Goal: Information Seeking & Learning: Check status

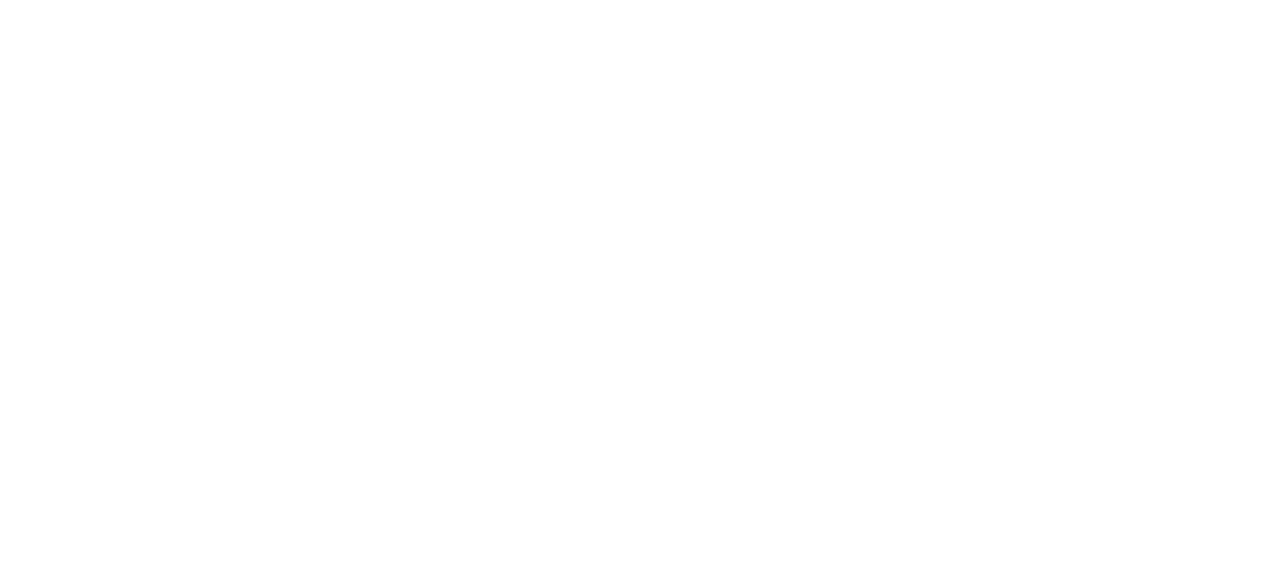
click at [569, 0] on html at bounding box center [631, 0] width 1262 height 0
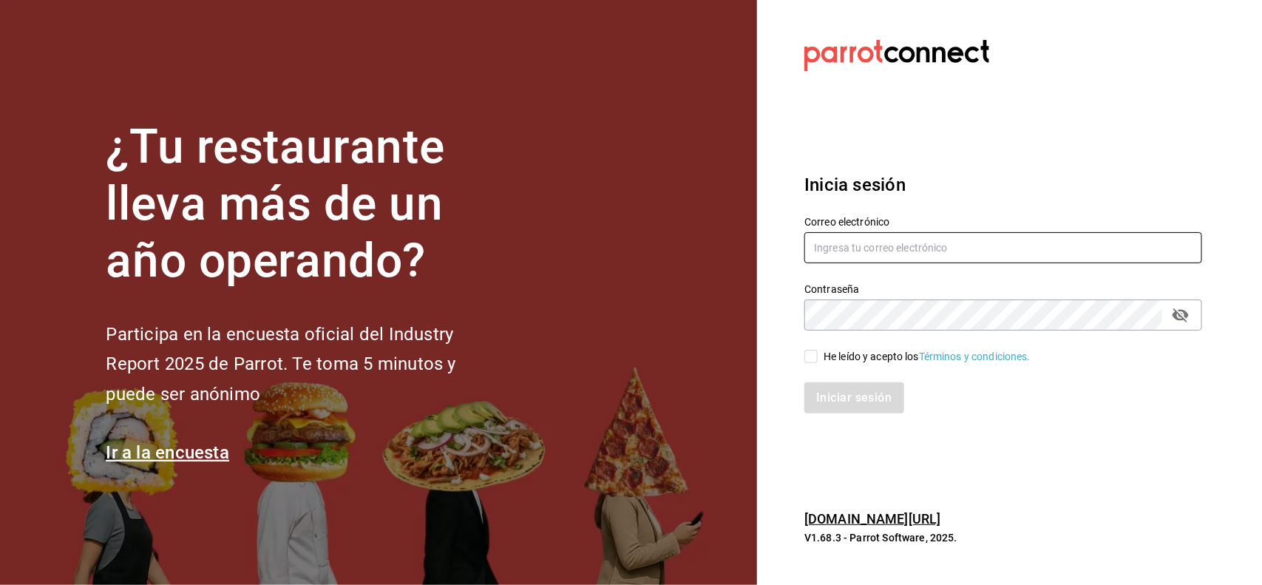
type input "[PERSON_NAME][EMAIL_ADDRESS][PERSON_NAME][DOMAIN_NAME]"
click at [808, 353] on input "He leído y acepto los Términos y condiciones." at bounding box center [810, 356] width 13 height 13
checkbox input "true"
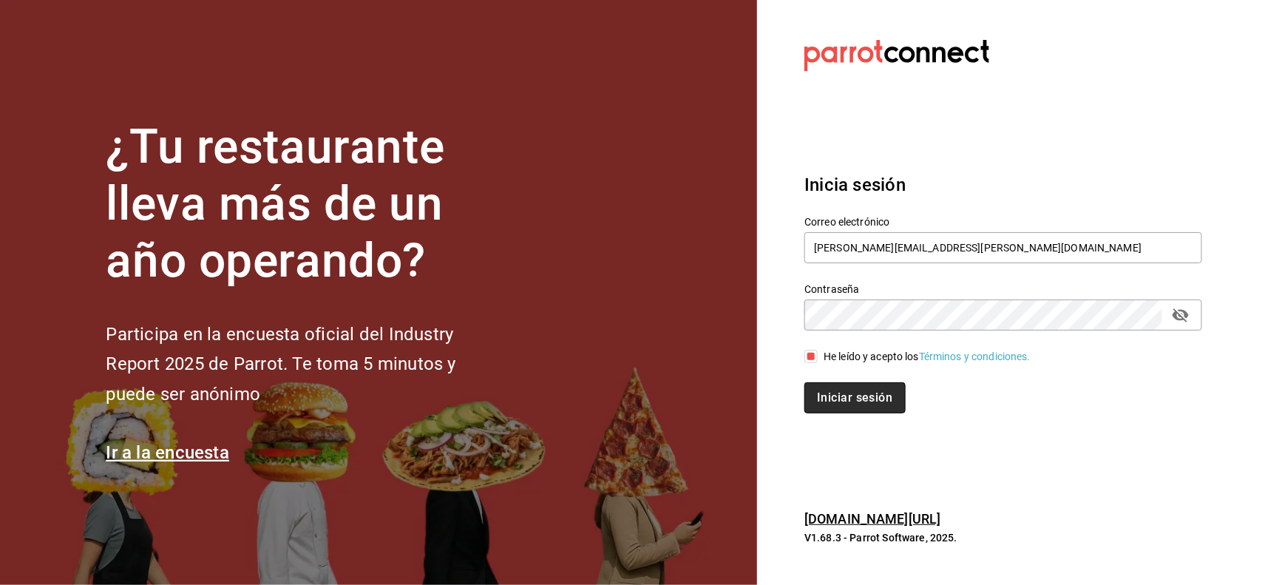
click at [824, 388] on button "Iniciar sesión" at bounding box center [854, 397] width 101 height 31
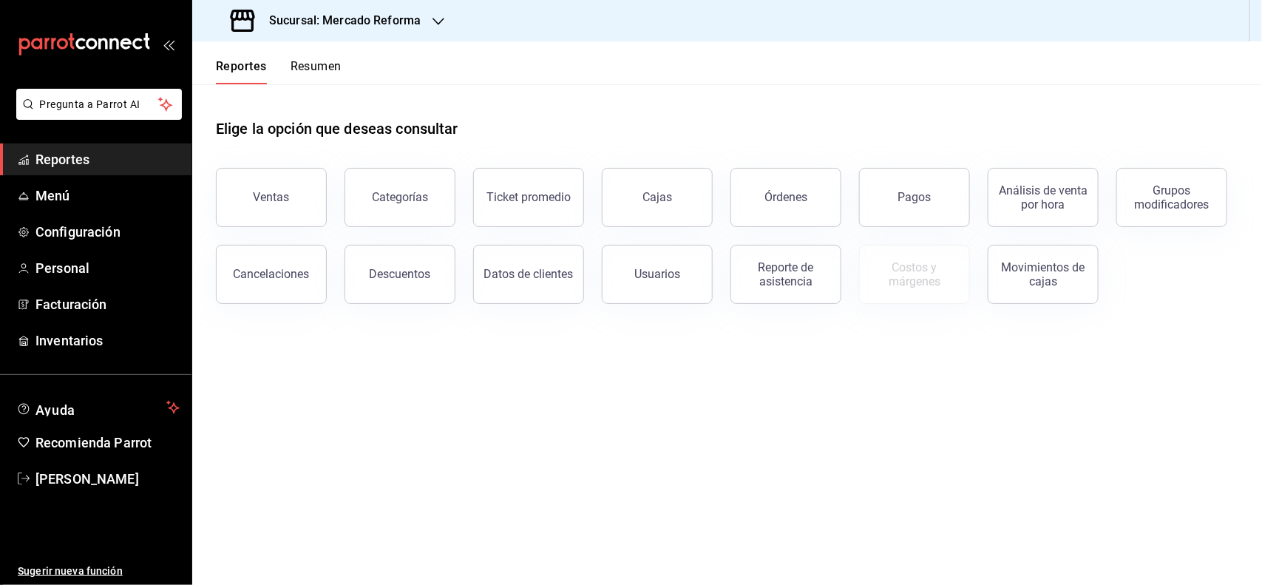
click at [71, 148] on link "Reportes" at bounding box center [95, 159] width 191 height 32
click at [83, 155] on span "Reportes" at bounding box center [107, 159] width 144 height 20
click at [922, 197] on div "Pagos" at bounding box center [914, 197] width 33 height 14
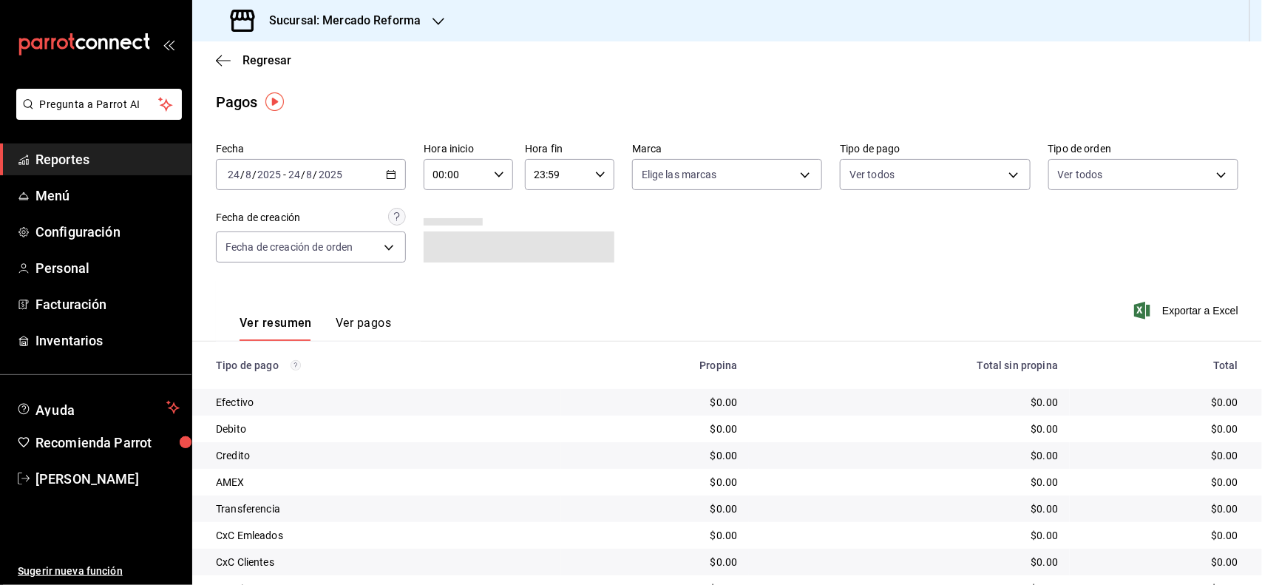
click at [389, 171] on \(Stroke\) "button" at bounding box center [391, 175] width 9 height 8
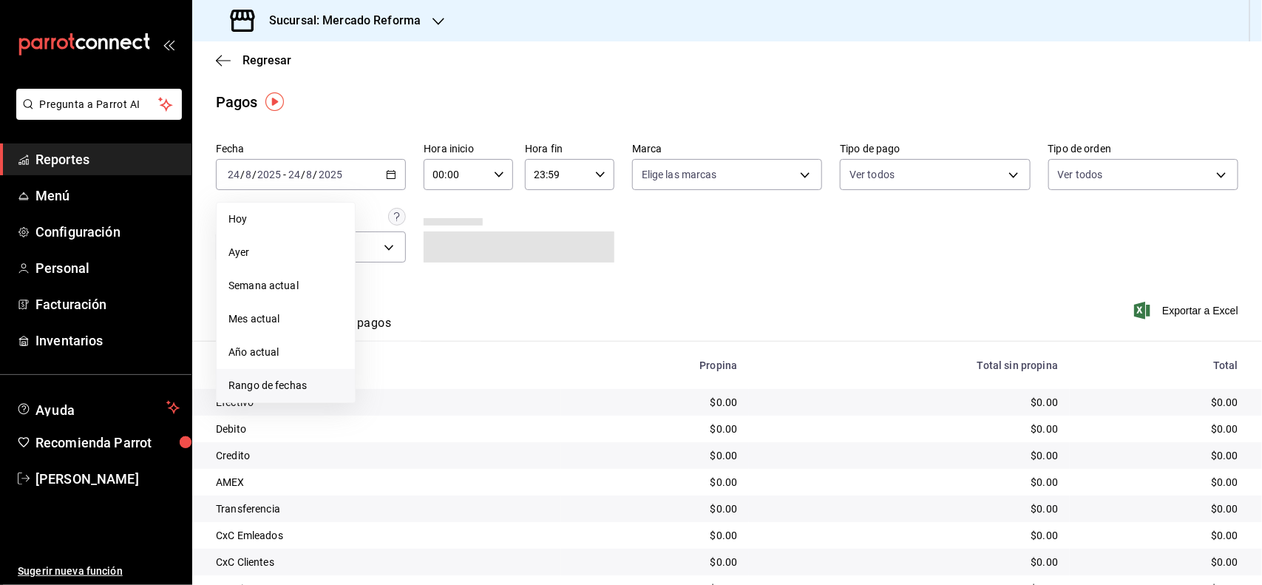
click at [290, 378] on span "Rango de fechas" at bounding box center [285, 386] width 115 height 16
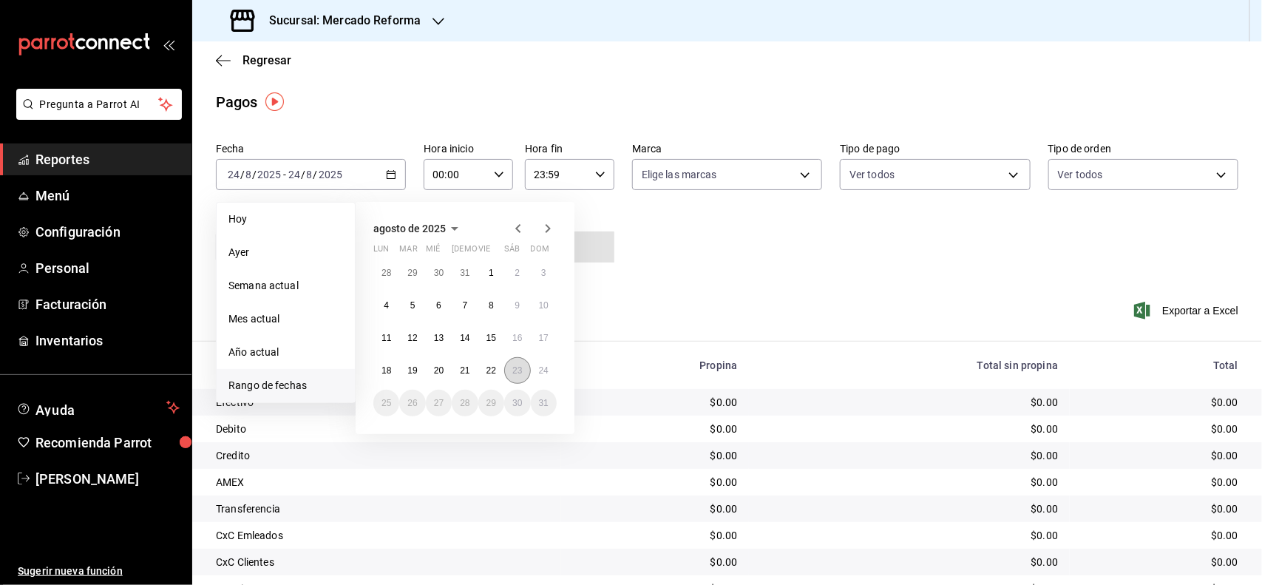
click at [516, 377] on button "23" at bounding box center [517, 370] width 26 height 27
click at [537, 371] on button "24" at bounding box center [544, 370] width 26 height 27
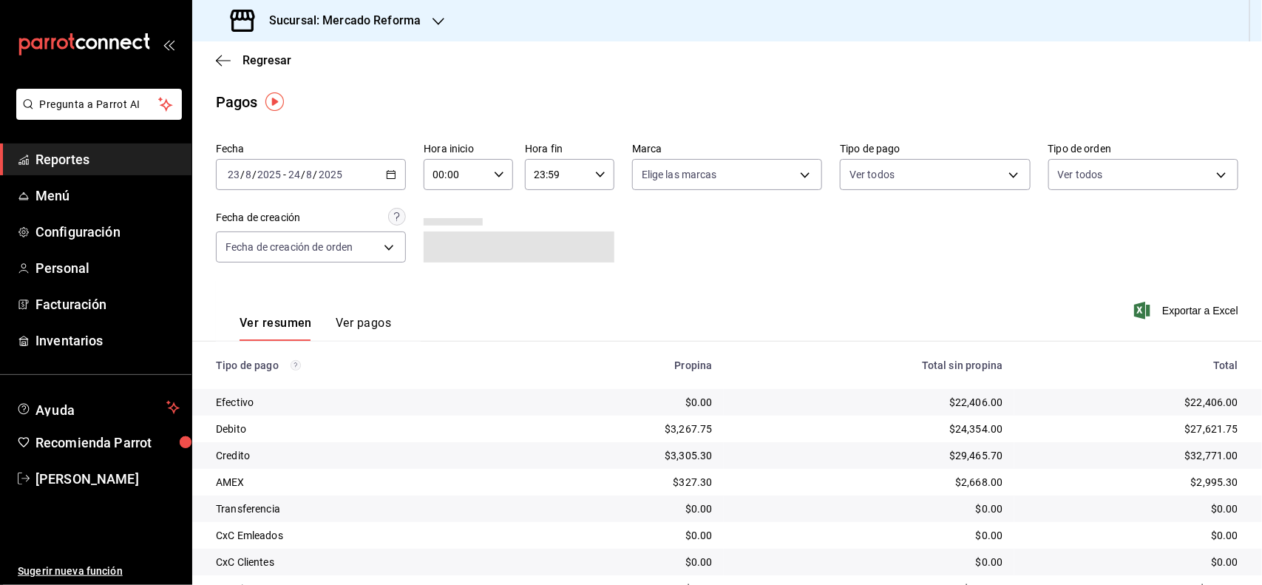
click at [497, 178] on icon "button" at bounding box center [499, 174] width 10 height 10
click at [442, 240] on span "06" at bounding box center [443, 240] width 21 height 12
type input "06:00"
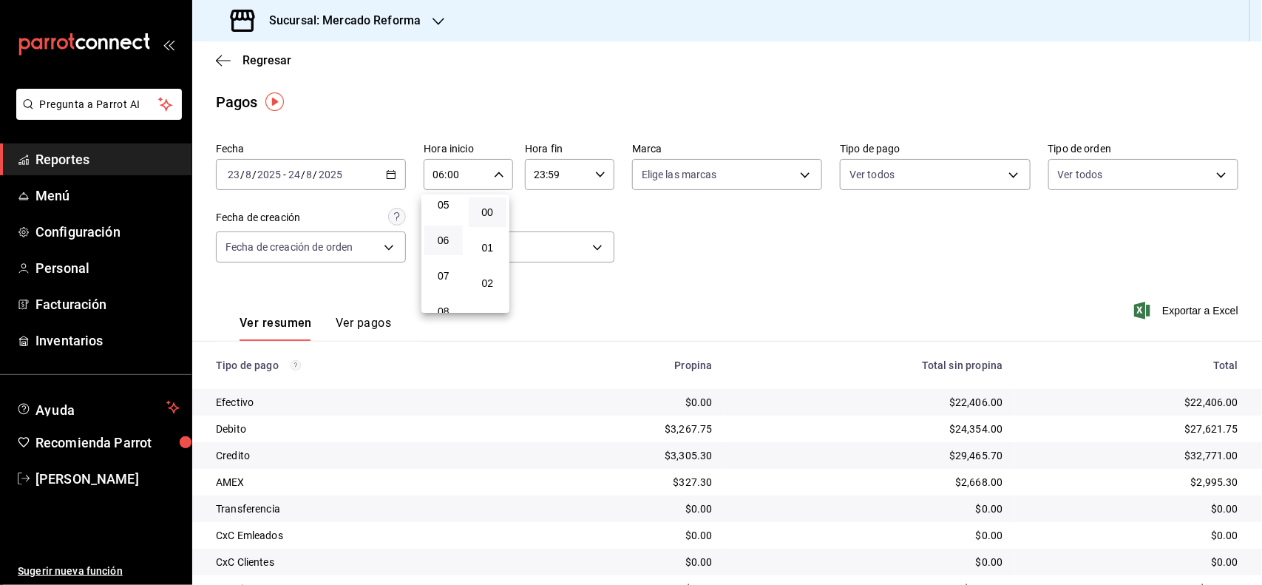
drag, startPoint x: 1254, startPoint y: 256, endPoint x: 1251, endPoint y: 305, distance: 48.9
click at [1251, 305] on div at bounding box center [631, 292] width 1262 height 585
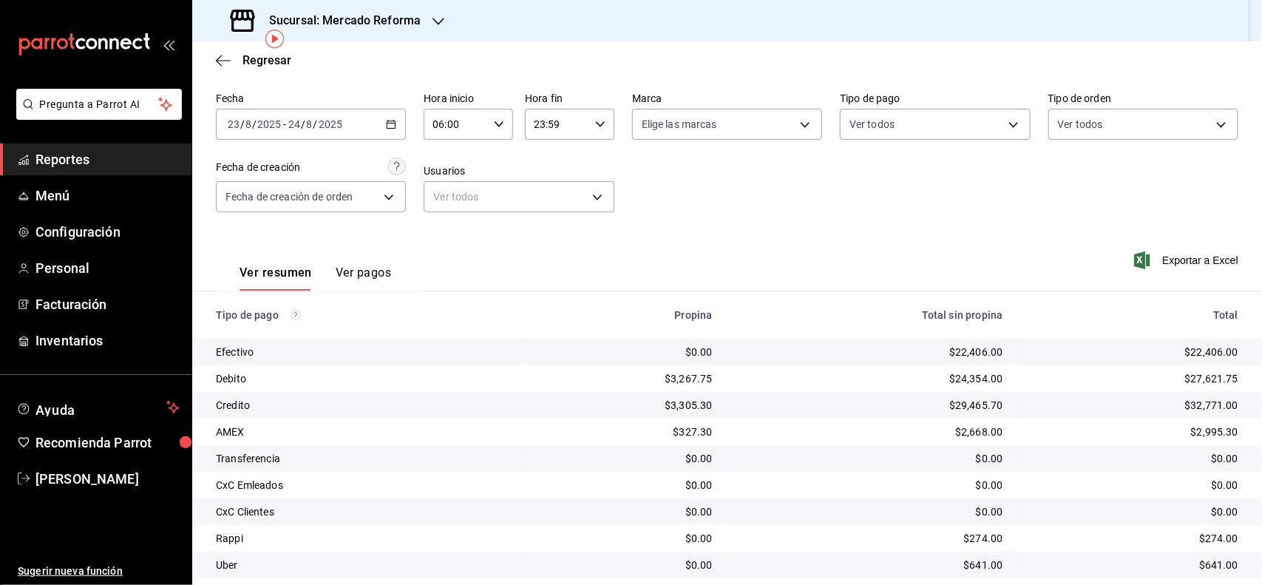
scroll to position [94, 0]
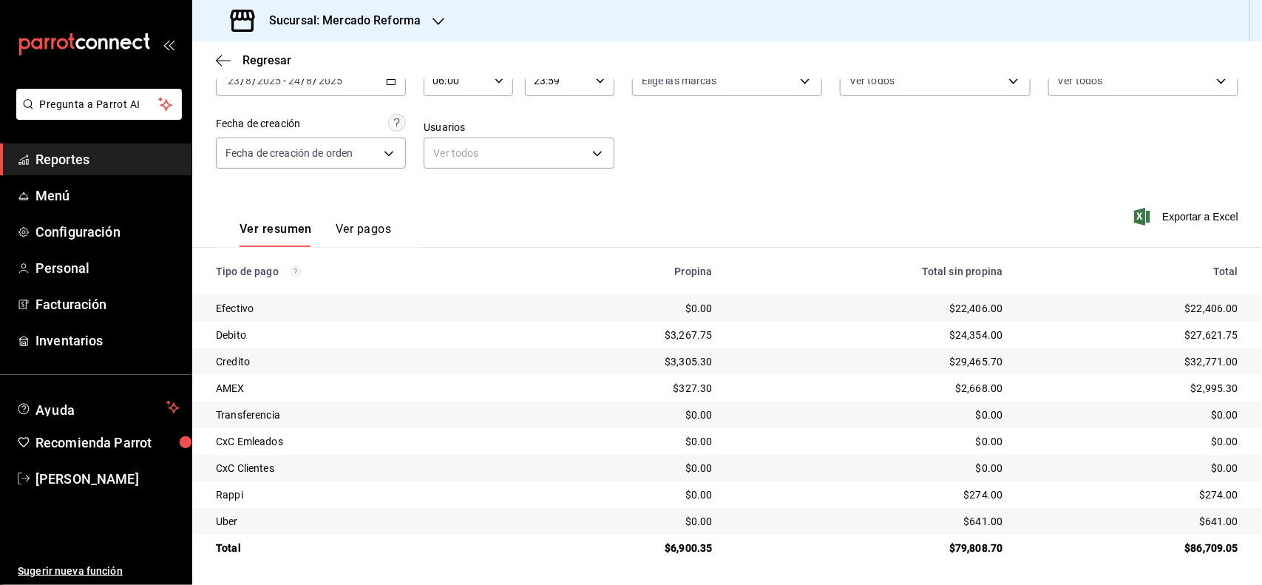
click at [128, 153] on span "Reportes" at bounding box center [107, 159] width 144 height 20
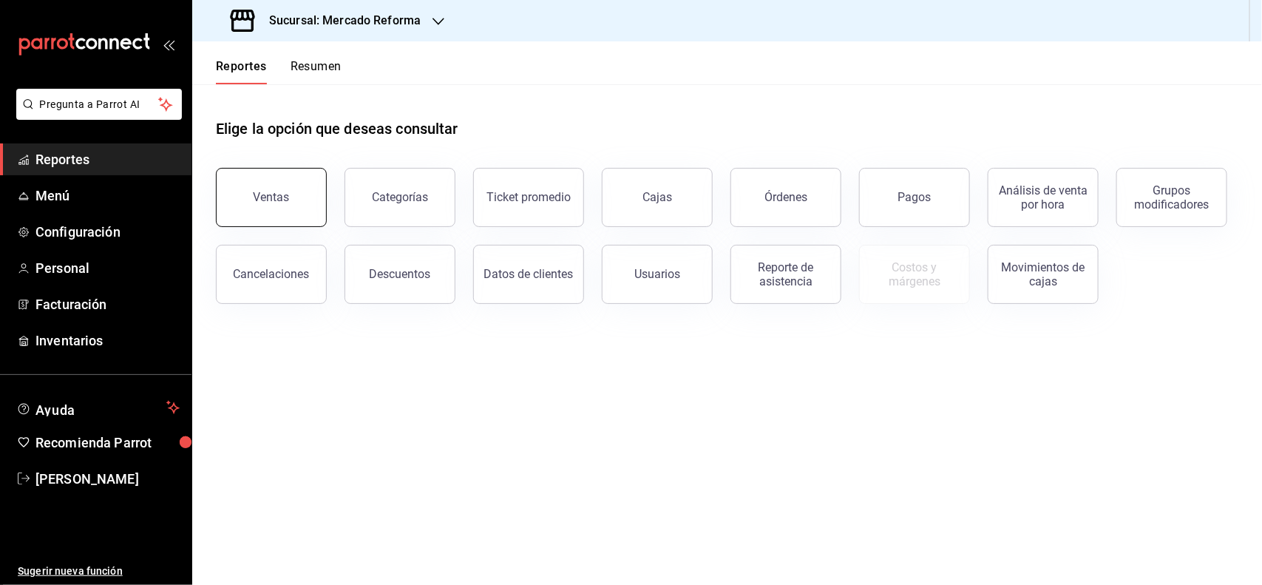
click at [283, 190] on div "Ventas" at bounding box center [271, 197] width 36 height 14
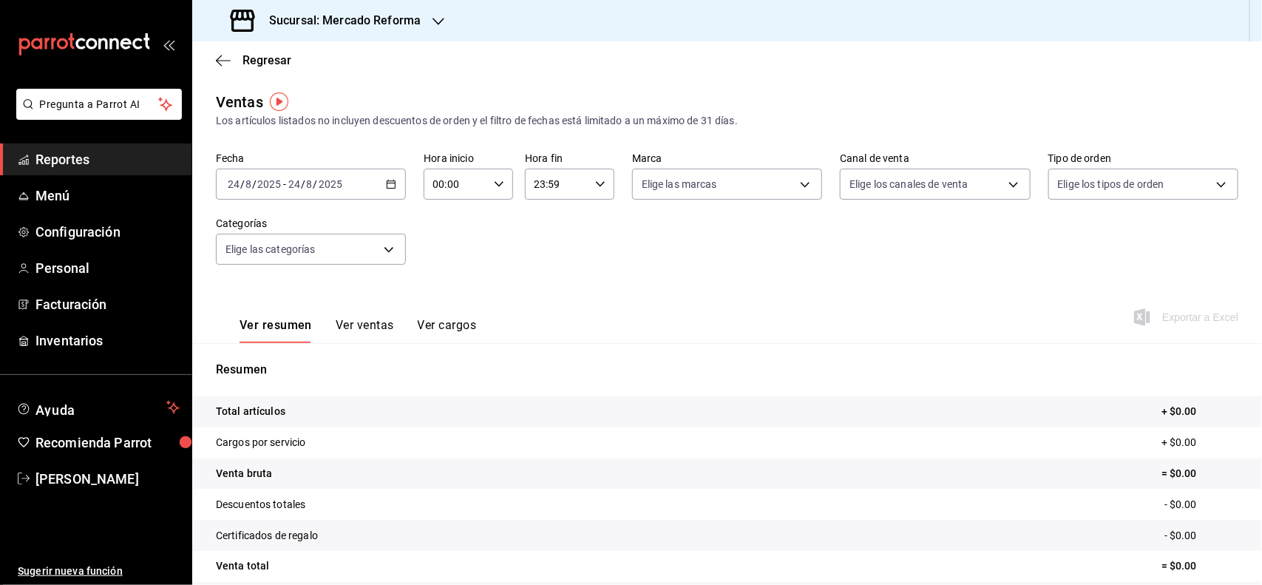
click at [385, 175] on div "[DATE] [DATE] - [DATE] [DATE]" at bounding box center [311, 184] width 190 height 31
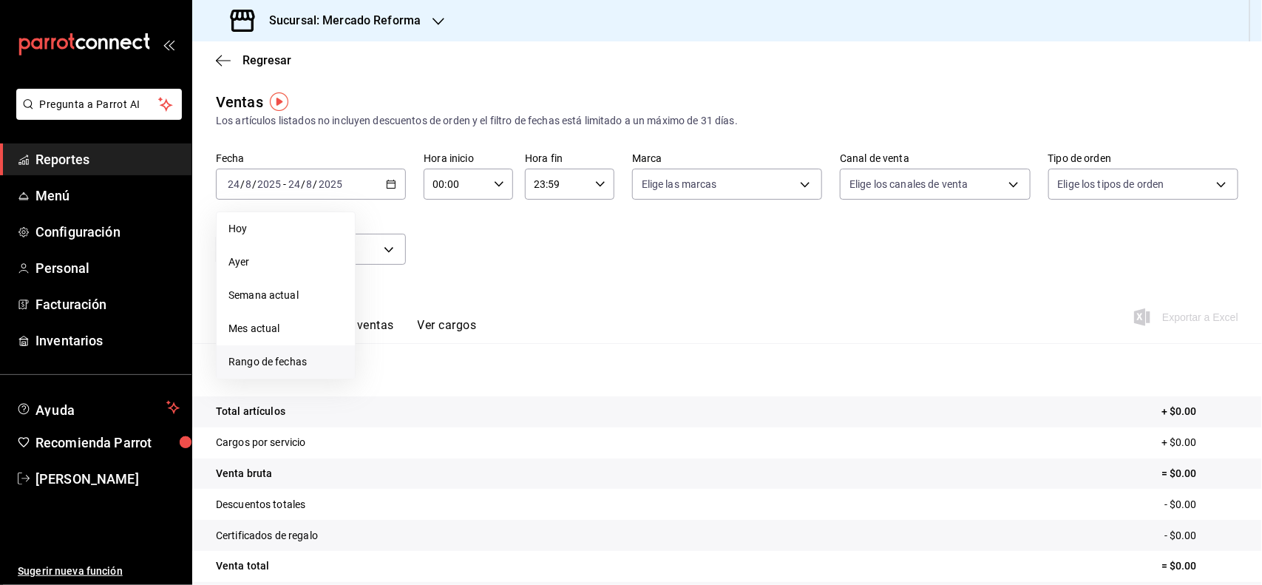
click at [271, 367] on span "Rango de fechas" at bounding box center [285, 362] width 115 height 16
click at [518, 378] on abbr "23" at bounding box center [517, 380] width 10 height 10
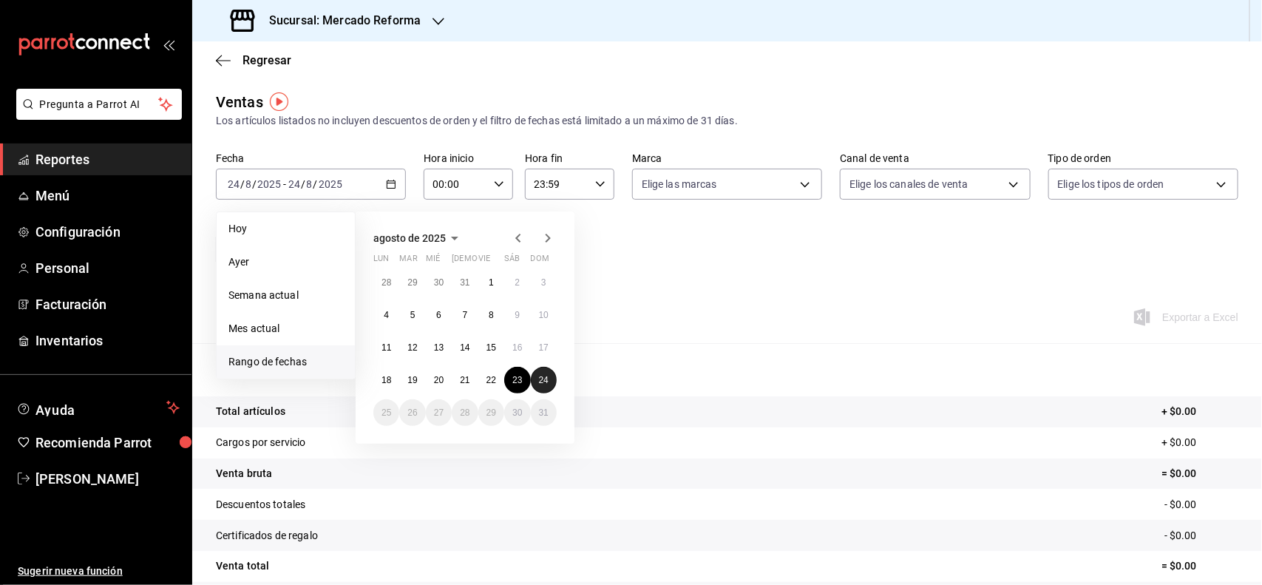
click at [537, 378] on button "24" at bounding box center [544, 380] width 26 height 27
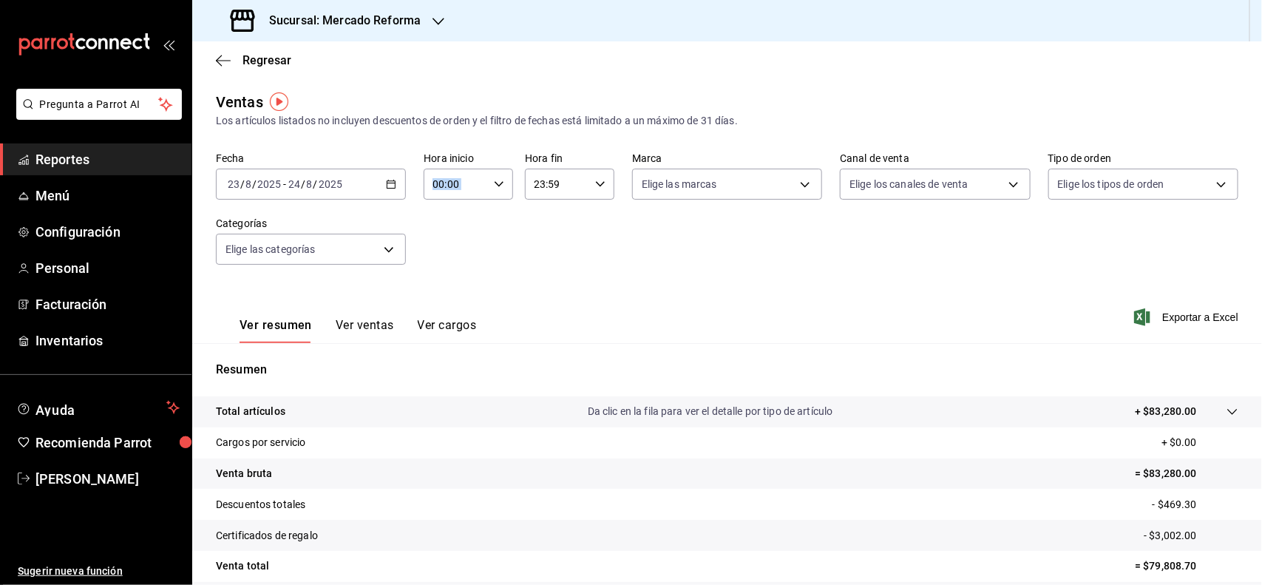
drag, startPoint x: 496, startPoint y: 198, endPoint x: 497, endPoint y: 189, distance: 9.0
click at [497, 189] on div "00:00 Hora inicio" at bounding box center [467, 184] width 89 height 31
click at [443, 249] on span "06" at bounding box center [443, 250] width 21 height 12
type input "06:00"
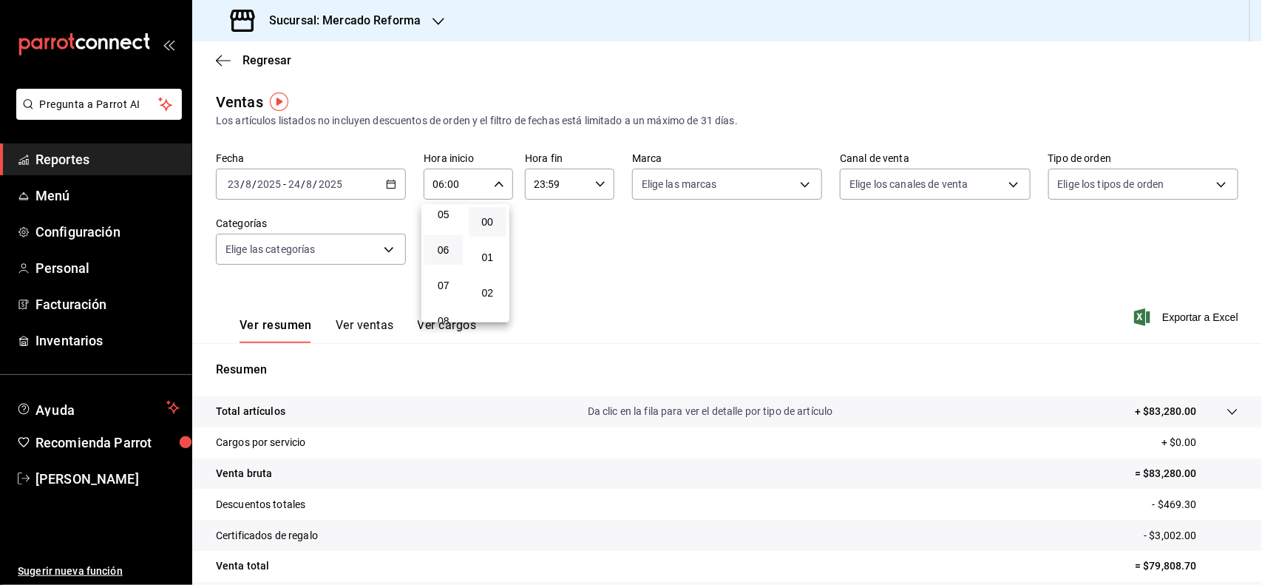
click at [619, 279] on div at bounding box center [631, 292] width 1262 height 585
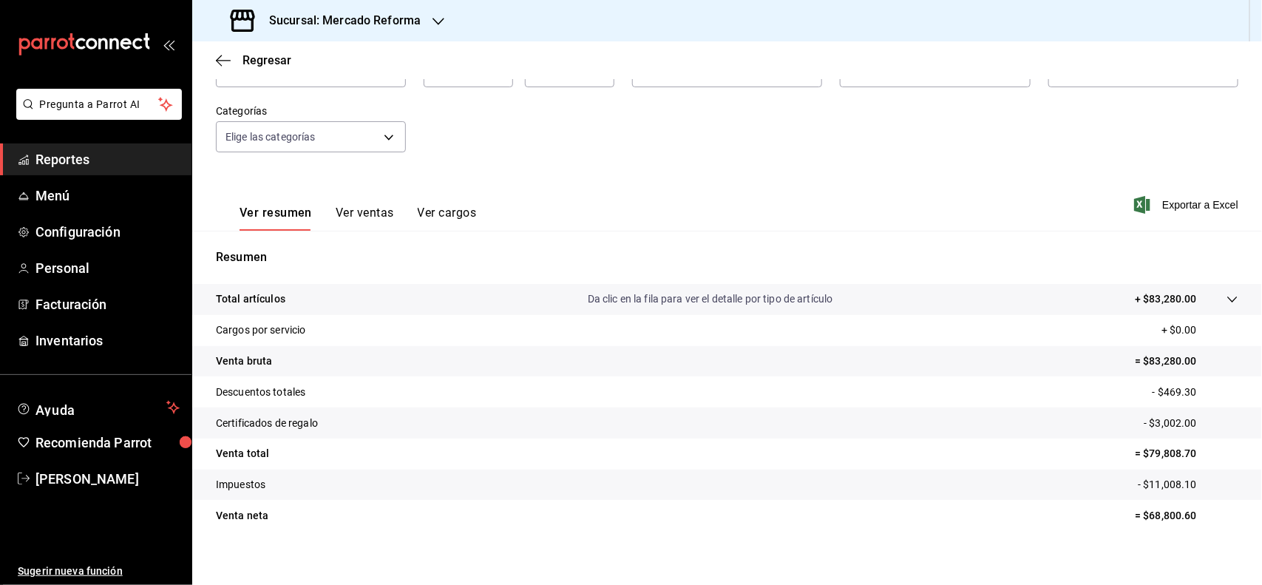
scroll to position [123, 0]
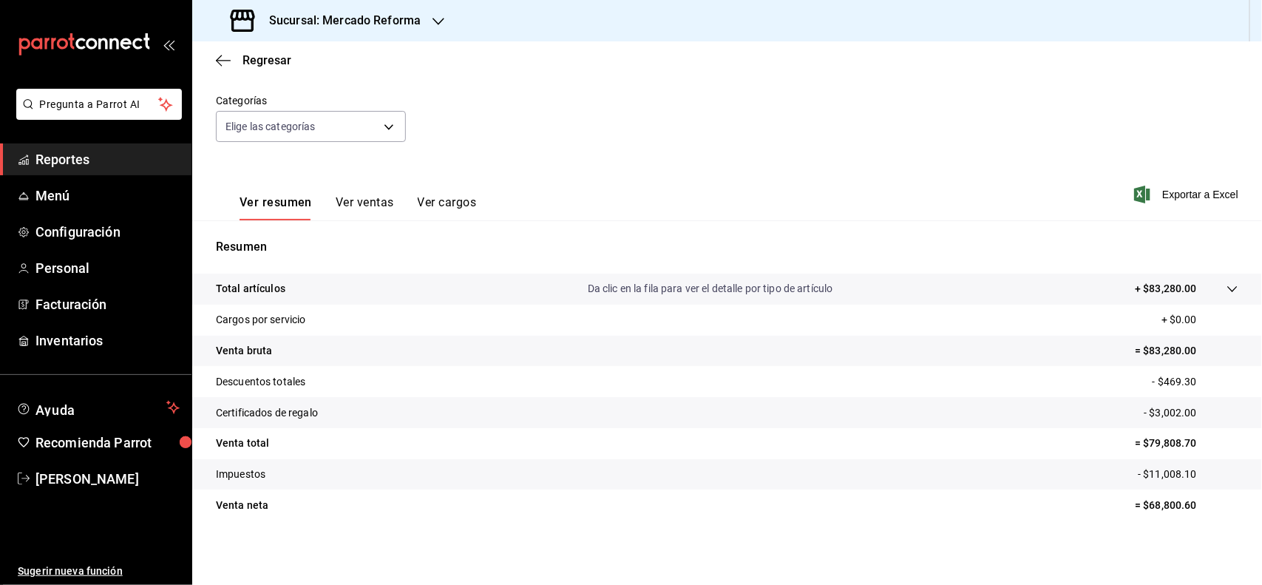
click at [437, 24] on icon "button" at bounding box center [438, 22] width 12 height 12
click at [327, 90] on div "Mochomos ([GEOGRAPHIC_DATA])" at bounding box center [303, 97] width 198 height 16
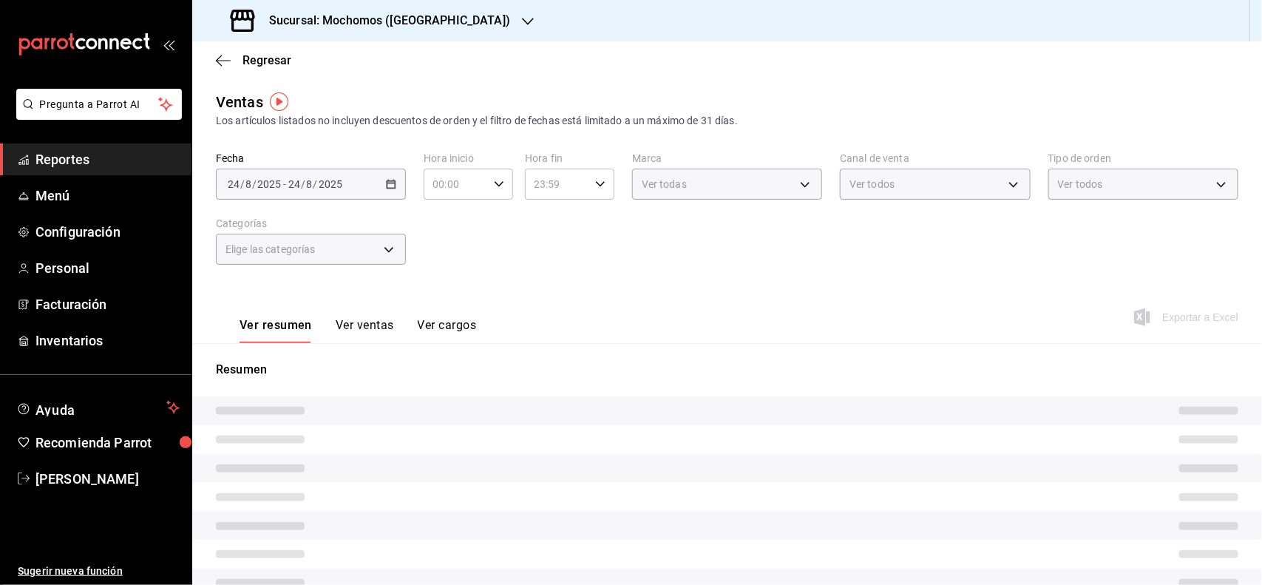
type input "06:00"
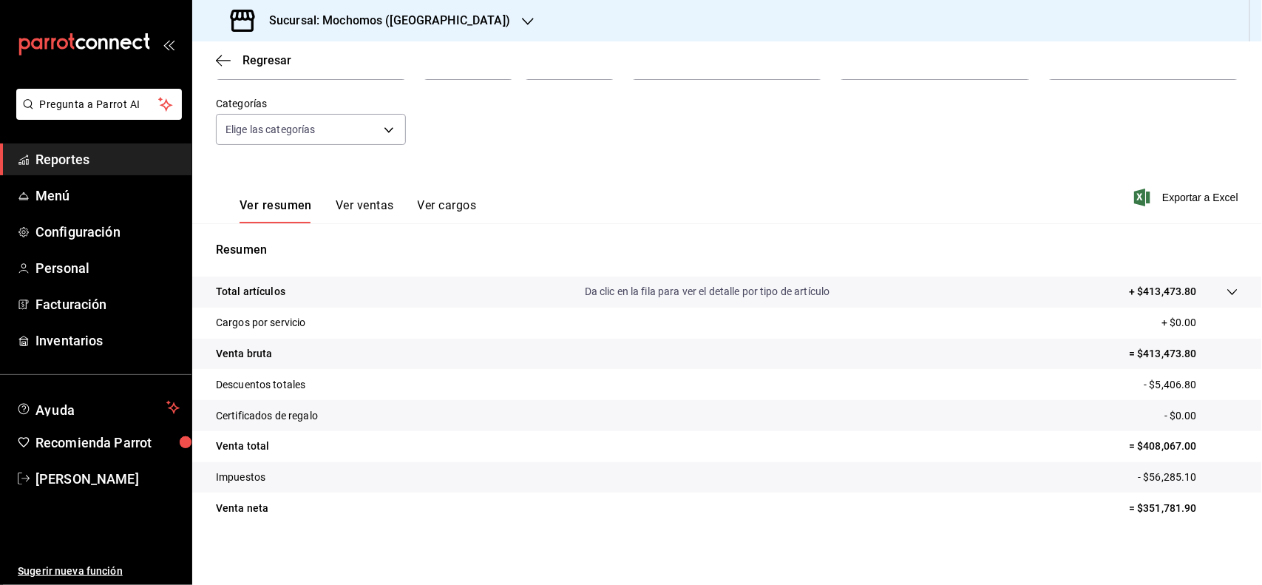
scroll to position [123, 0]
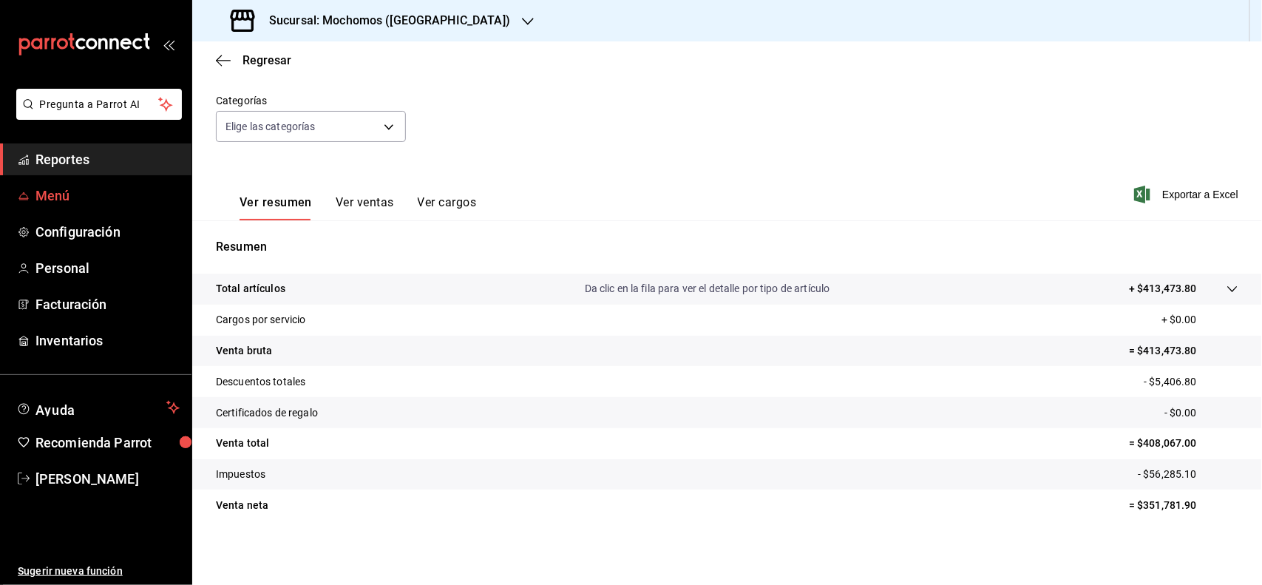
click at [82, 187] on span "Menú" at bounding box center [107, 196] width 144 height 20
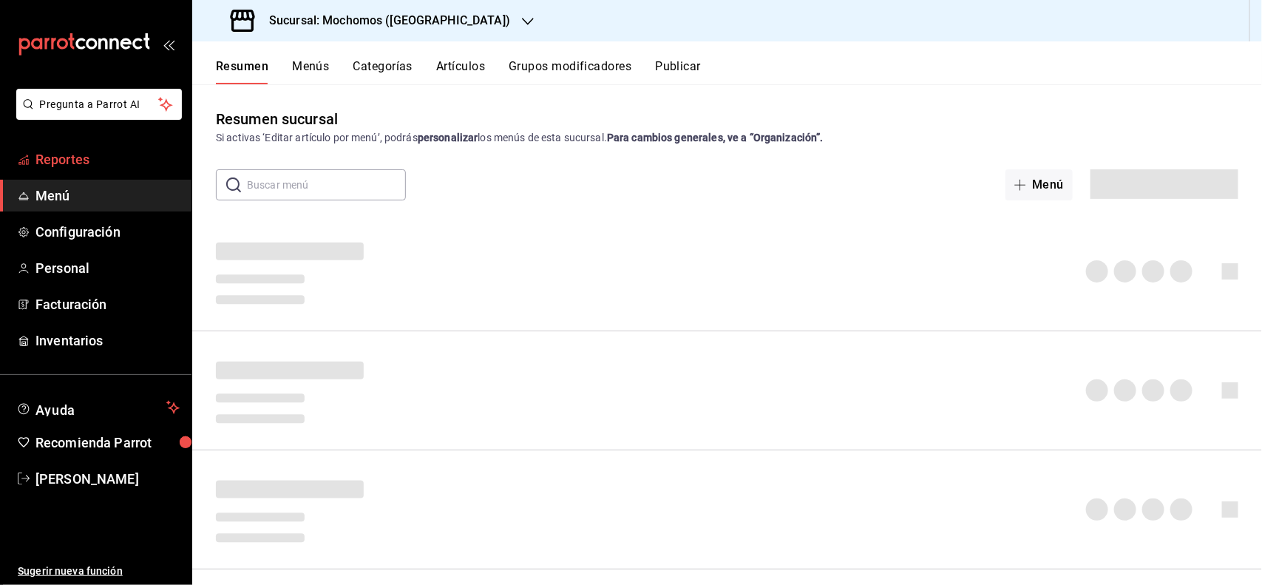
click at [61, 166] on span "Reportes" at bounding box center [107, 159] width 144 height 20
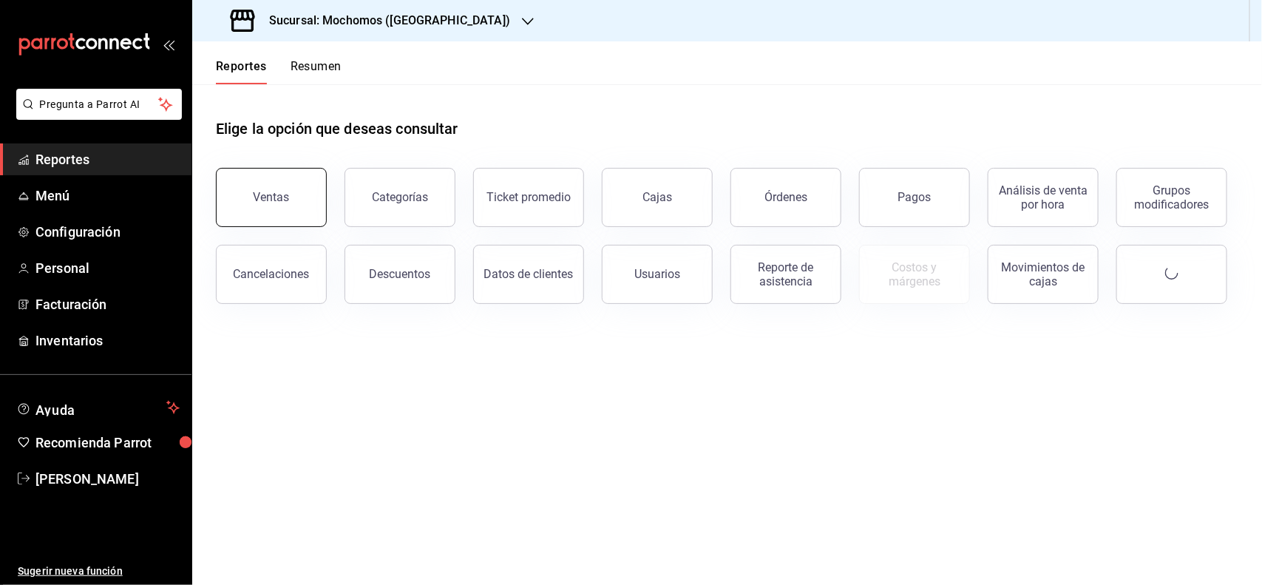
click at [268, 180] on button "Ventas" at bounding box center [271, 197] width 111 height 59
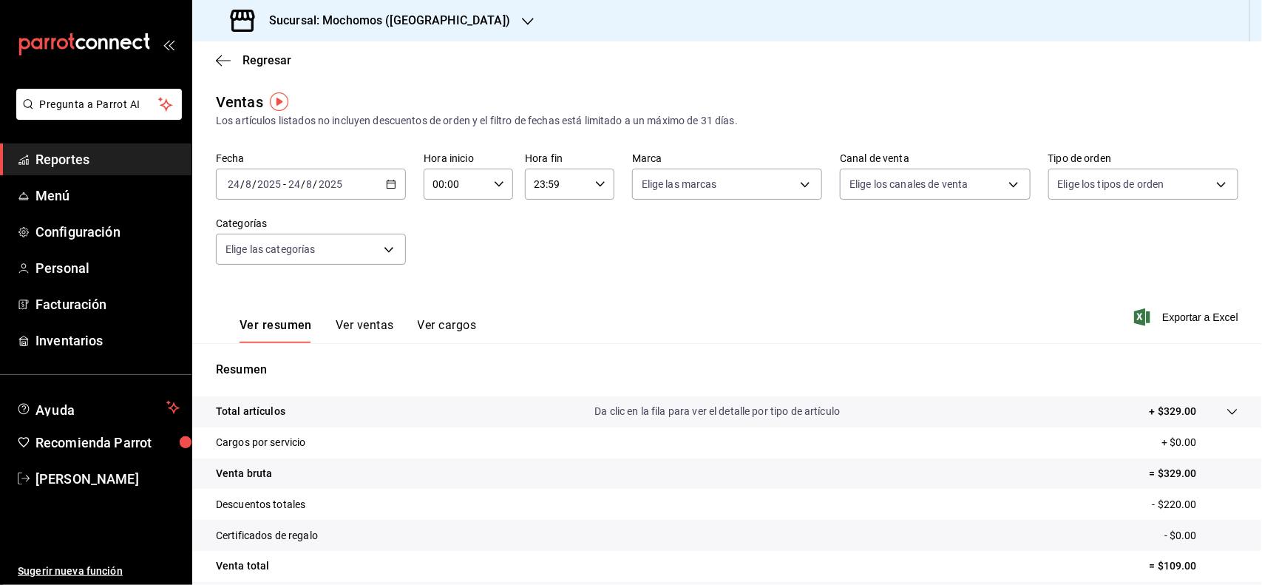
click at [381, 191] on div "[DATE] [DATE] - [DATE] [DATE]" at bounding box center [311, 184] width 190 height 31
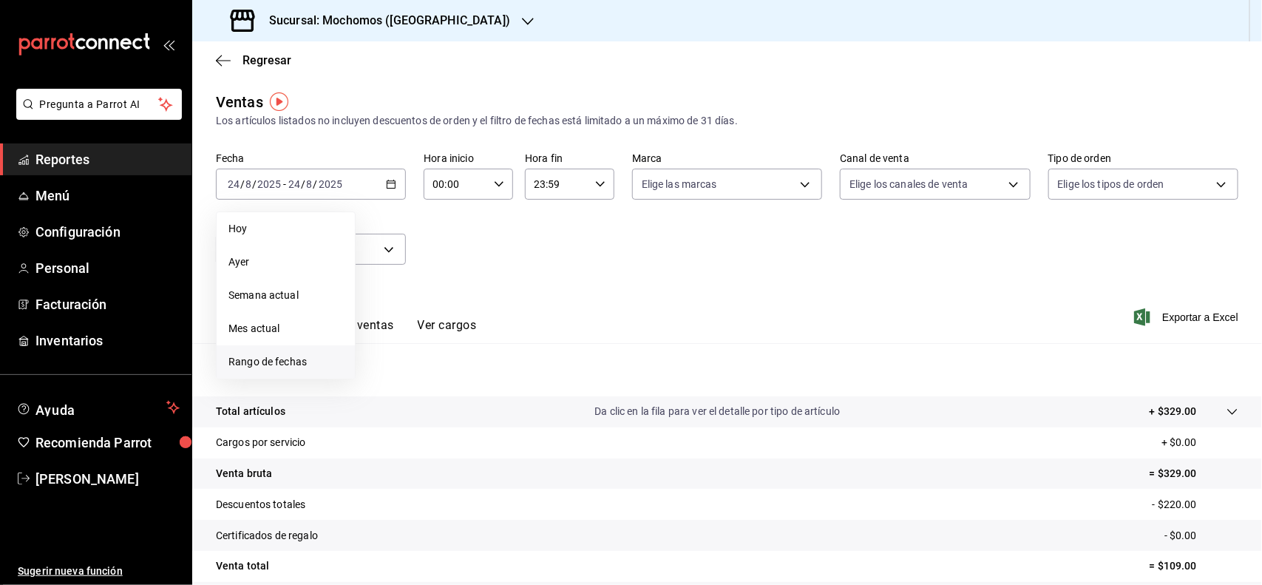
click at [283, 364] on span "Rango de fechas" at bounding box center [285, 362] width 115 height 16
click at [514, 372] on button "23" at bounding box center [517, 380] width 26 height 27
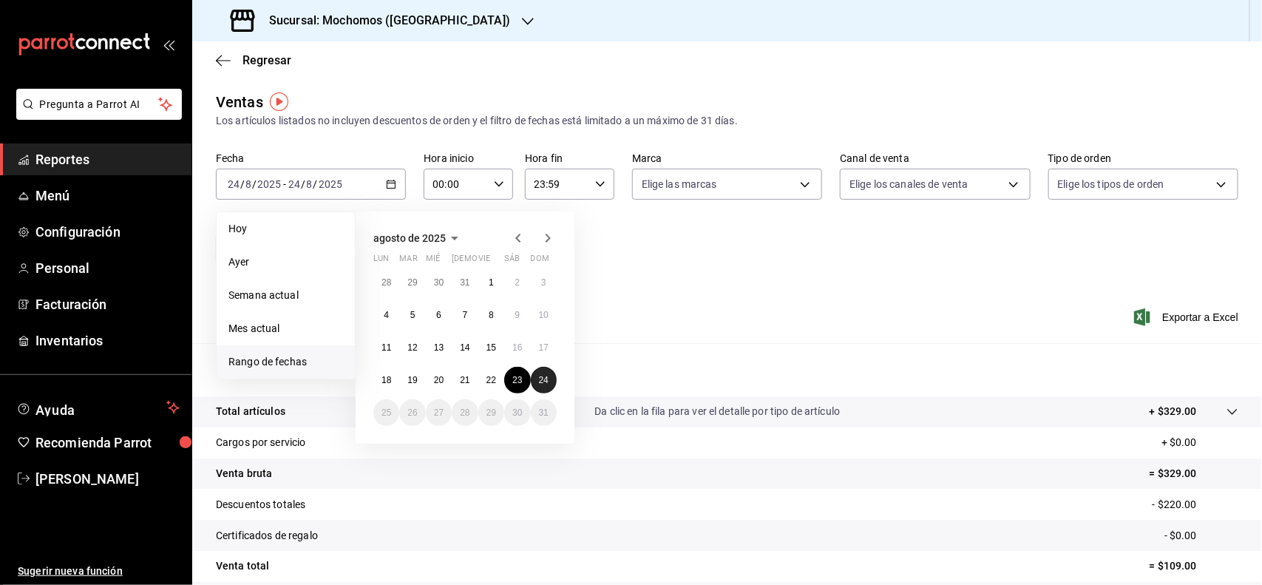
click at [540, 387] on button "24" at bounding box center [544, 380] width 26 height 27
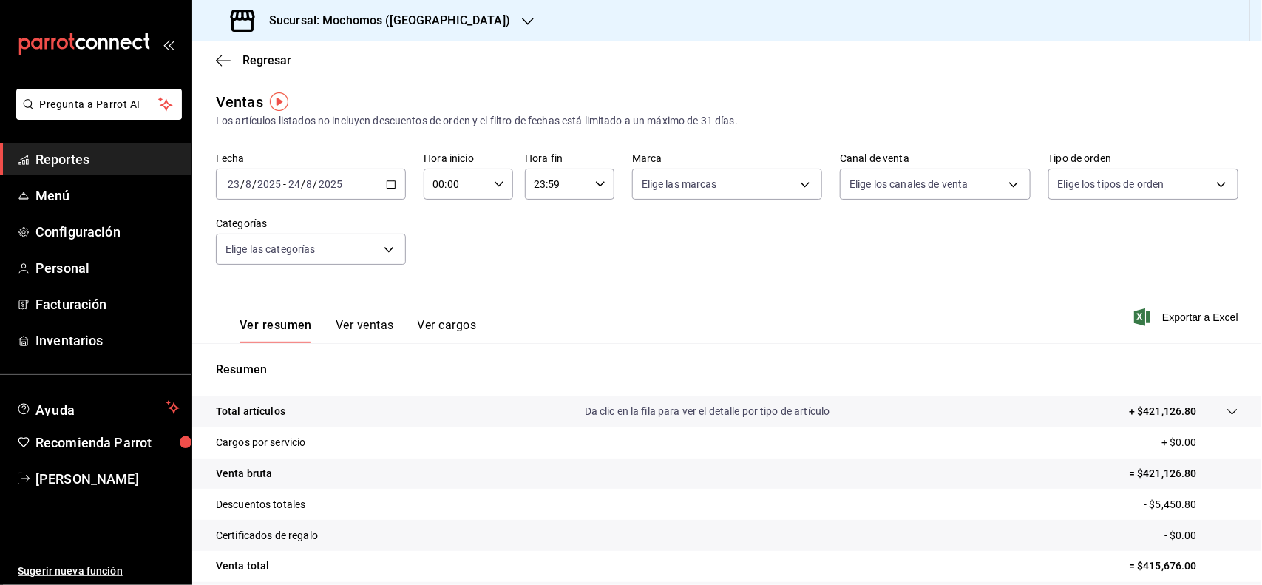
click at [495, 185] on \(Stroke\) "button" at bounding box center [498, 183] width 9 height 5
click at [445, 270] on span "04" at bounding box center [443, 271] width 21 height 12
type input "04:00"
click at [1180, 333] on div at bounding box center [631, 292] width 1262 height 585
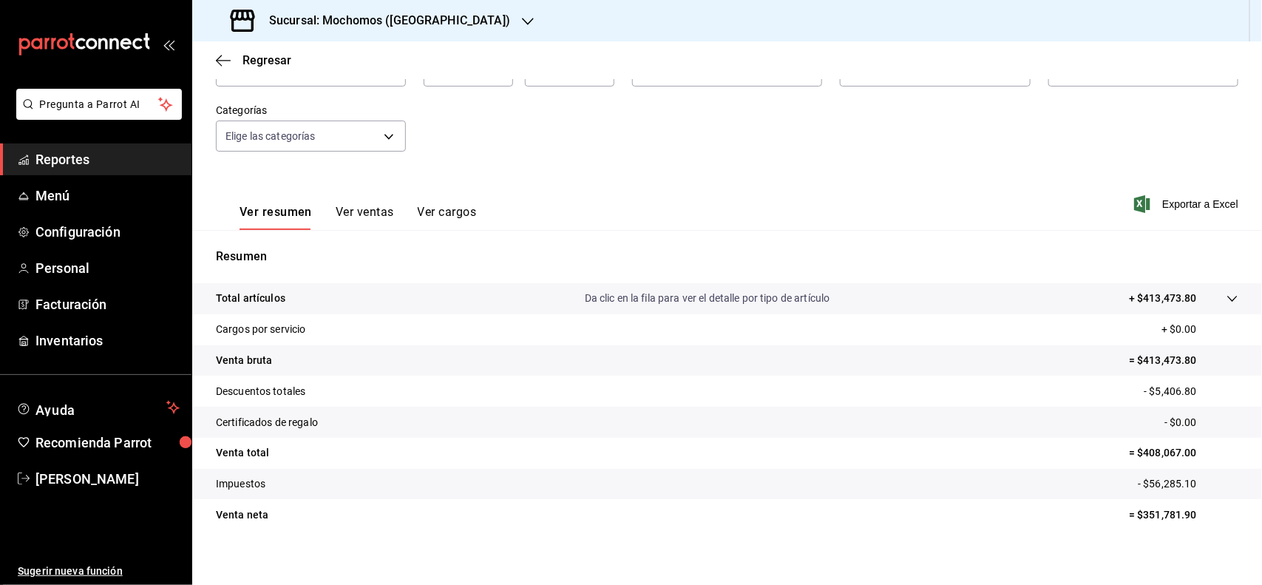
scroll to position [123, 0]
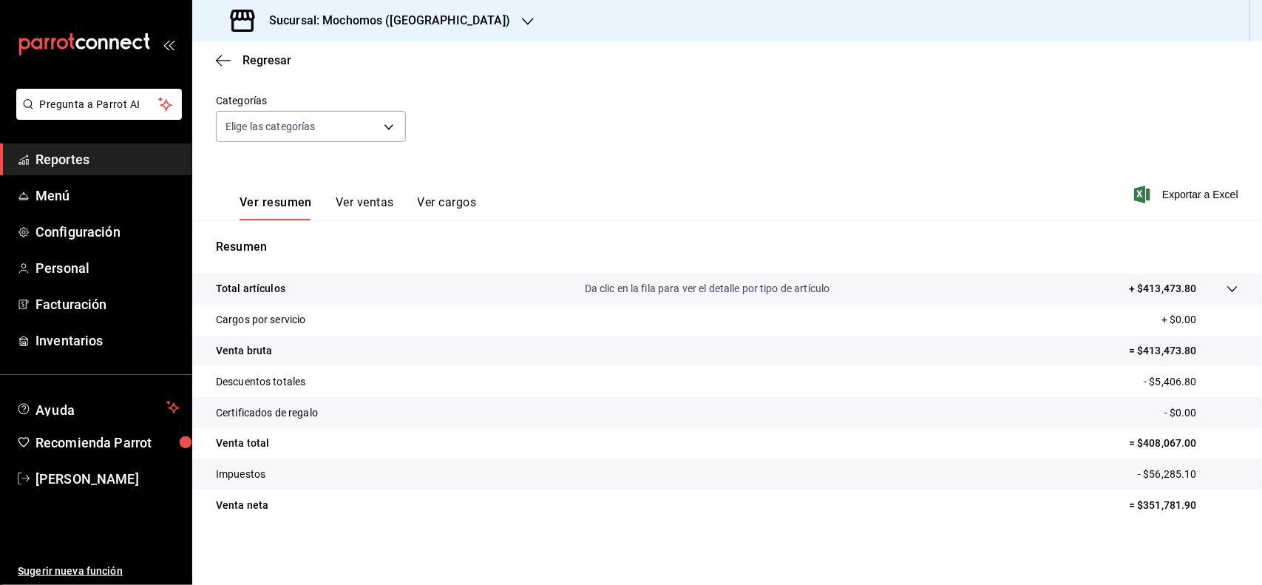
click at [1177, 500] on p "= $351,781.90" at bounding box center [1183, 505] width 109 height 16
copy p "351,781.90"
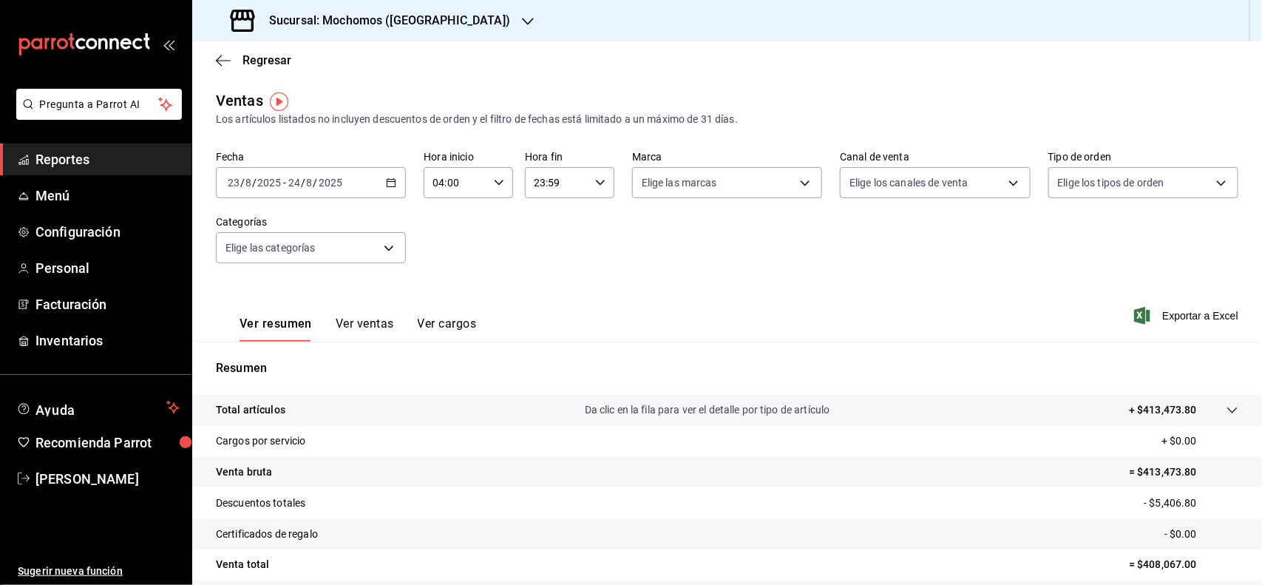
scroll to position [0, 0]
click at [605, 185] on div "Fecha [DATE] [DATE] - [DATE] [DATE] Hora inicio 04:00 Hora inicio Hora fin 23:5…" at bounding box center [727, 217] width 1022 height 130
click at [600, 185] on div "23:59 Hora fin" at bounding box center [569, 184] width 89 height 31
click at [547, 260] on button "04" at bounding box center [543, 271] width 38 height 30
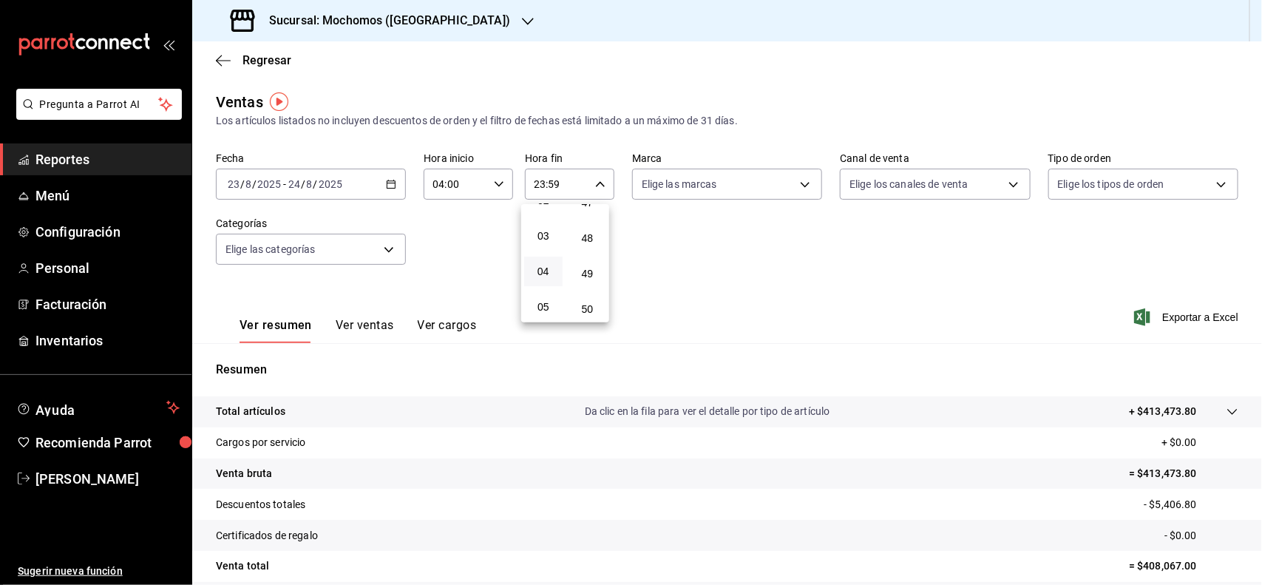
type input "04:59"
click at [713, 256] on div at bounding box center [631, 292] width 1262 height 585
click at [363, 183] on div "[DATE] [DATE] - [DATE] [DATE]" at bounding box center [311, 184] width 190 height 31
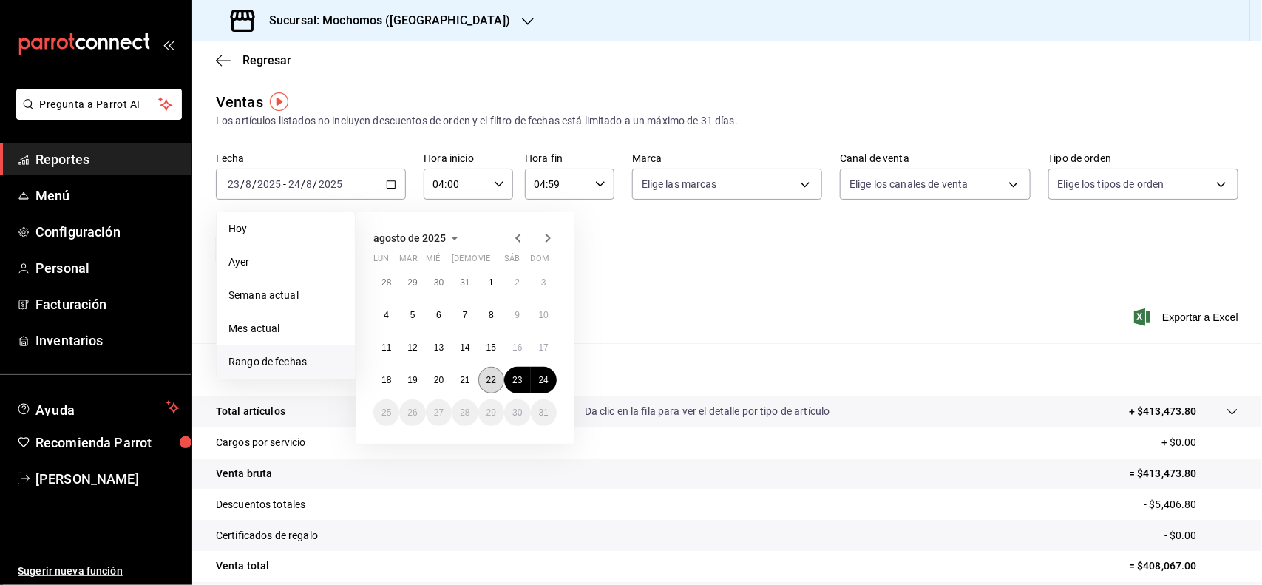
click at [486, 383] on abbr "22" at bounding box center [491, 380] width 10 height 10
click at [514, 379] on abbr "23" at bounding box center [517, 380] width 10 height 10
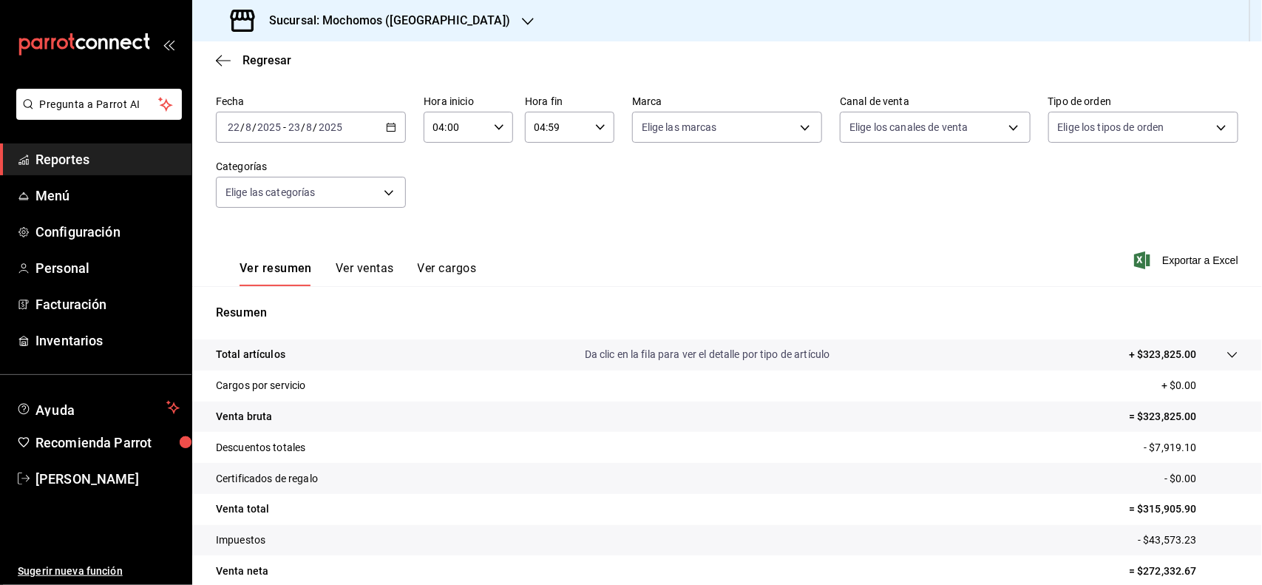
scroll to position [123, 0]
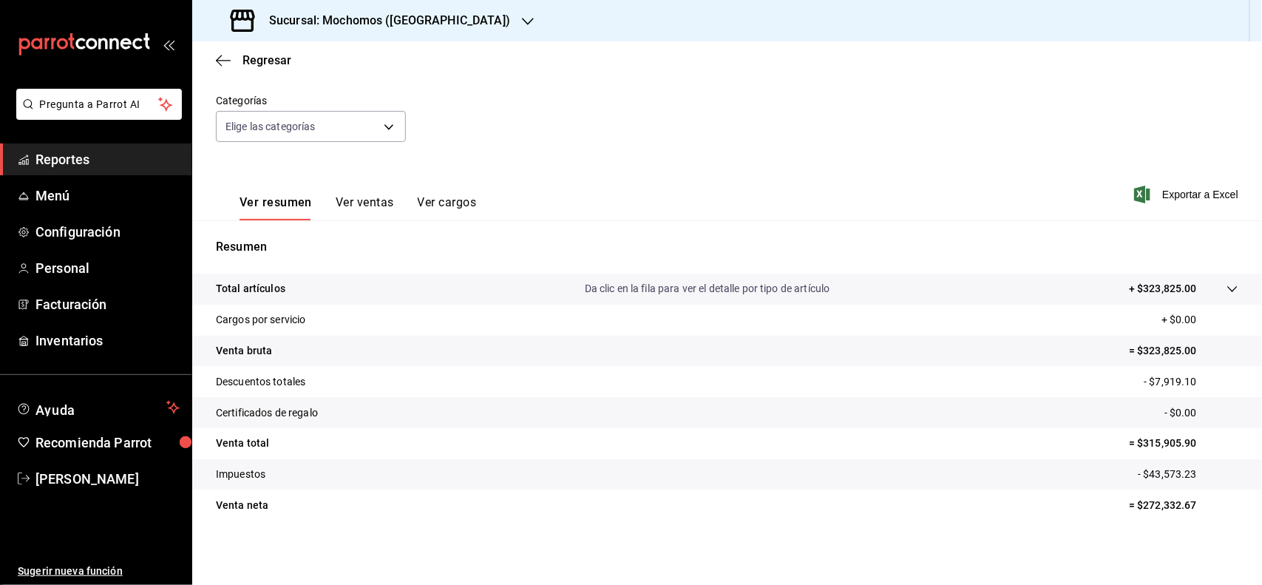
click at [1154, 445] on p "= $315,905.90" at bounding box center [1183, 443] width 109 height 16
click at [1154, 503] on p "= $272,332.67" at bounding box center [1183, 505] width 109 height 16
copy p "272,332.67"
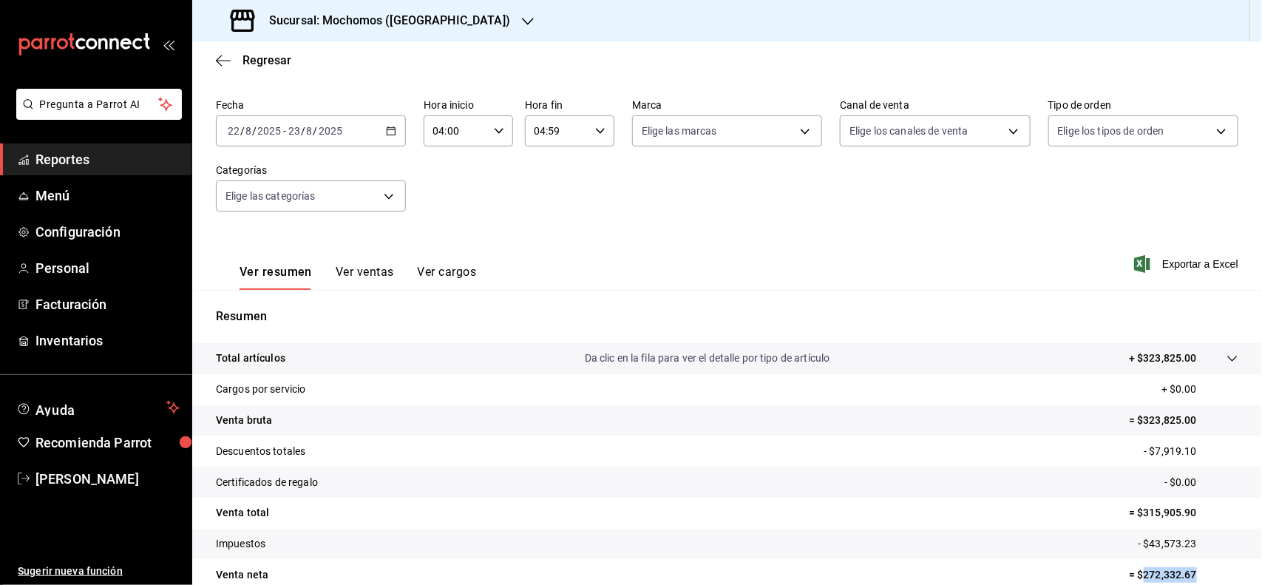
scroll to position [0, 0]
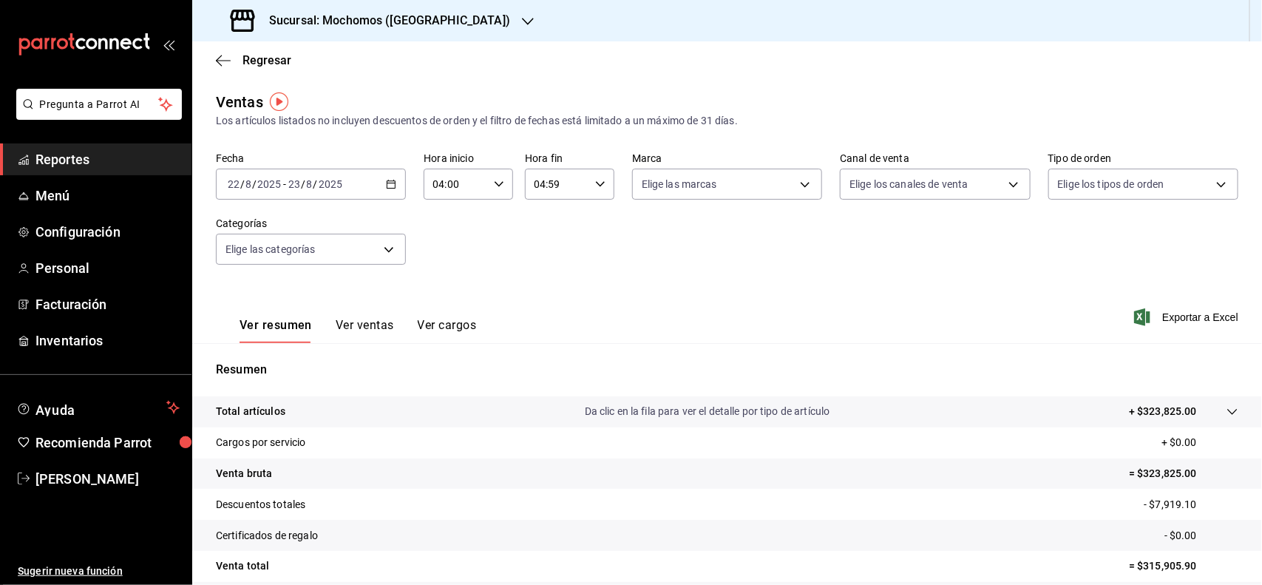
click at [401, 183] on div "[DATE] [DATE] - [DATE] [DATE]" at bounding box center [311, 184] width 190 height 31
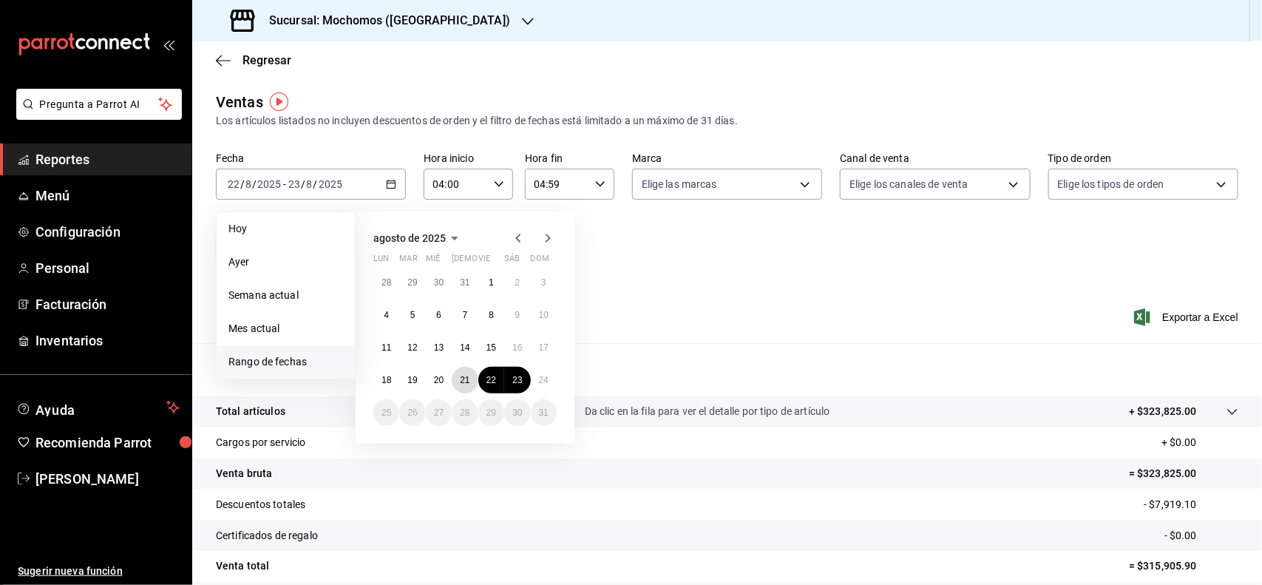
click at [474, 388] on div "28 29 30 31 1 2 3 4 5 6 7 8 9 10 11 12 13 14 15 16 17 18 19 20 21 22 23 24 25 2…" at bounding box center [464, 347] width 183 height 157
click at [493, 375] on abbr "22" at bounding box center [491, 380] width 10 height 10
click at [469, 381] on abbr "21" at bounding box center [465, 380] width 10 height 10
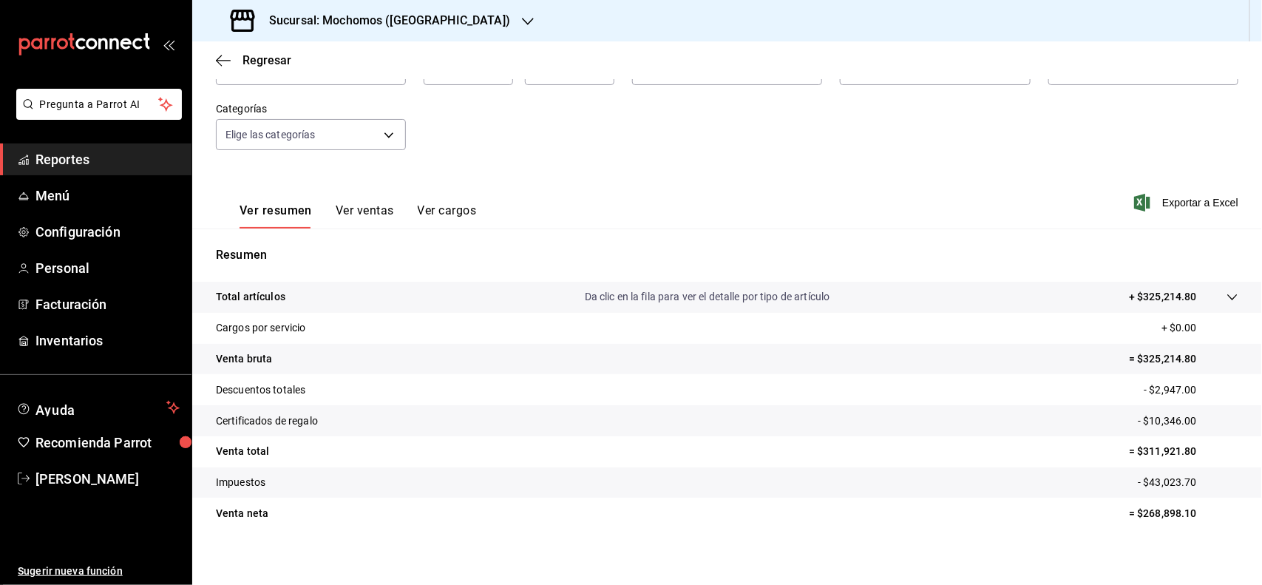
scroll to position [123, 0]
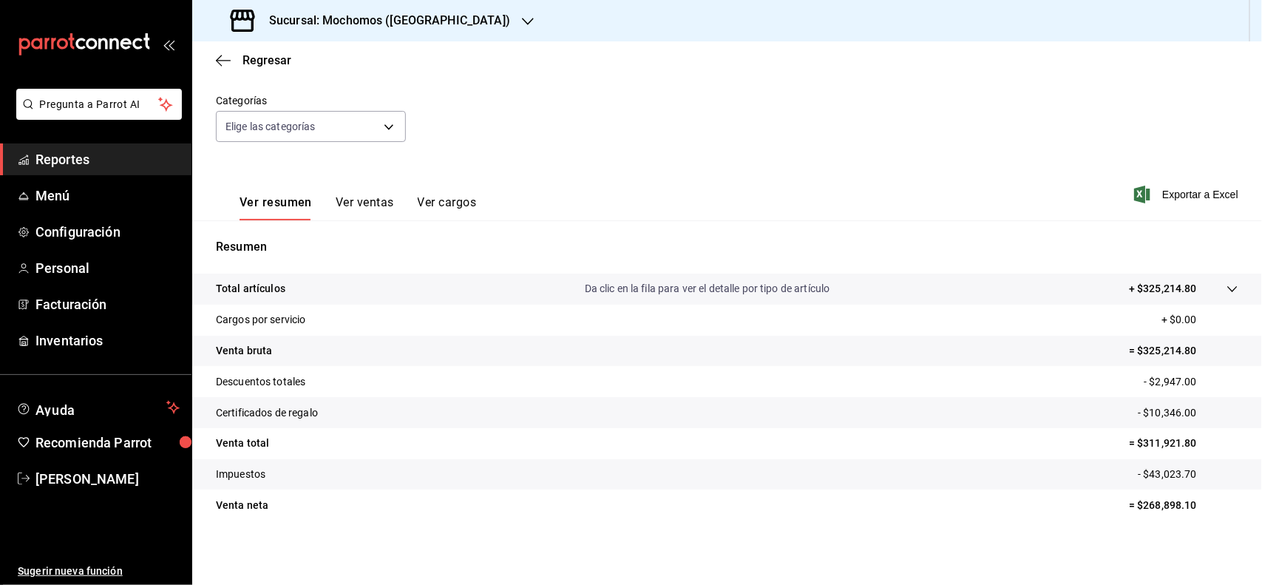
click at [1144, 497] on p "= $268,898.10" at bounding box center [1183, 505] width 109 height 16
click at [1146, 499] on p "= $268,898.10" at bounding box center [1183, 505] width 109 height 16
copy p "268,898.10"
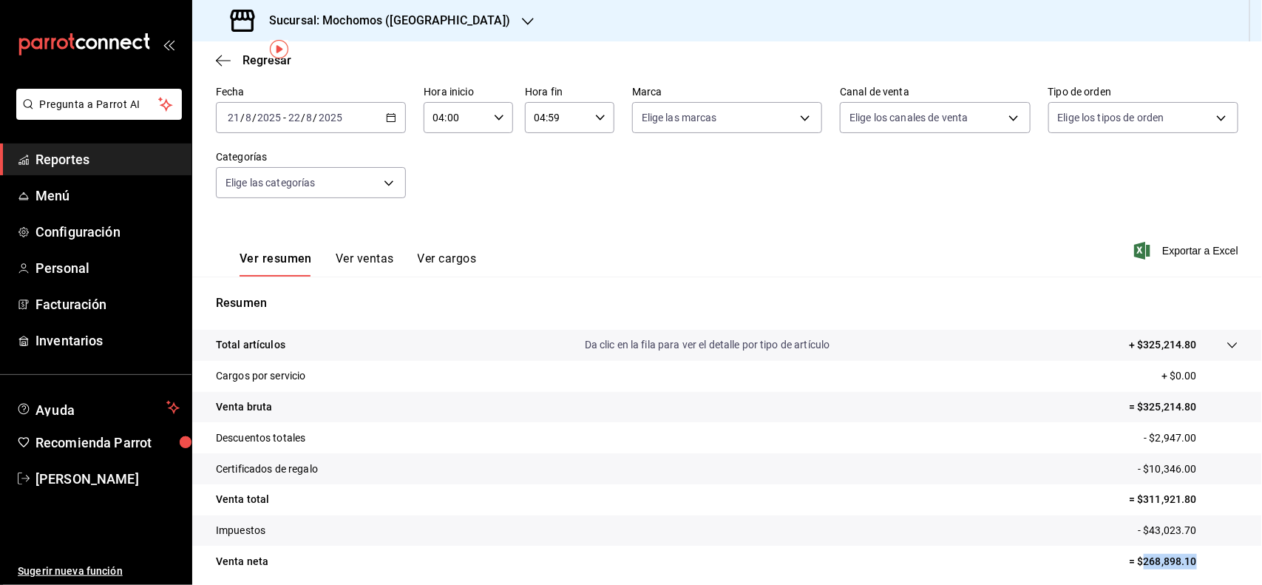
scroll to position [0, 0]
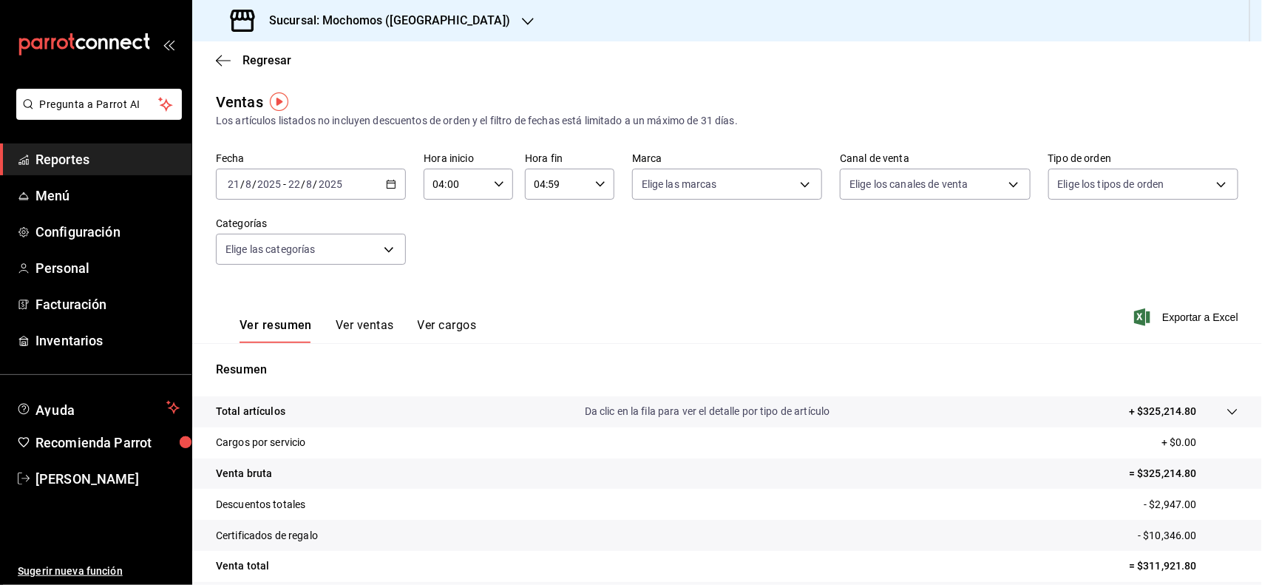
click at [395, 187] on div "[DATE] [DATE] - [DATE] [DATE]" at bounding box center [311, 184] width 190 height 31
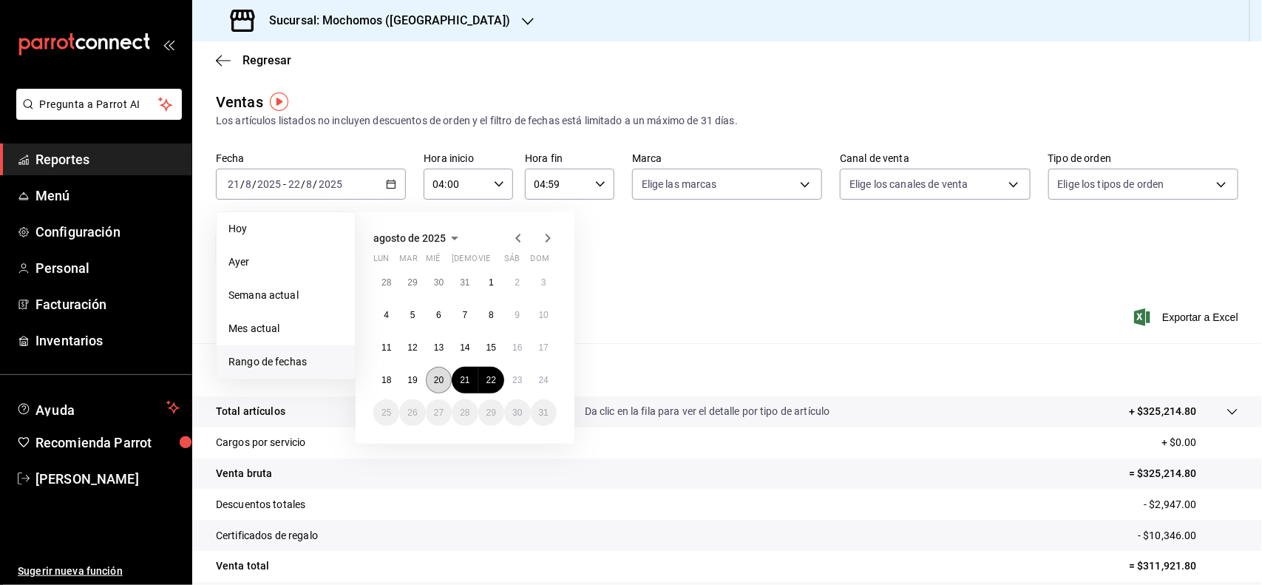
drag, startPoint x: 436, startPoint y: 373, endPoint x: 455, endPoint y: 373, distance: 19.2
click at [437, 375] on abbr "20" at bounding box center [439, 380] width 10 height 10
click at [460, 375] on abbr "21" at bounding box center [465, 380] width 10 height 10
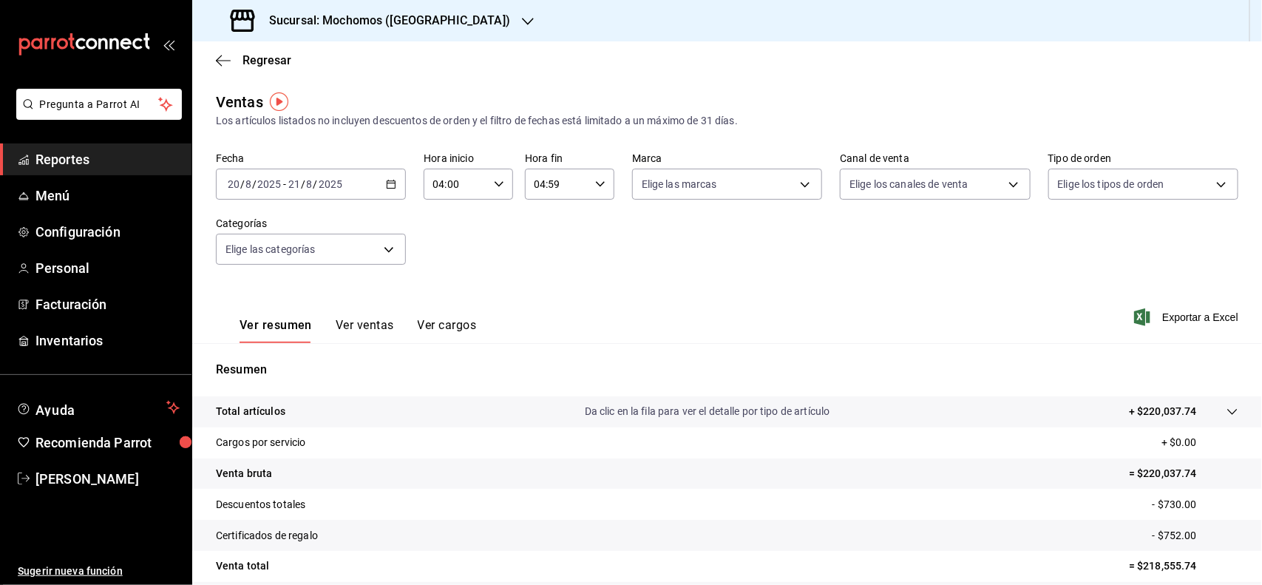
click at [378, 177] on div "[DATE] [DATE] - [DATE] [DATE]" at bounding box center [311, 184] width 190 height 31
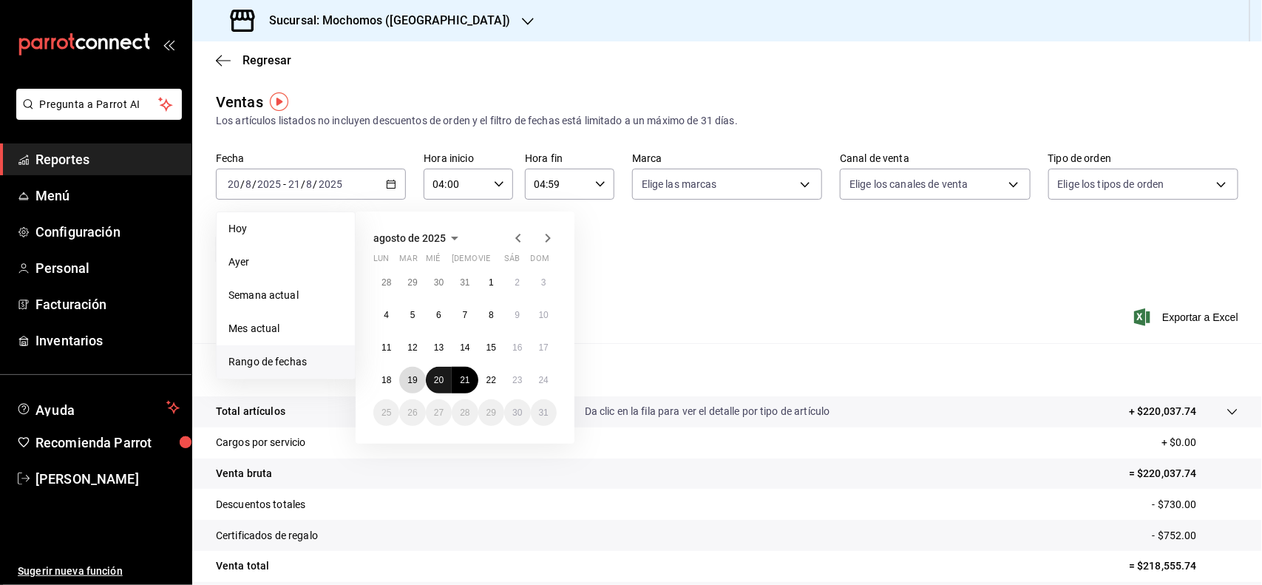
drag, startPoint x: 414, startPoint y: 379, endPoint x: 435, endPoint y: 379, distance: 20.7
click at [417, 379] on abbr "19" at bounding box center [412, 380] width 10 height 10
click at [436, 379] on abbr "20" at bounding box center [439, 380] width 10 height 10
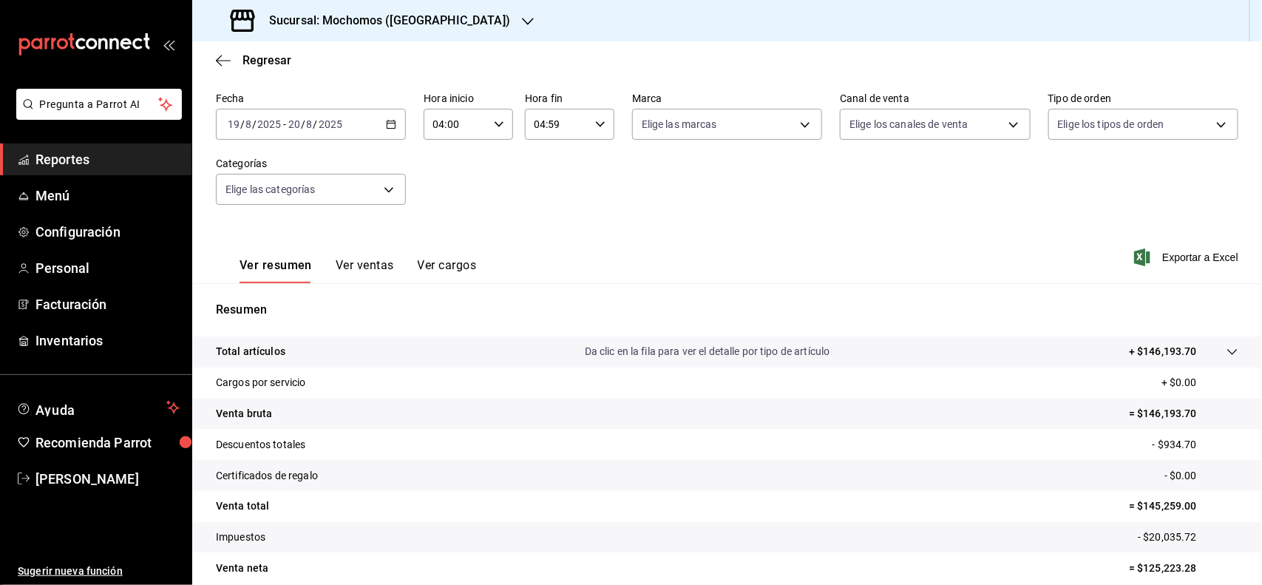
scroll to position [123, 0]
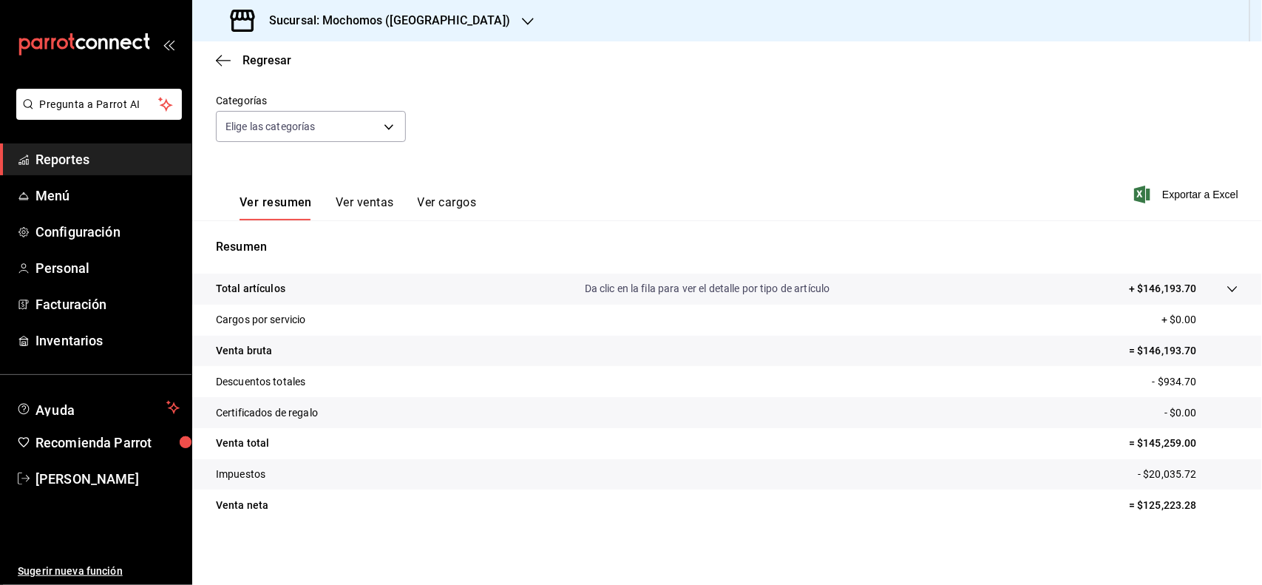
click at [1166, 500] on p "= $125,223.28" at bounding box center [1183, 505] width 109 height 16
copy p "125,223.28"
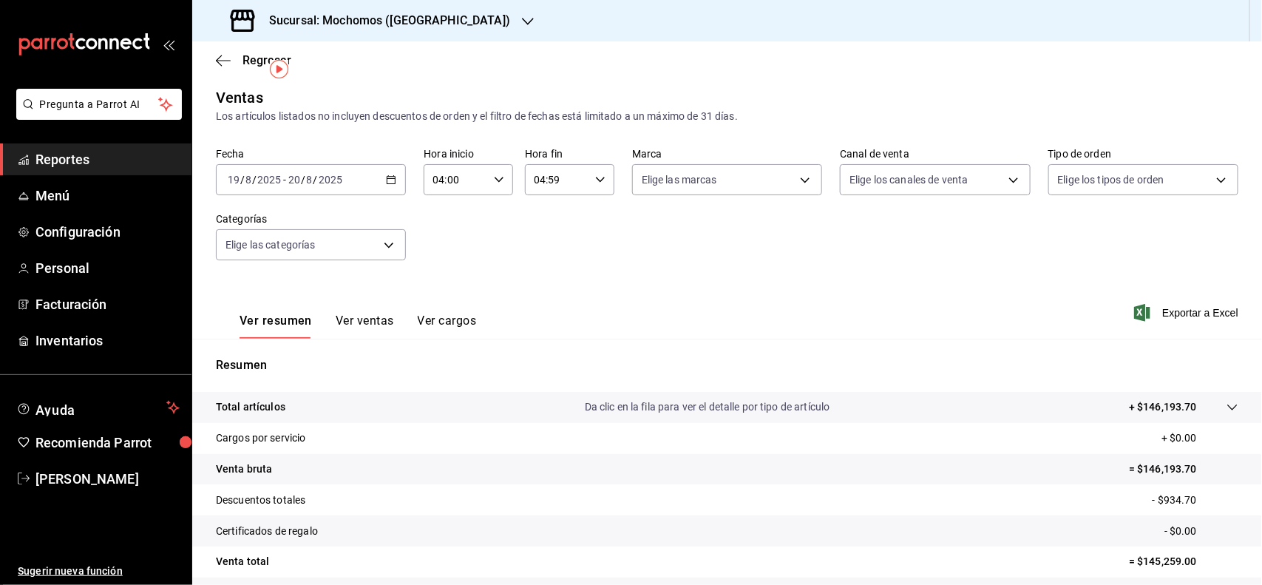
scroll to position [0, 0]
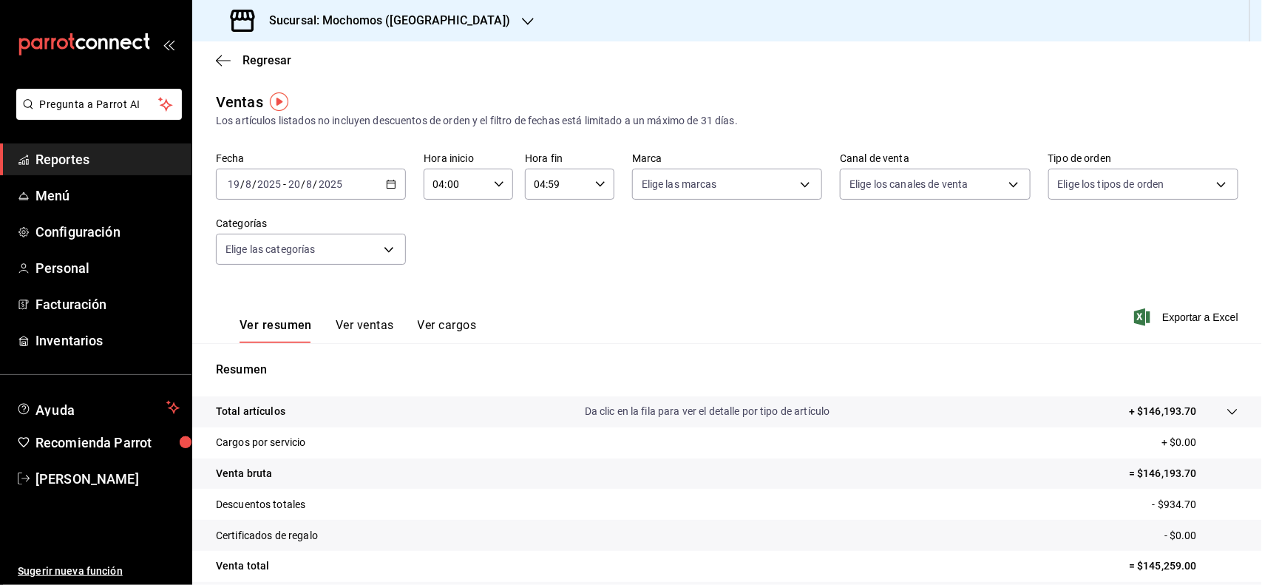
click at [392, 175] on div "[DATE] [DATE] - [DATE] [DATE]" at bounding box center [311, 184] width 190 height 31
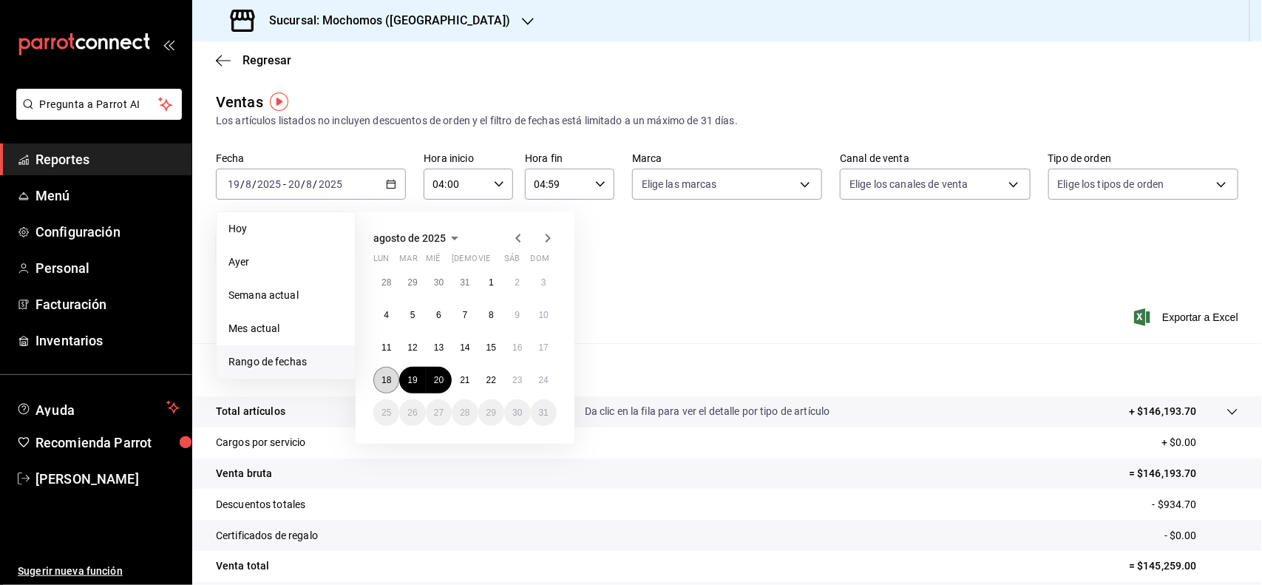
click at [392, 368] on button "18" at bounding box center [386, 380] width 26 height 27
click at [418, 370] on button "19" at bounding box center [412, 380] width 26 height 27
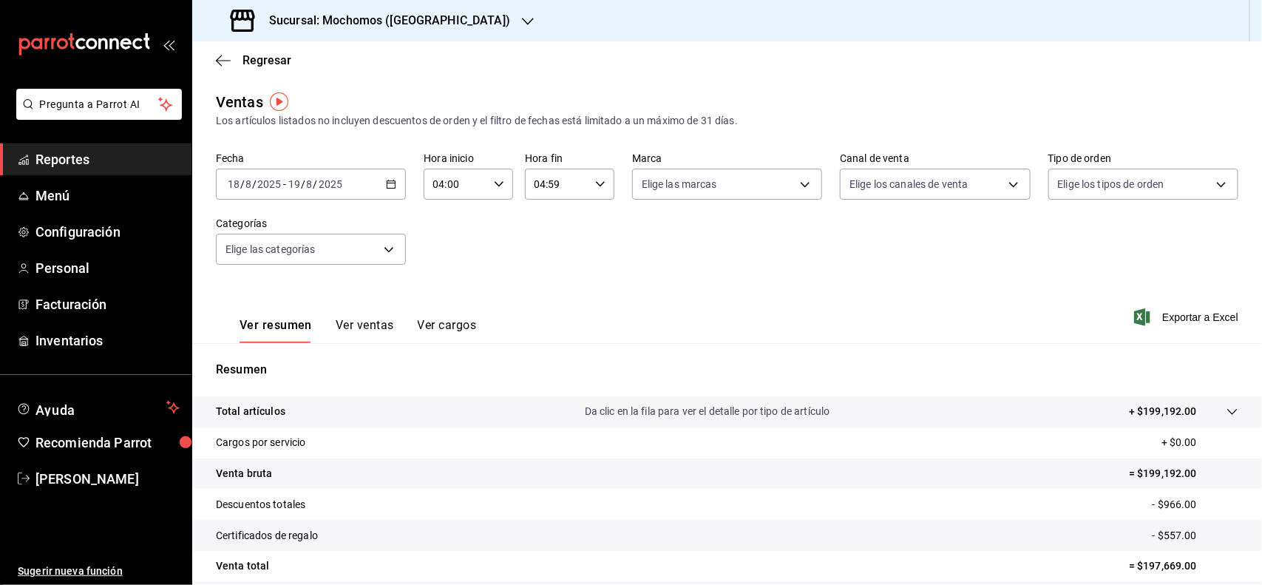
scroll to position [123, 0]
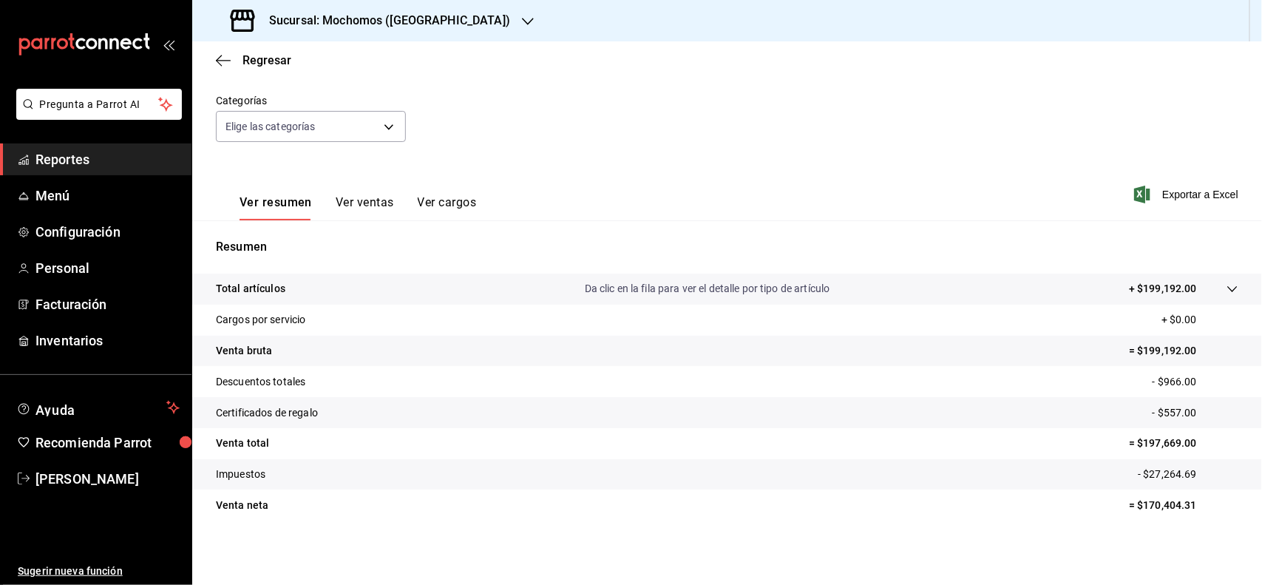
click at [1138, 511] on p "= $170,404.31" at bounding box center [1183, 505] width 109 height 16
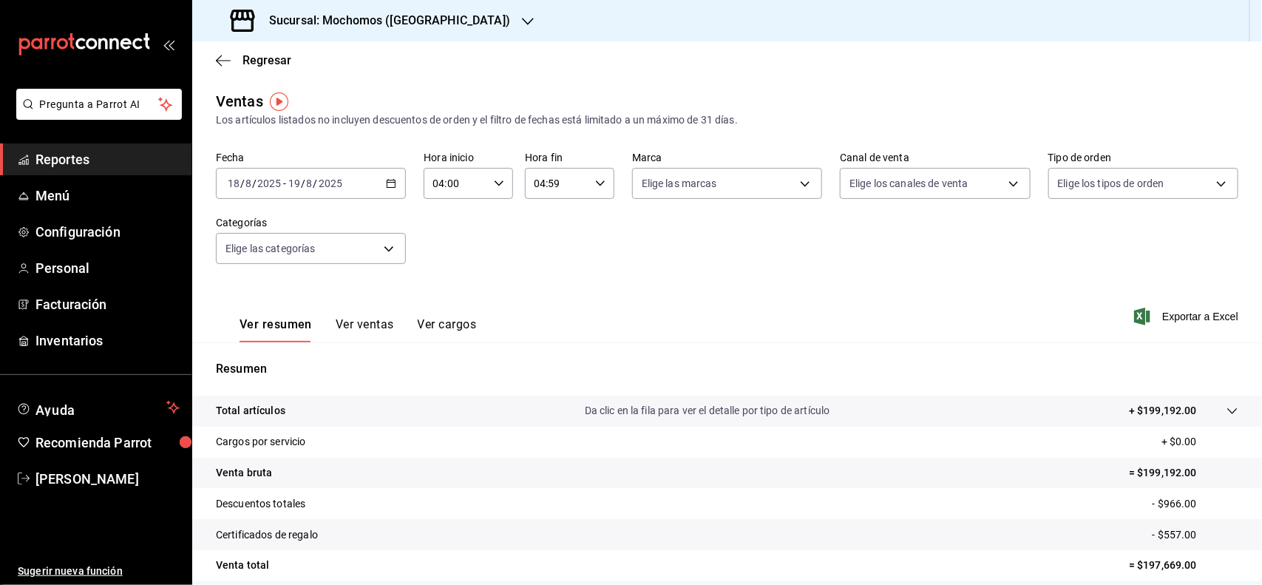
scroll to position [0, 0]
click at [396, 181] on div "[DATE] [DATE] - [DATE] [DATE]" at bounding box center [311, 184] width 190 height 31
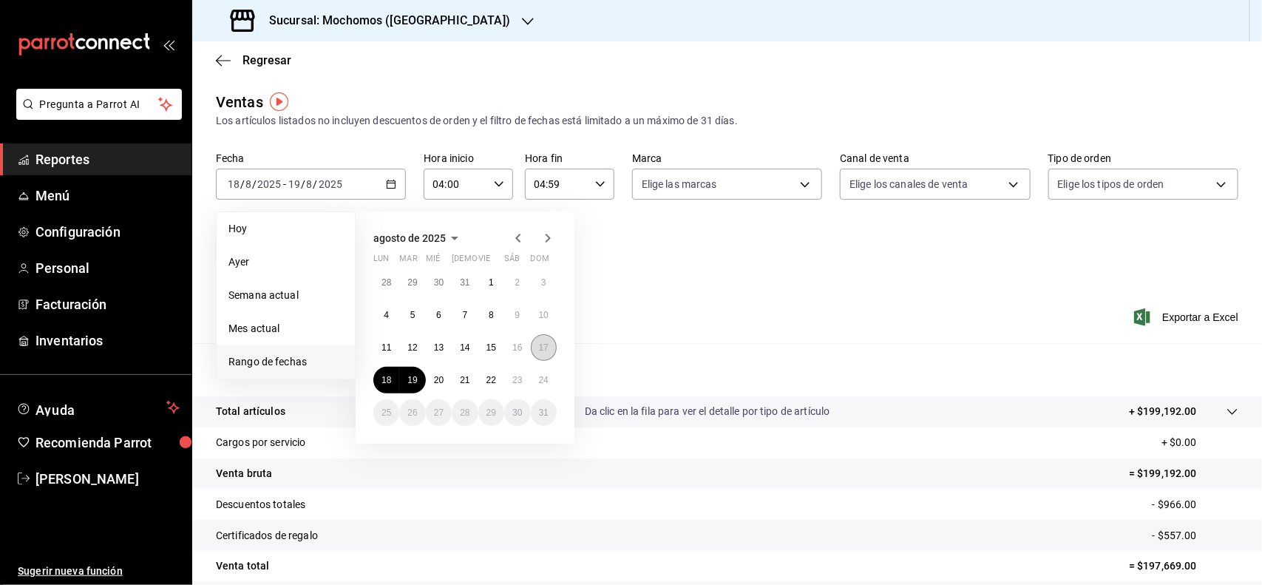
click at [544, 349] on abbr "17" at bounding box center [544, 347] width 10 height 10
click at [397, 373] on button "18" at bounding box center [386, 380] width 26 height 27
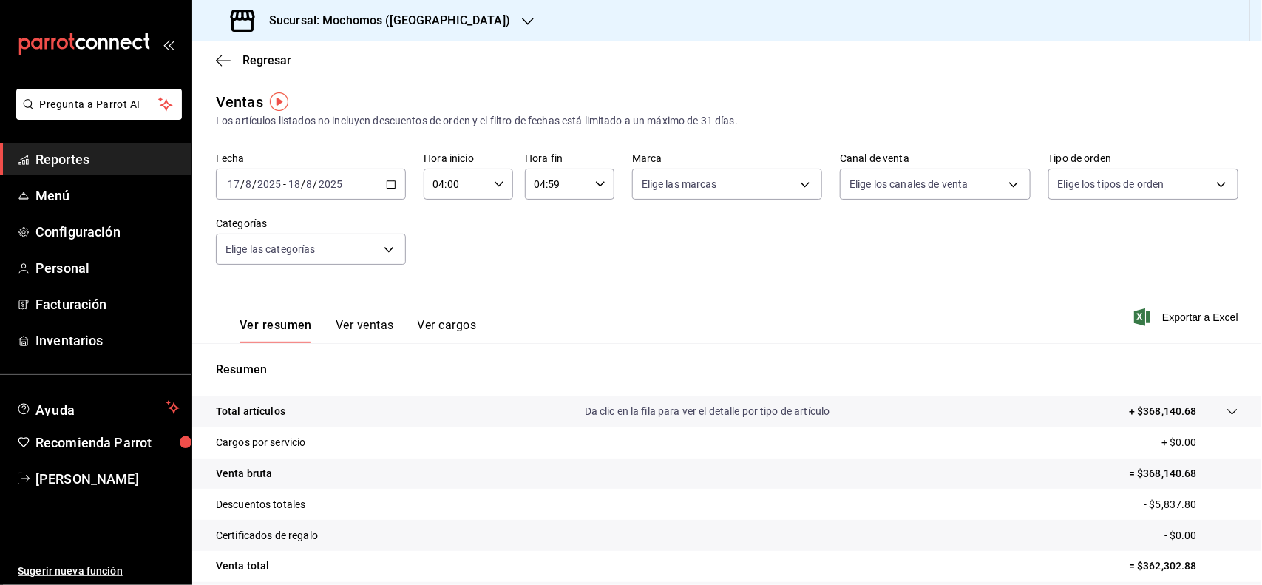
click at [386, 186] on icon "button" at bounding box center [391, 184] width 10 height 10
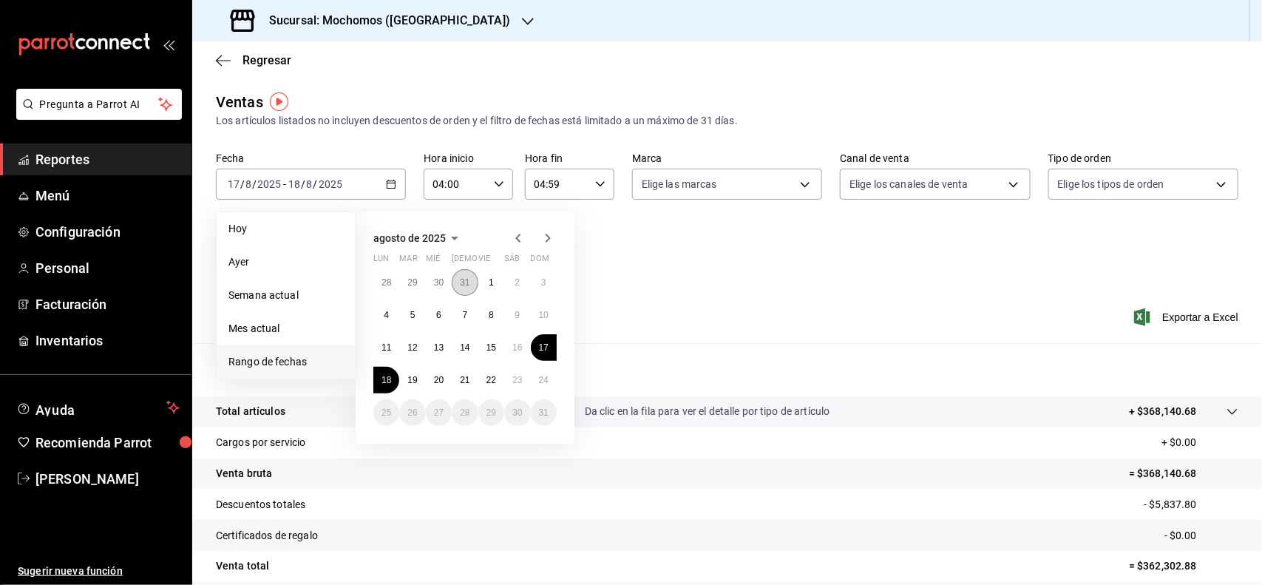
click at [474, 278] on button "31" at bounding box center [465, 282] width 26 height 27
click at [490, 416] on button "1" at bounding box center [491, 412] width 26 height 27
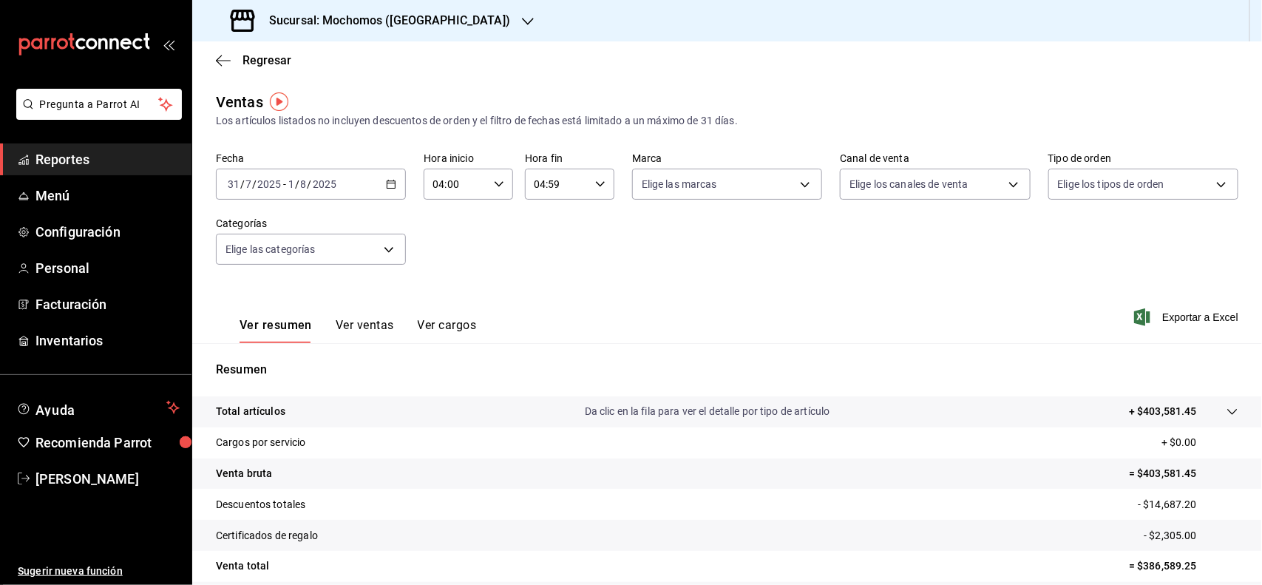
click at [375, 182] on div "[DATE] [DATE] - [DATE] [DATE]" at bounding box center [311, 184] width 190 height 31
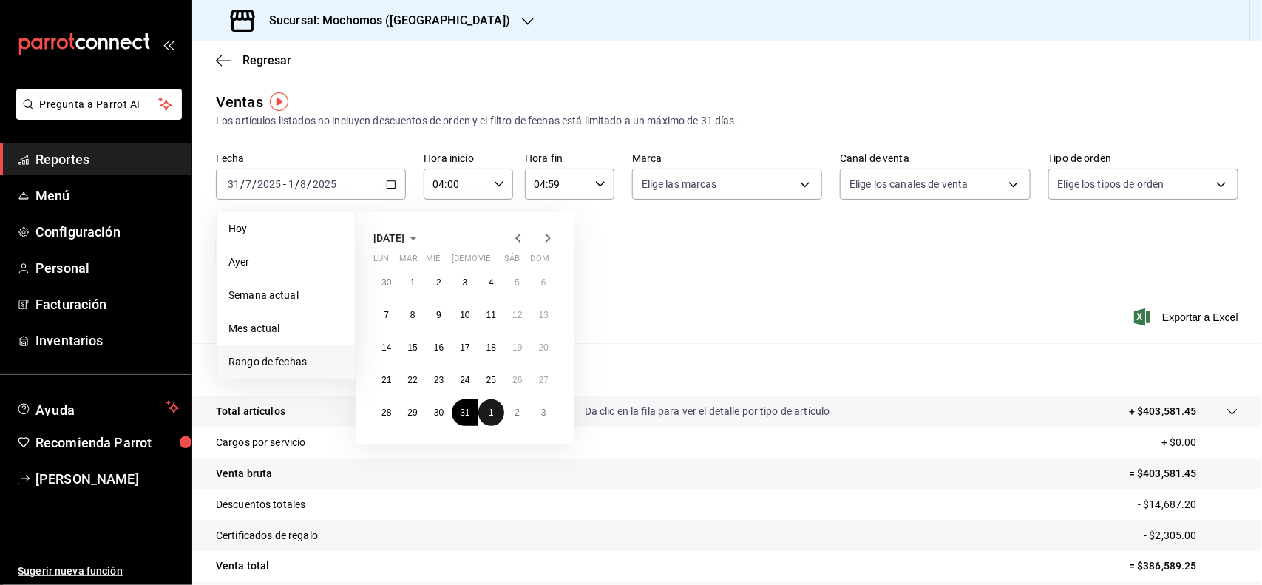
click at [486, 412] on button "1" at bounding box center [491, 412] width 26 height 27
click at [534, 378] on button "24" at bounding box center [544, 380] width 26 height 27
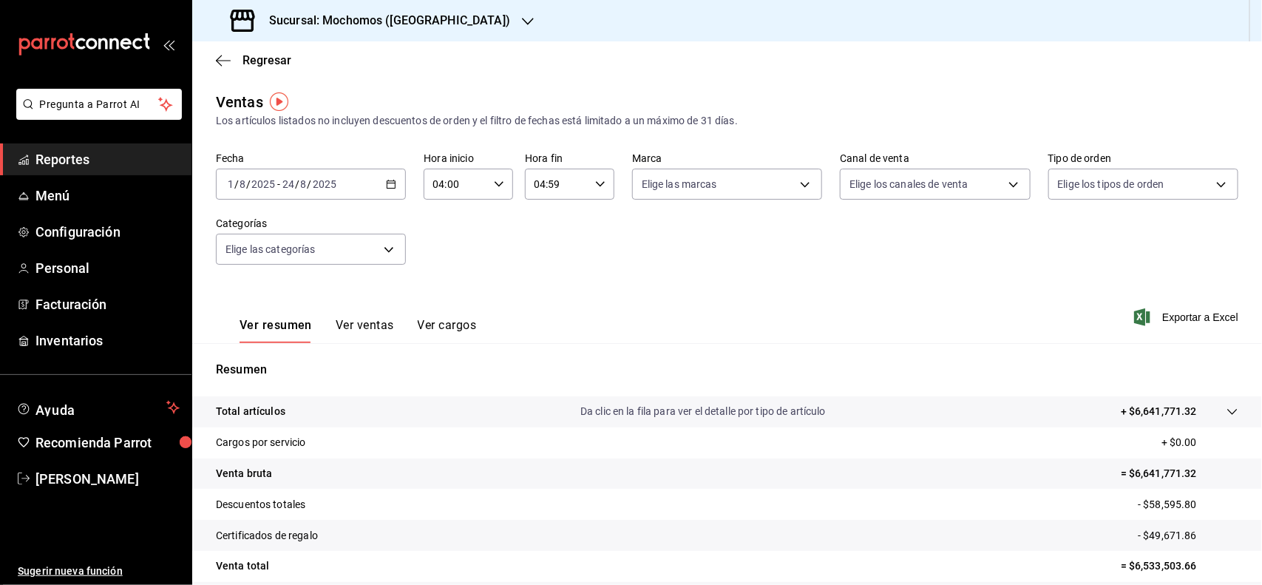
click at [386, 182] on icon "button" at bounding box center [391, 184] width 10 height 10
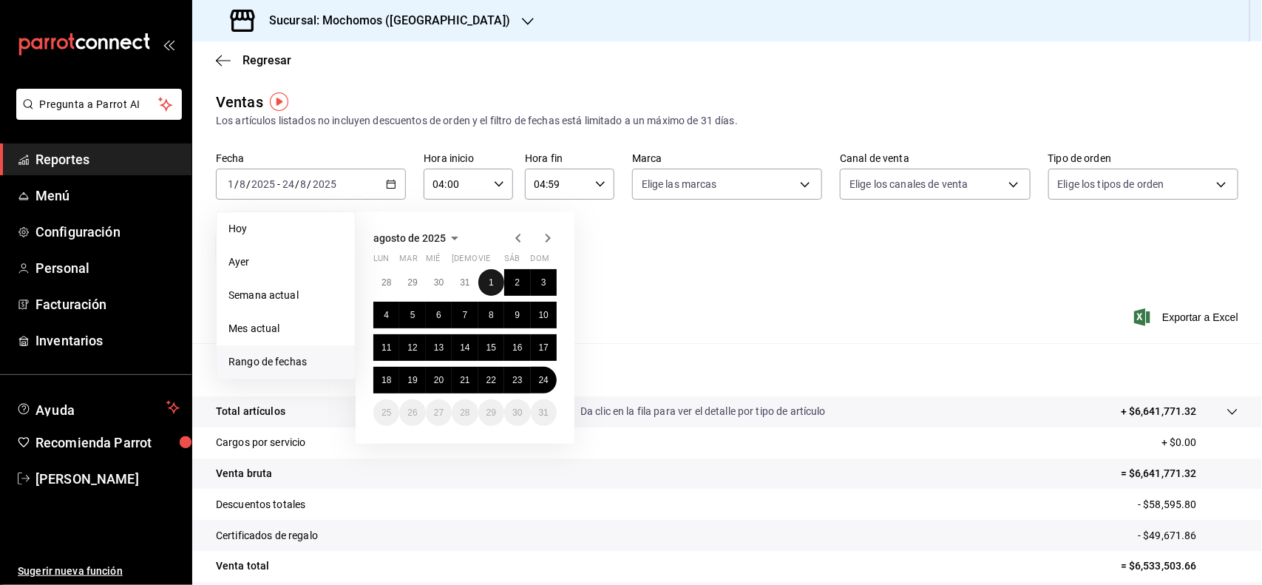
click at [493, 282] on abbr "1" at bounding box center [491, 282] width 5 height 10
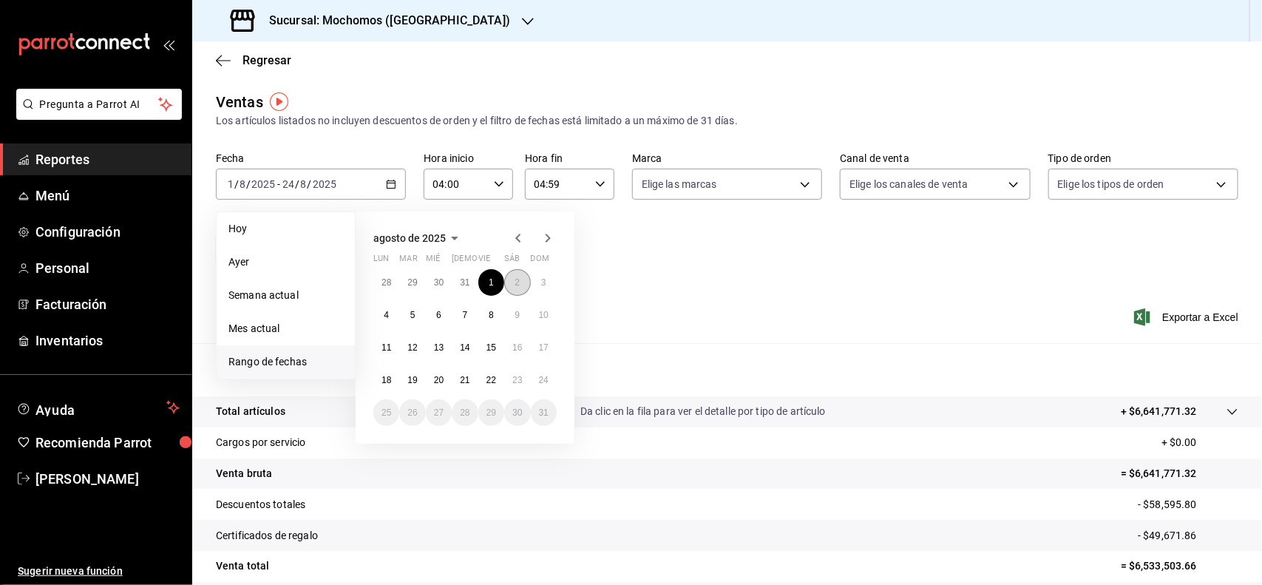
click at [505, 279] on button "2" at bounding box center [517, 282] width 26 height 27
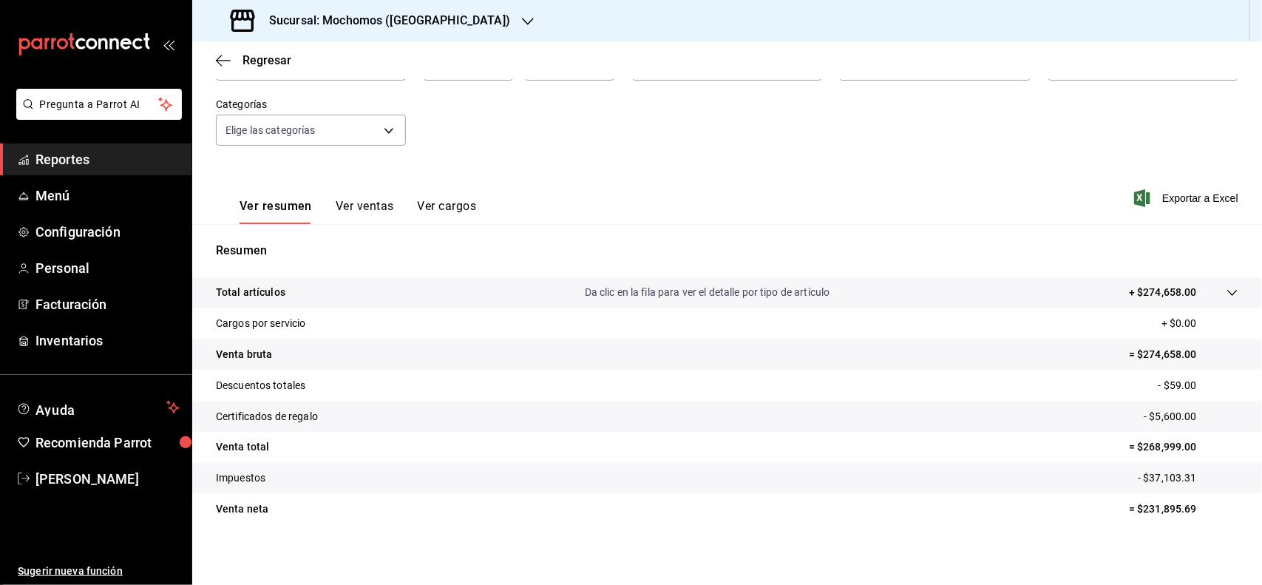
scroll to position [123, 0]
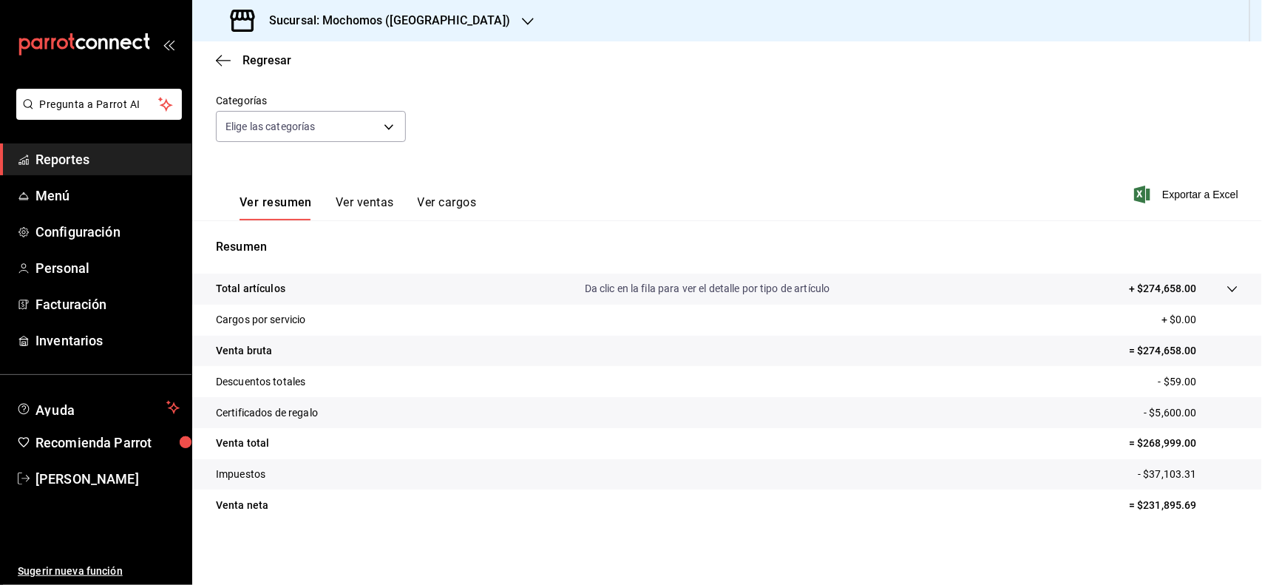
click at [268, 506] on tr "Venta neta = $231,895.69" at bounding box center [726, 504] width 1069 height 31
click at [1157, 503] on p "= $231,895.69" at bounding box center [1183, 505] width 109 height 16
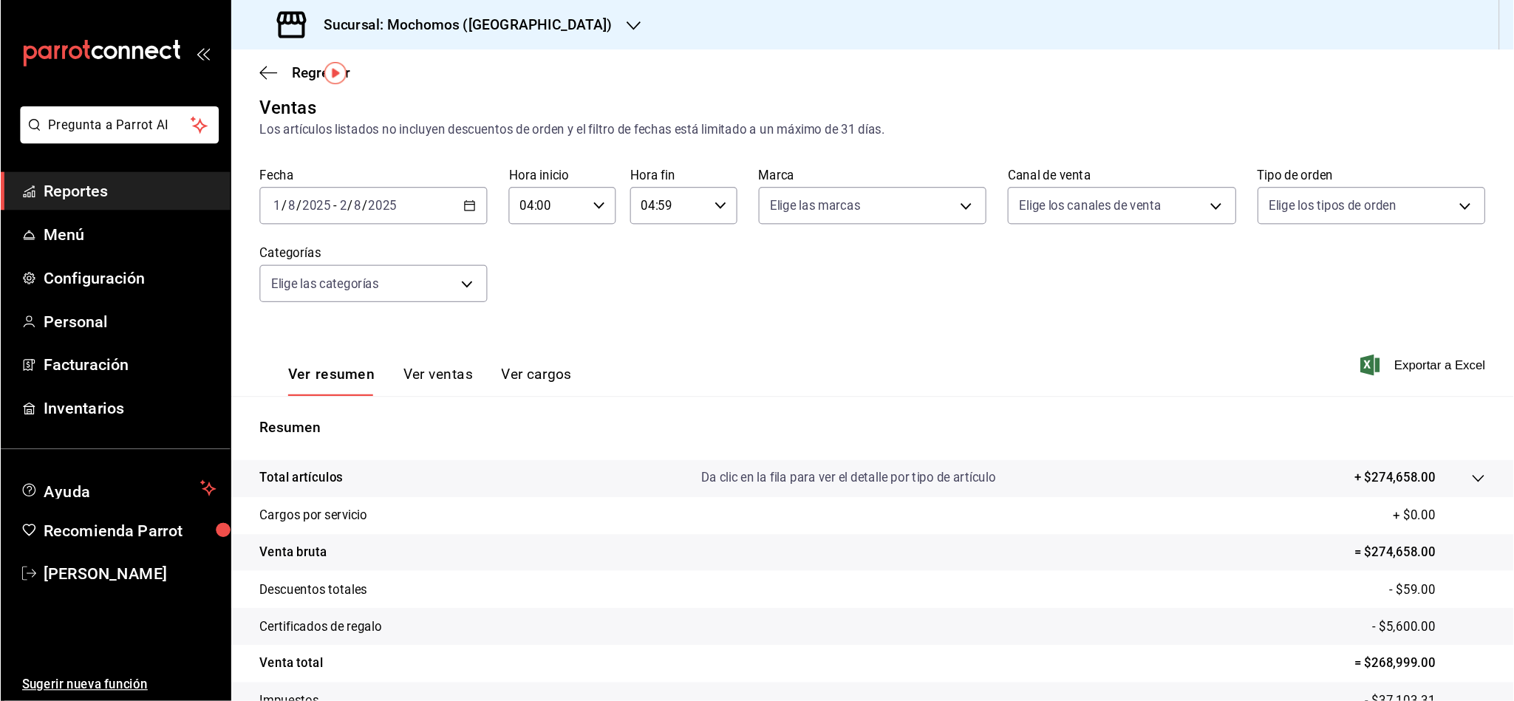
scroll to position [0, 0]
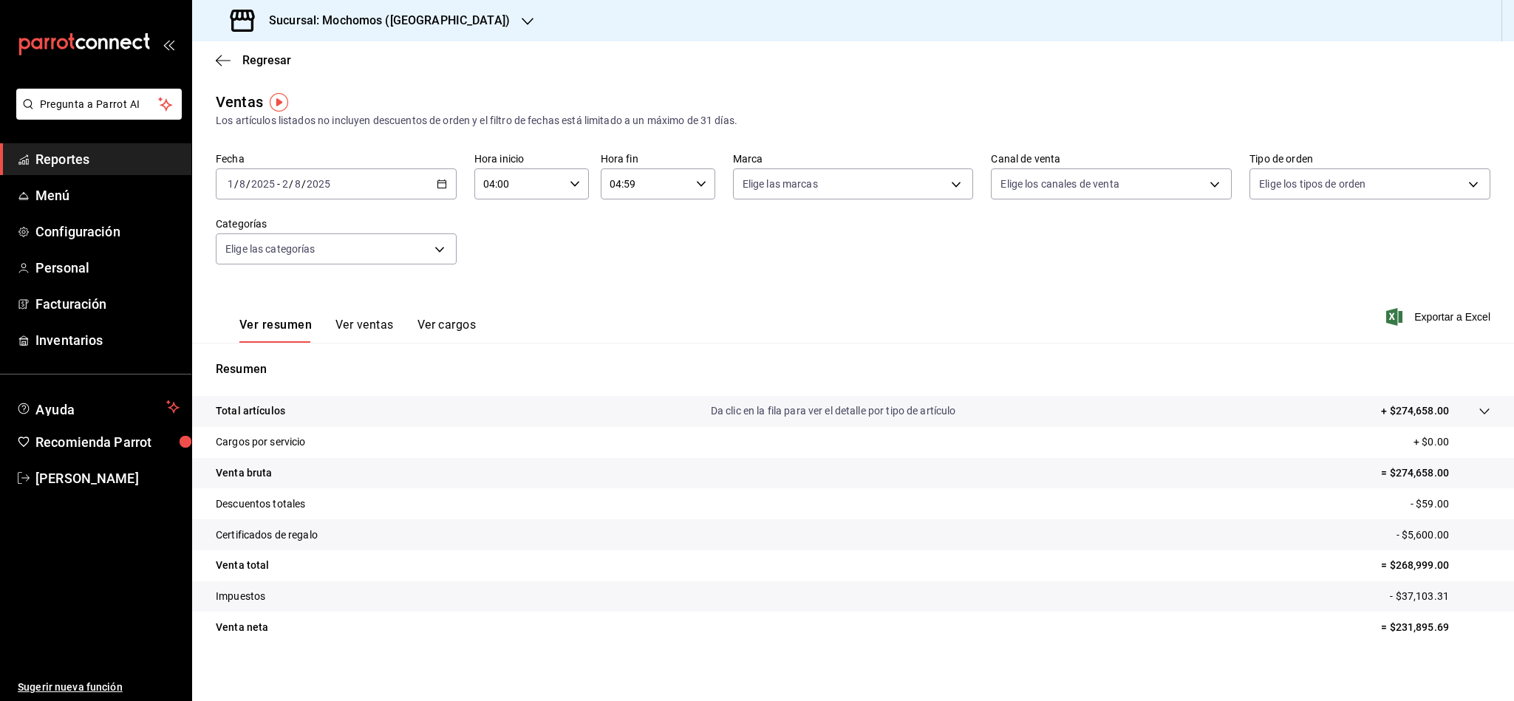
click at [438, 188] on \(Stroke\) "button" at bounding box center [442, 184] width 9 height 8
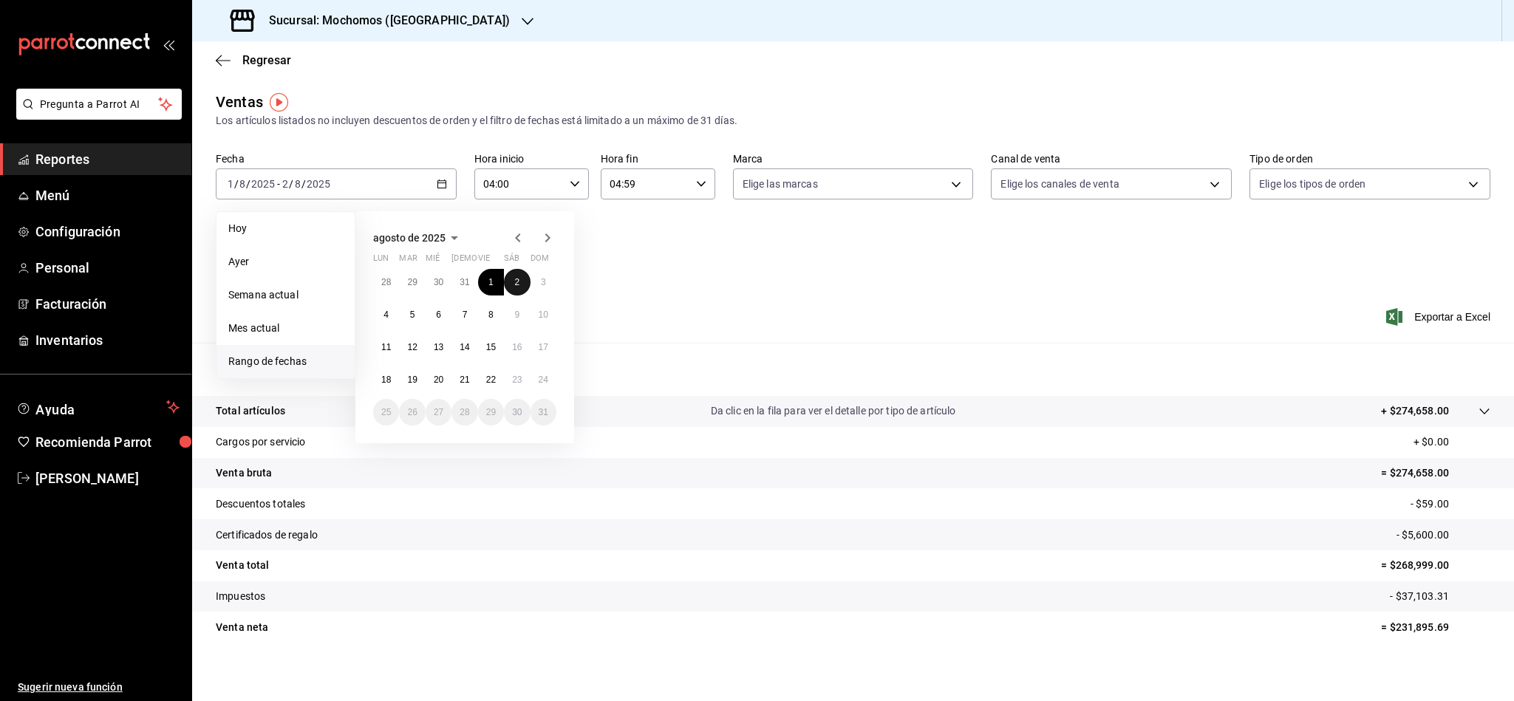
click at [510, 271] on button "2" at bounding box center [517, 282] width 26 height 27
click at [537, 275] on button "3" at bounding box center [544, 282] width 26 height 27
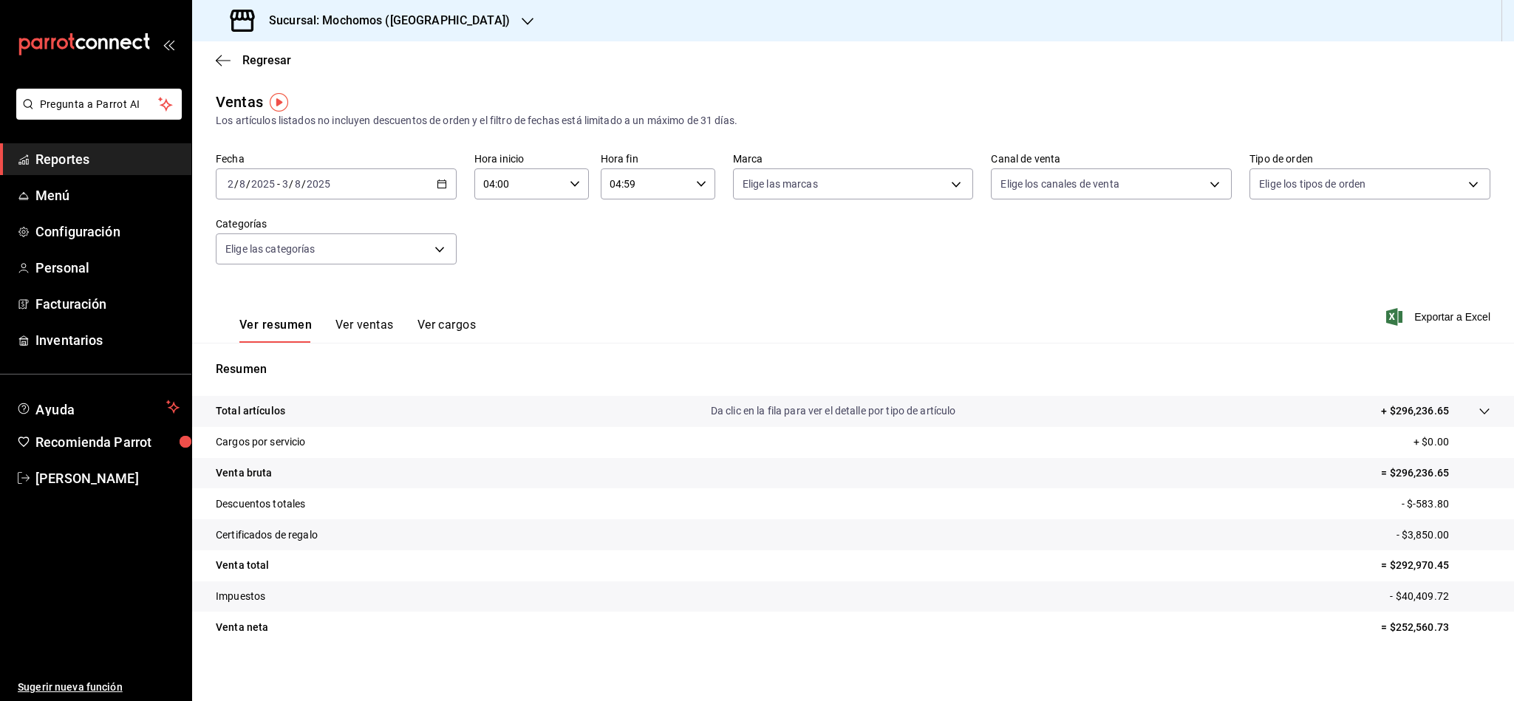
click at [442, 186] on \(Stroke\) "button" at bounding box center [442, 184] width 9 height 8
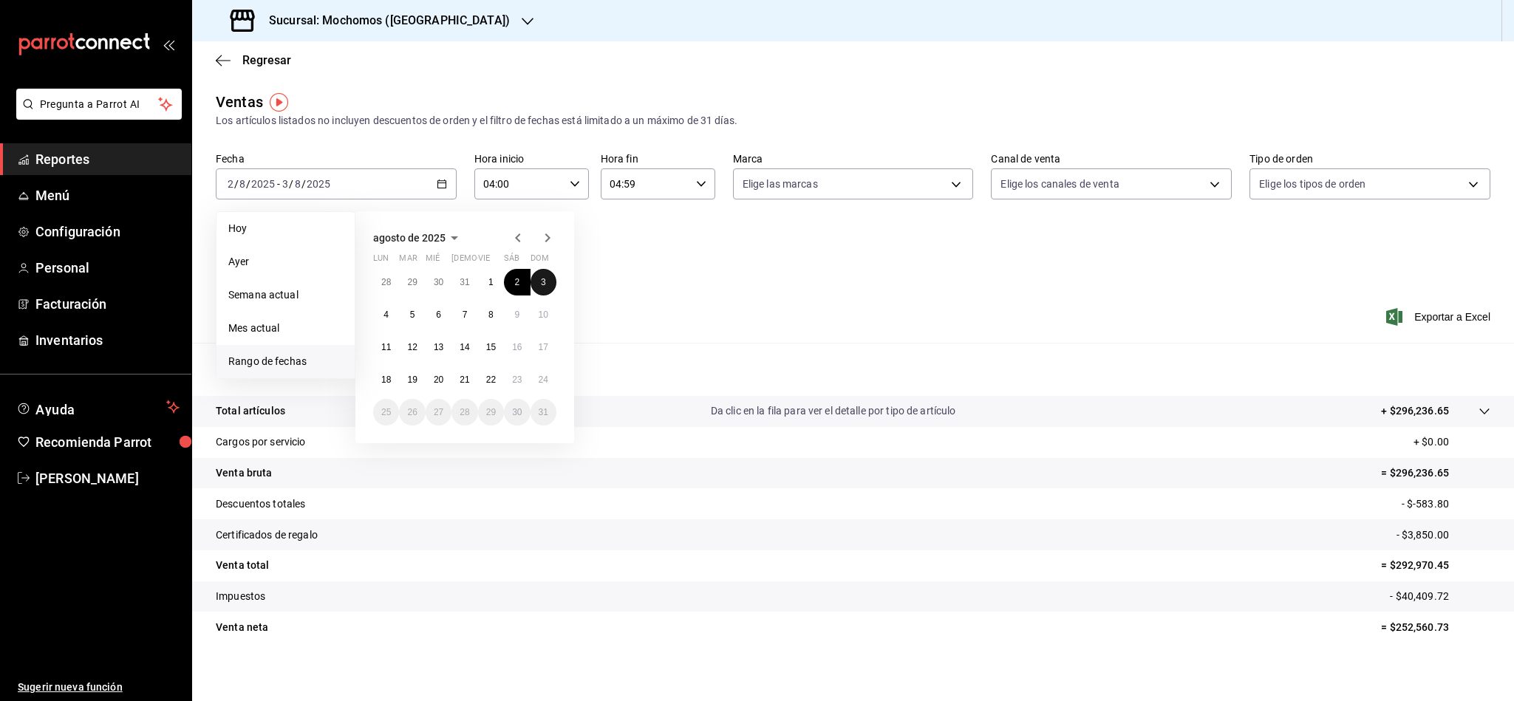
click at [548, 288] on button "3" at bounding box center [544, 282] width 26 height 27
click at [386, 304] on button "4" at bounding box center [386, 315] width 26 height 27
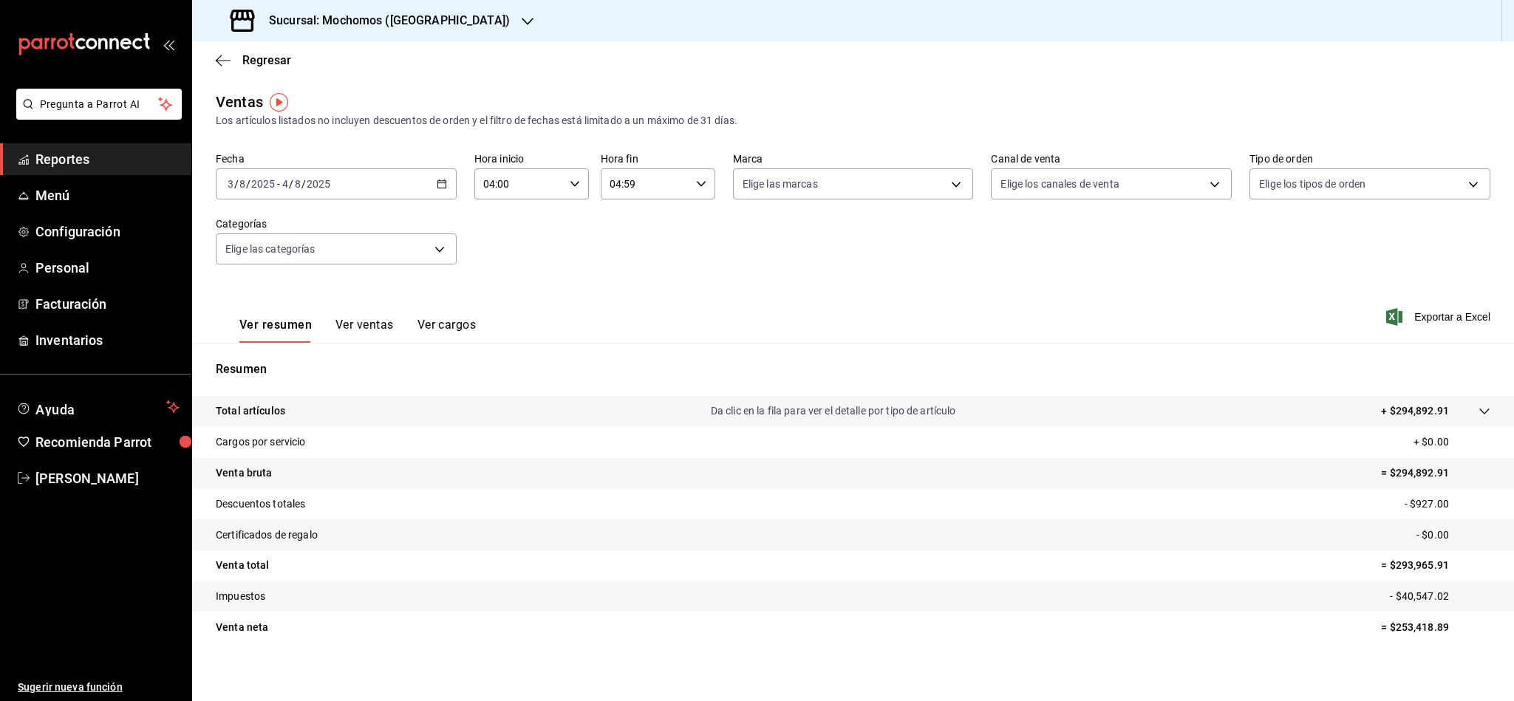
click at [395, 185] on div "[DATE] [DATE] - [DATE] [DATE]" at bounding box center [336, 184] width 241 height 31
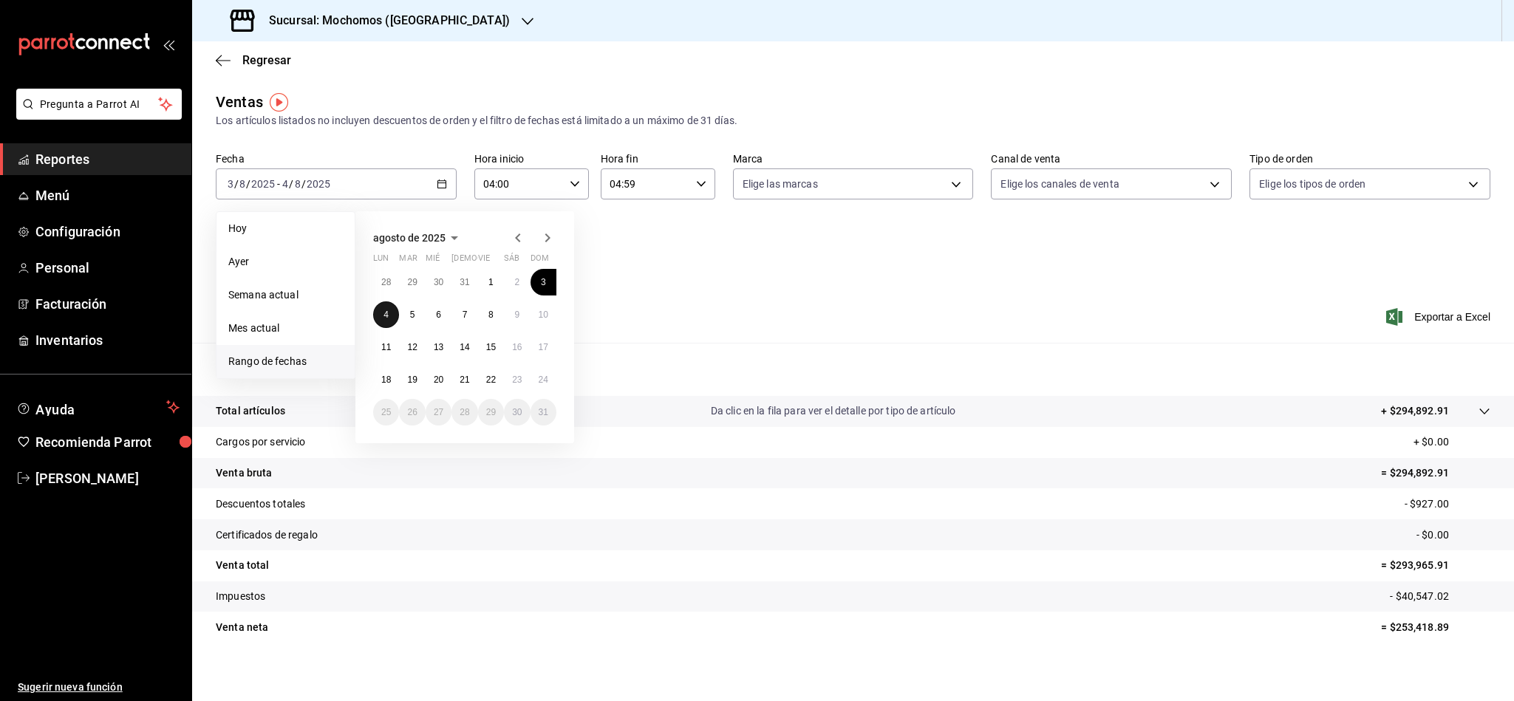
click at [391, 322] on button "4" at bounding box center [386, 315] width 26 height 27
click at [417, 318] on button "5" at bounding box center [412, 315] width 26 height 27
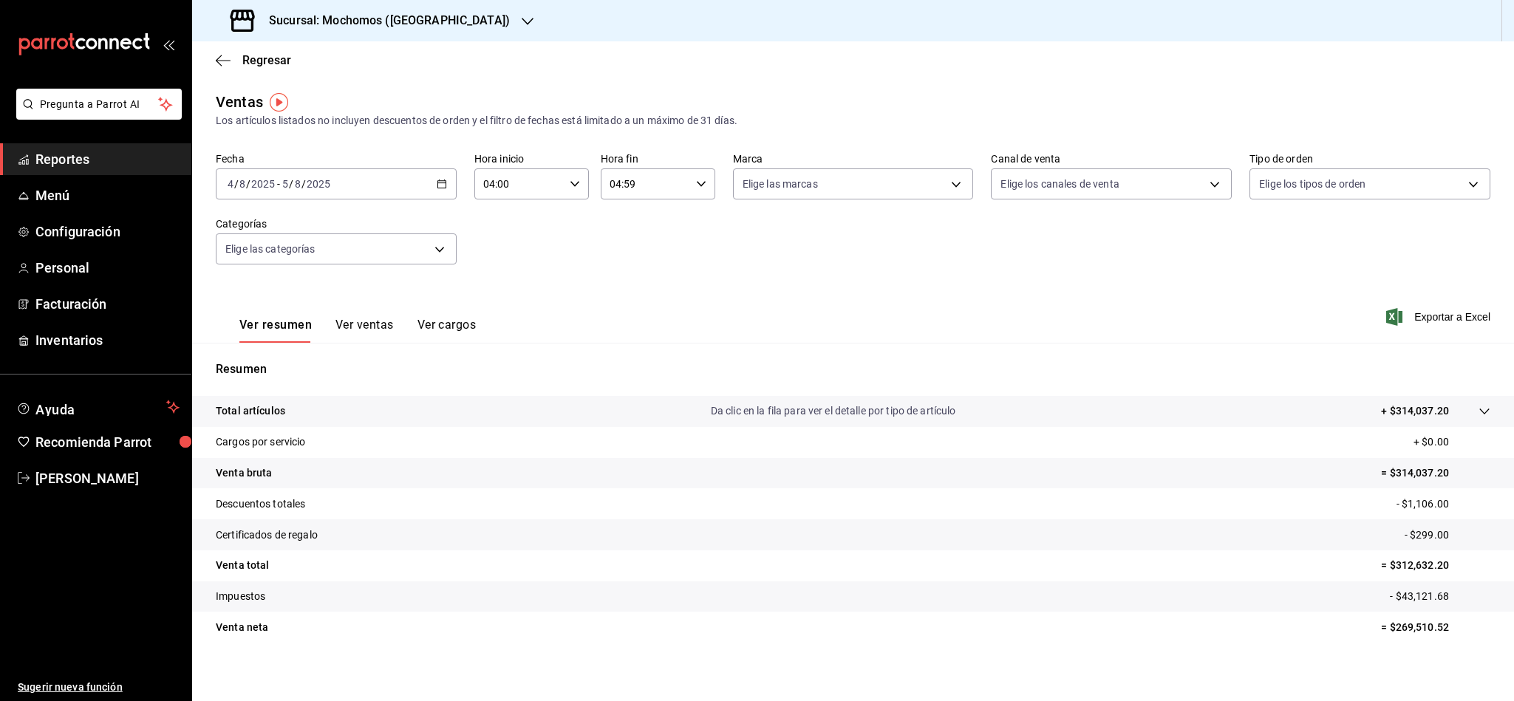
click at [457, 184] on div "Fecha [DATE] [DATE] - [DATE] [DATE] Hora inicio 04:00 Hora inicio Hora fin 04:5…" at bounding box center [853, 217] width 1275 height 130
click at [446, 184] on div "[DATE] [DATE] - [DATE] [DATE]" at bounding box center [336, 184] width 241 height 31
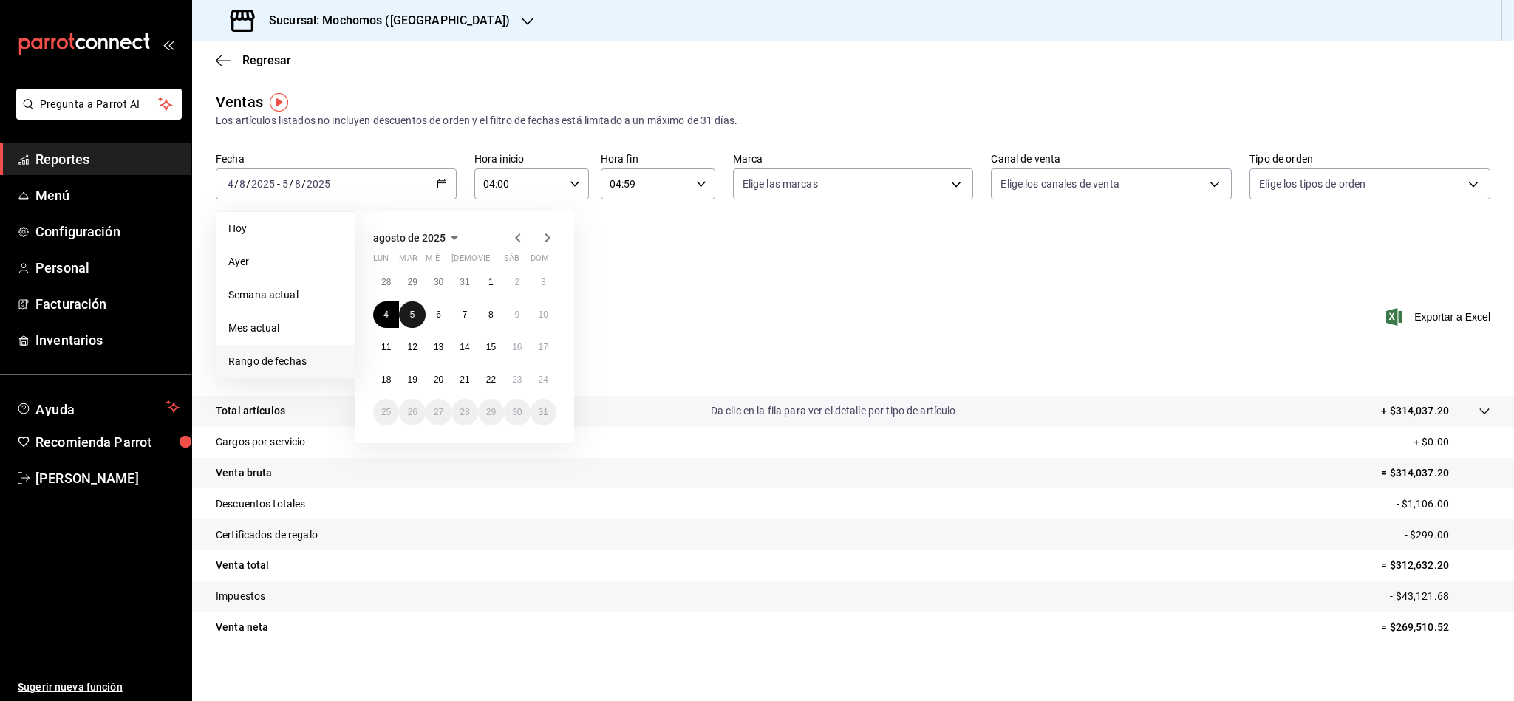
click at [410, 319] on abbr "5" at bounding box center [412, 315] width 5 height 10
click at [429, 317] on button "6" at bounding box center [439, 315] width 26 height 27
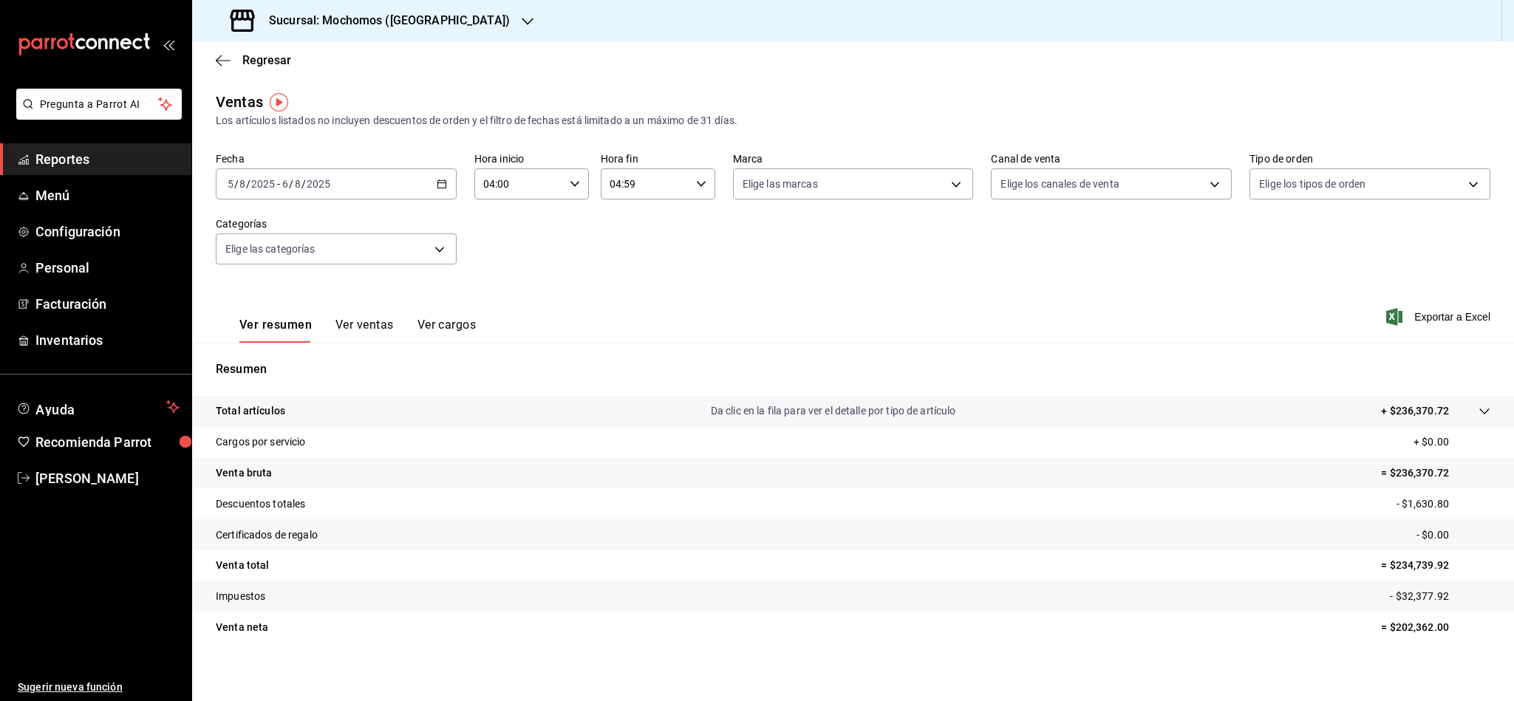
click at [439, 186] on icon "button" at bounding box center [442, 184] width 10 height 10
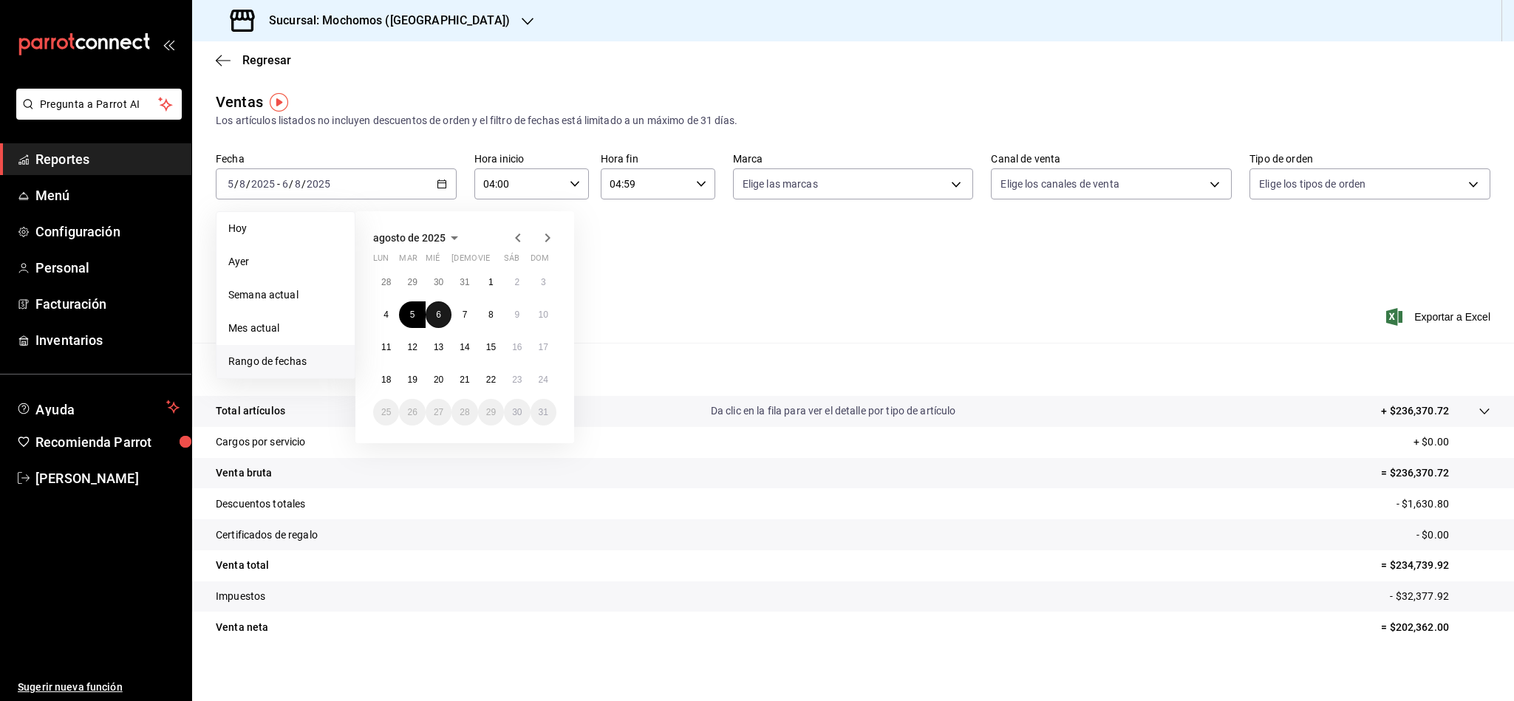
click at [446, 317] on button "6" at bounding box center [439, 315] width 26 height 27
click at [464, 313] on abbr "7" at bounding box center [465, 315] width 5 height 10
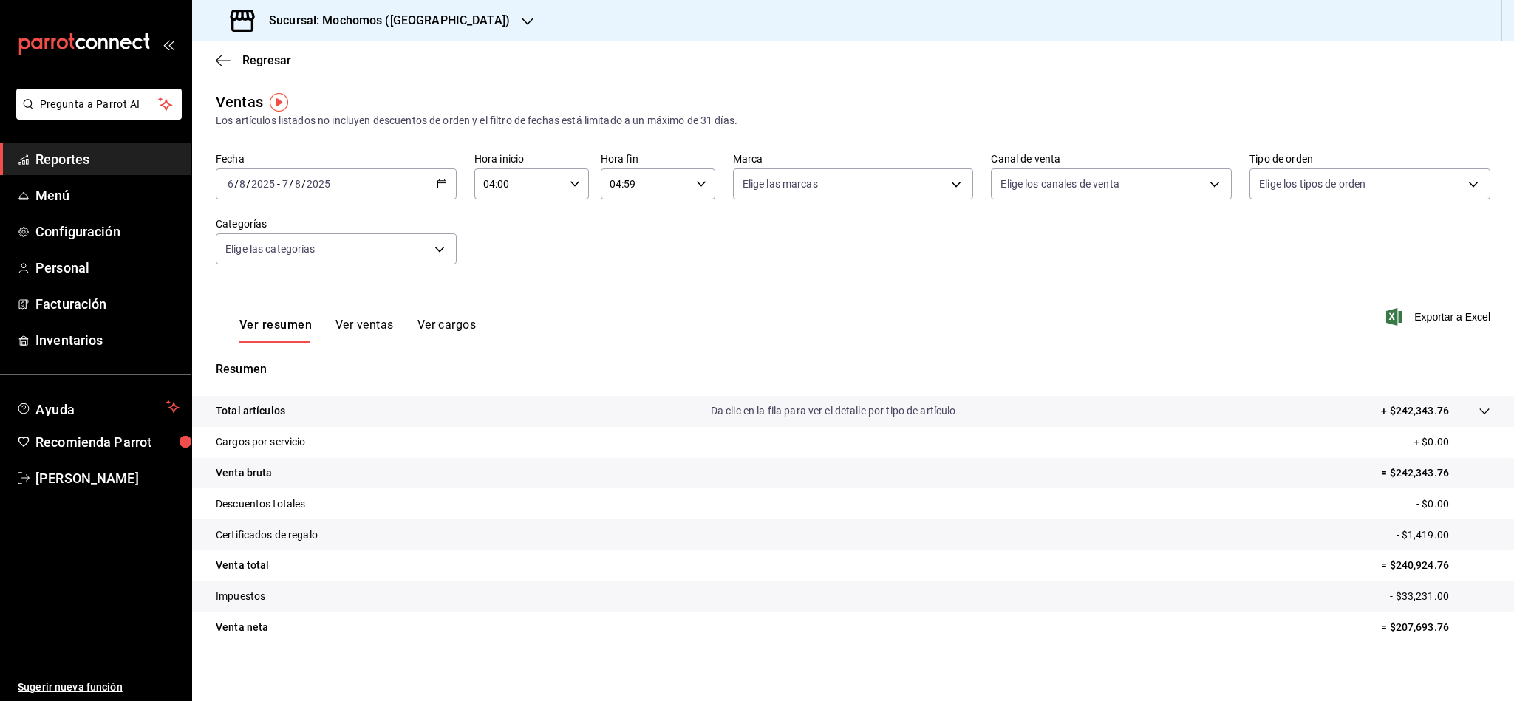
click at [438, 185] on icon "button" at bounding box center [442, 184] width 10 height 10
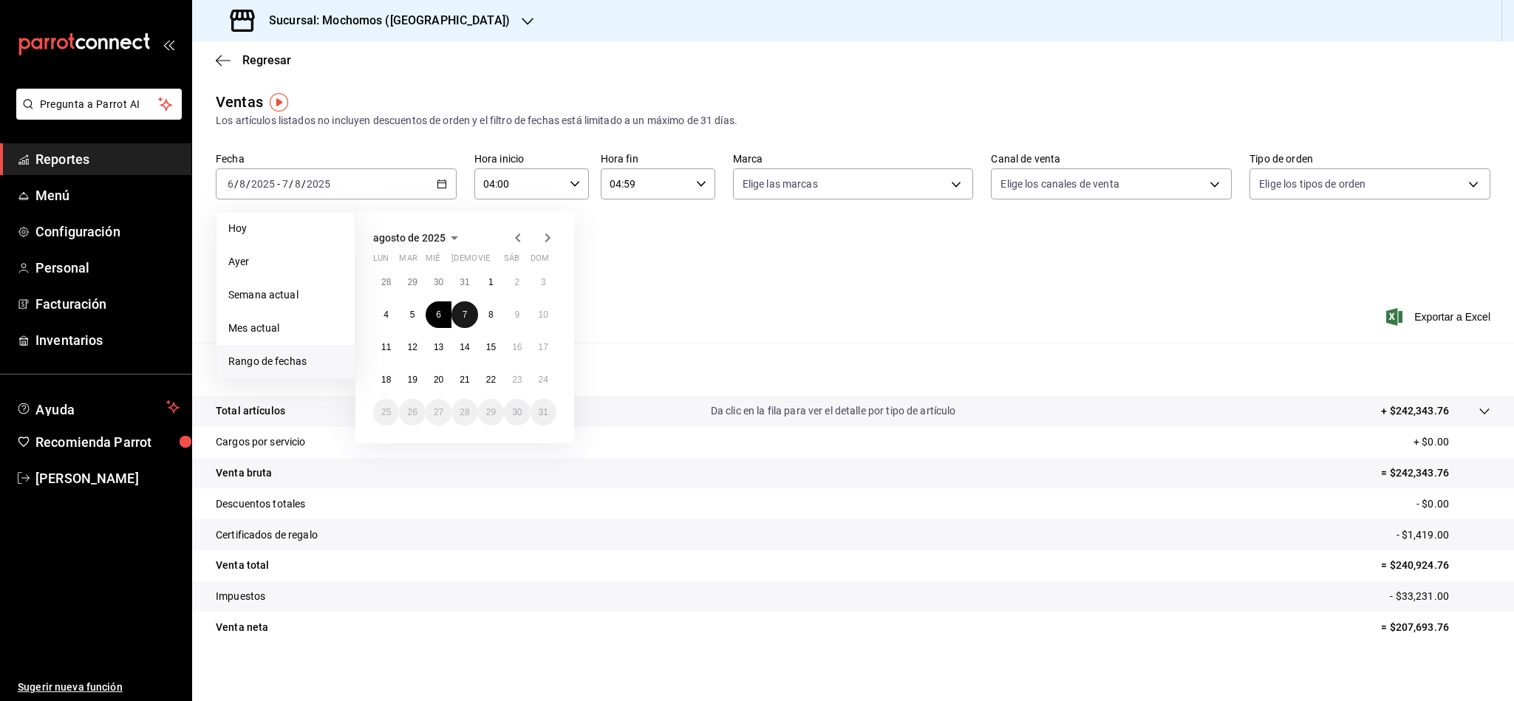
click at [464, 324] on button "7" at bounding box center [465, 315] width 26 height 27
click at [490, 324] on button "8" at bounding box center [491, 315] width 26 height 27
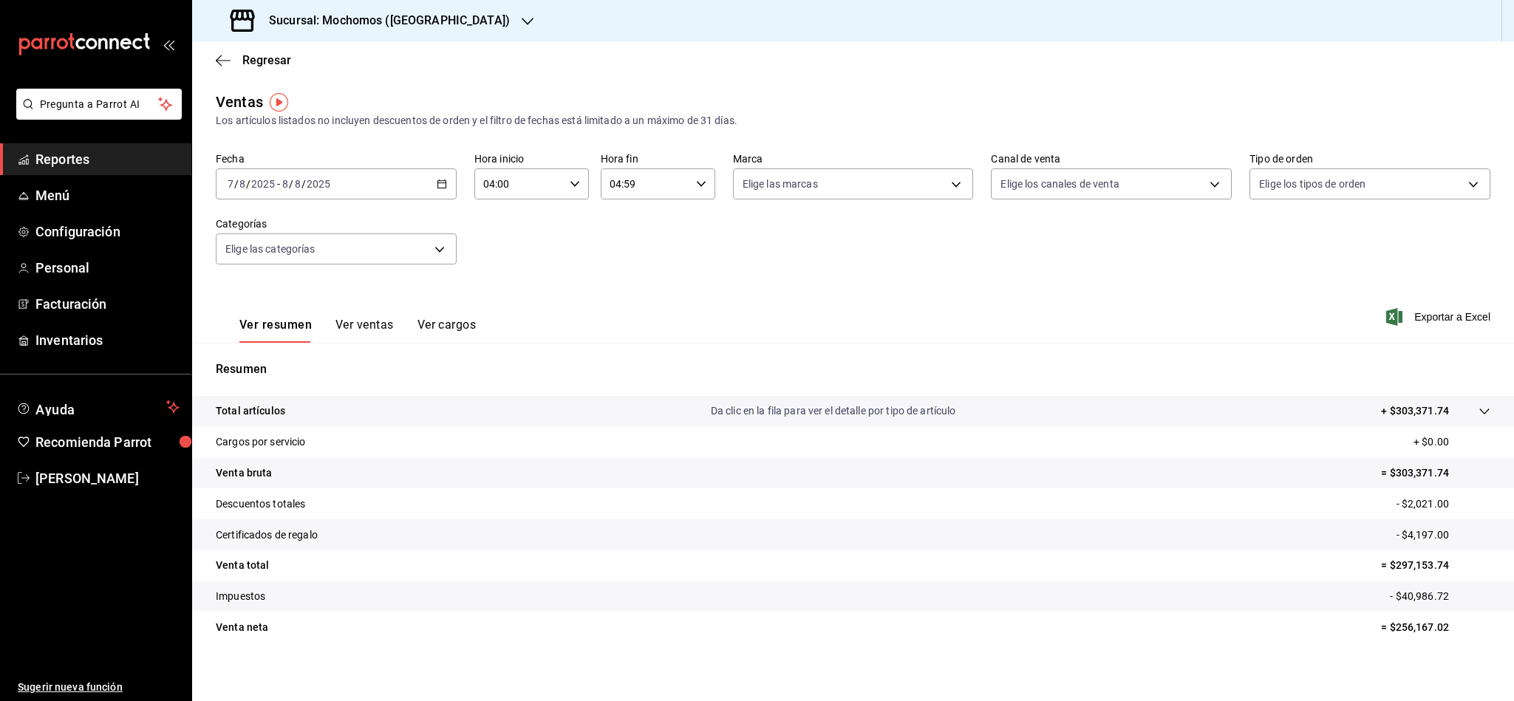
click at [439, 180] on icon "button" at bounding box center [442, 184] width 10 height 10
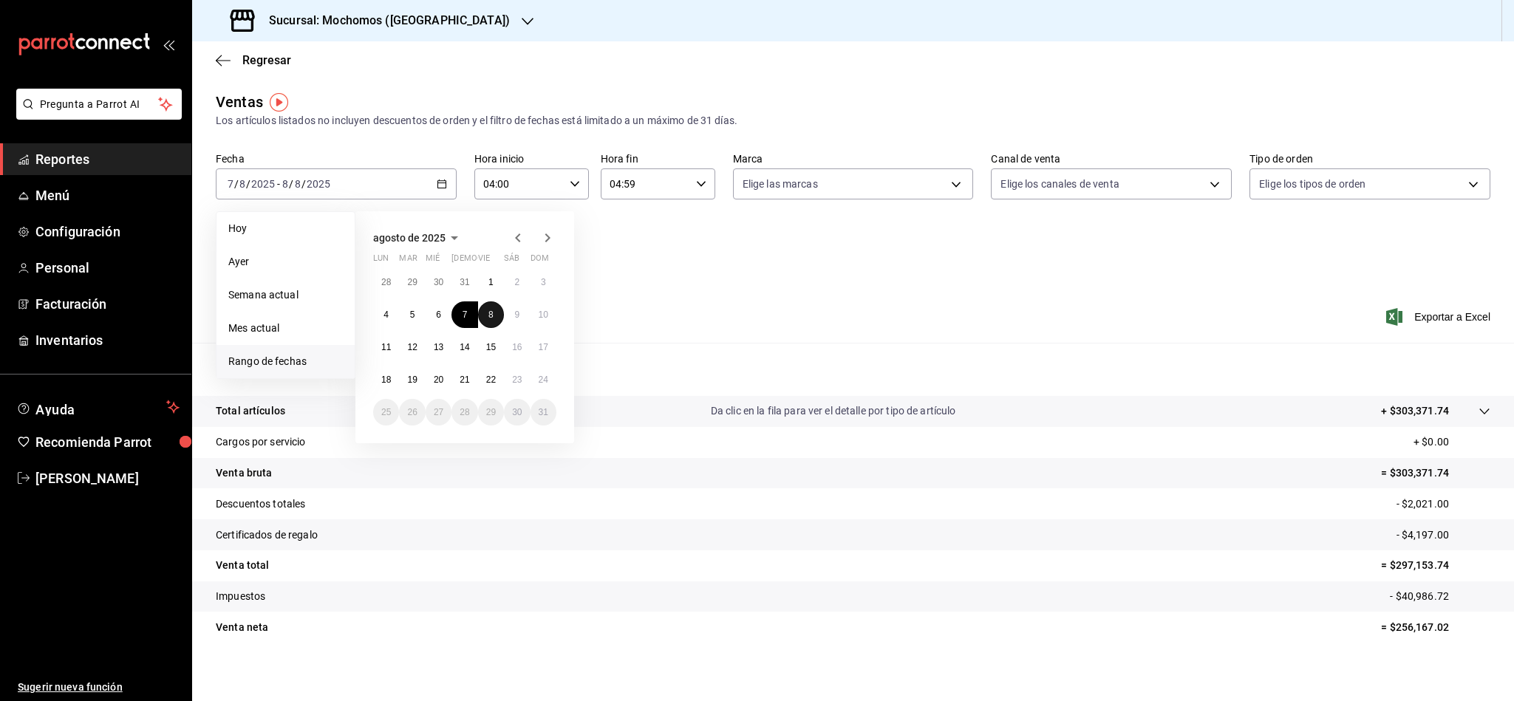
drag, startPoint x: 489, startPoint y: 315, endPoint x: 541, endPoint y: 315, distance: 52.5
click at [492, 315] on abbr "8" at bounding box center [491, 315] width 5 height 10
click at [541, 315] on abbr "10" at bounding box center [544, 315] width 10 height 10
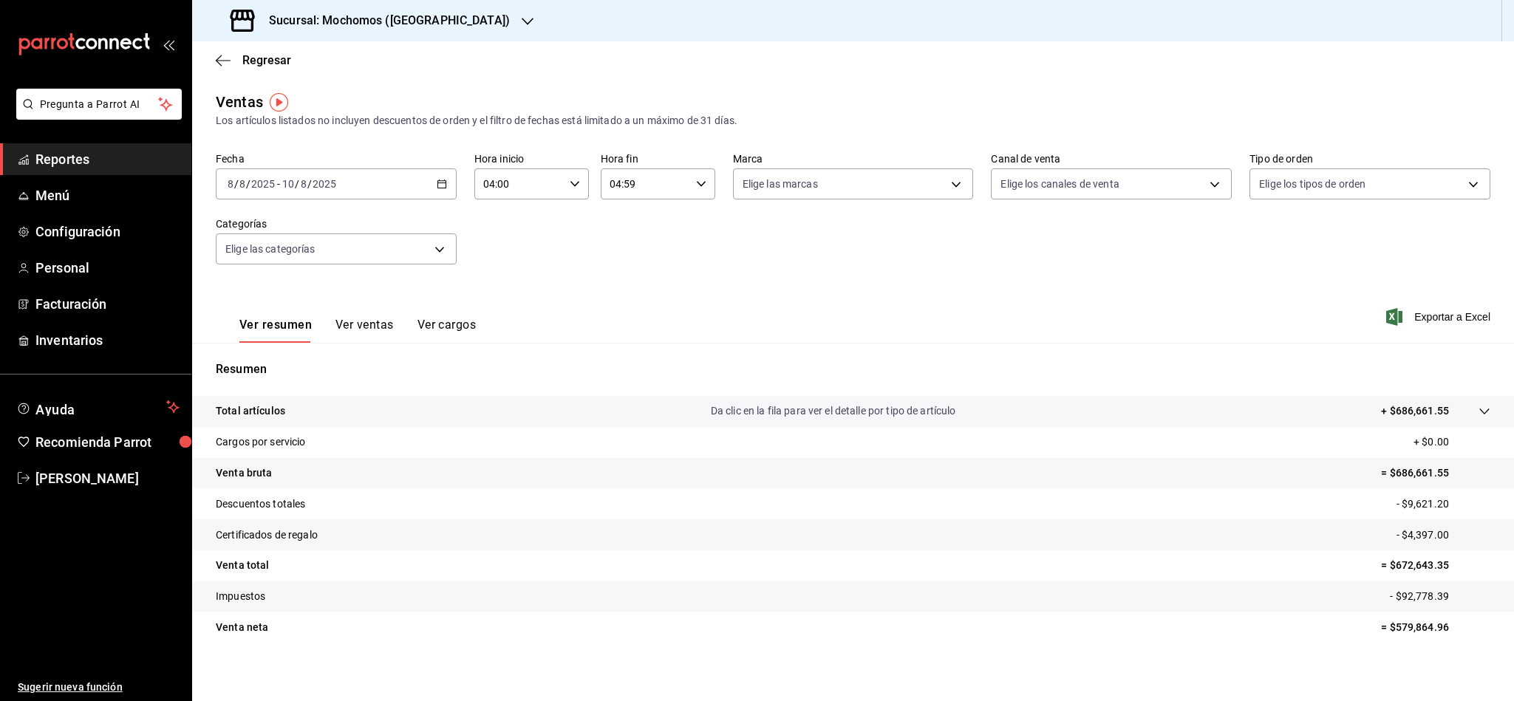
click at [442, 187] on \(Stroke\) "button" at bounding box center [442, 184] width 9 height 8
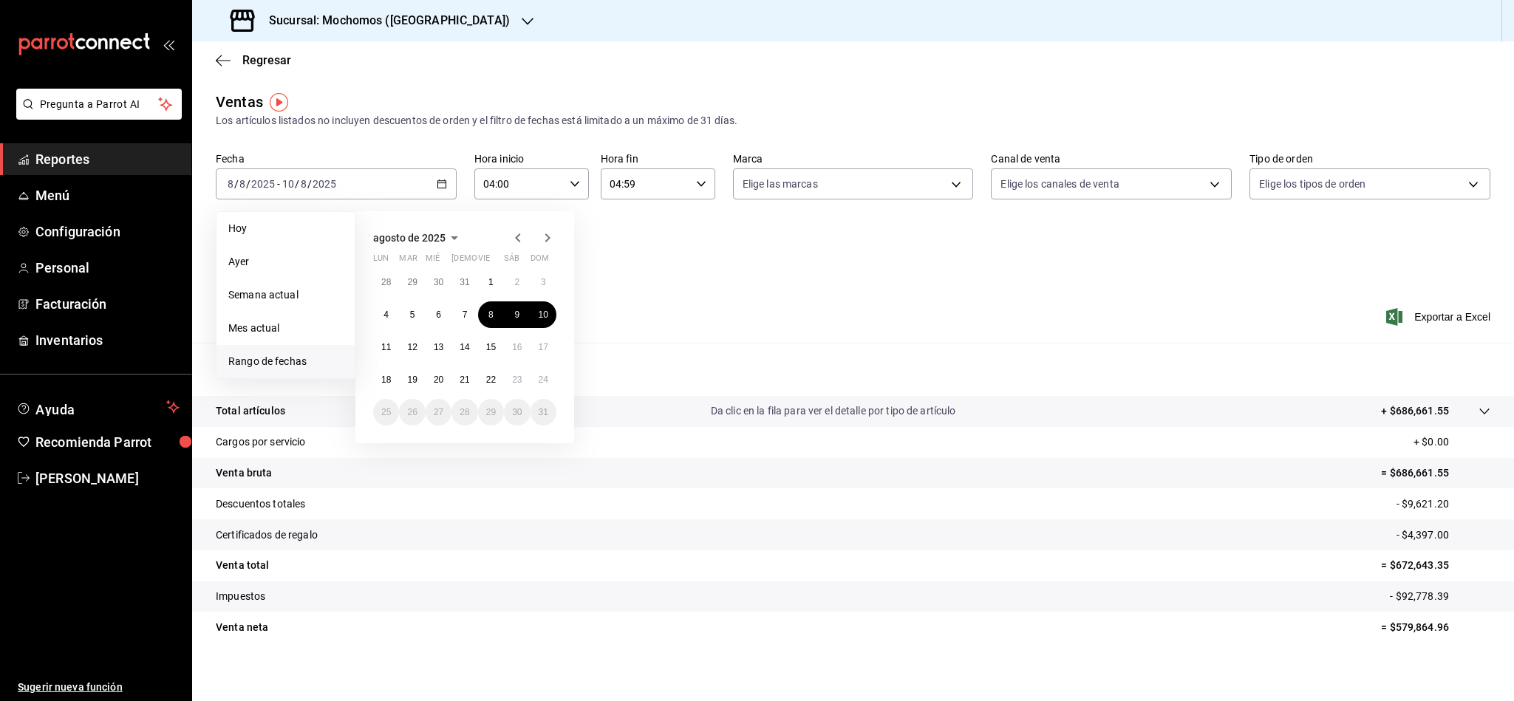
click at [480, 302] on div "28 29 30 31 1 2 3 4 5 6 7 8 9 10 11 12 13 14 15 16 17 18 19 20 21 22 23 24 25 2…" at bounding box center [464, 347] width 183 height 157
click at [483, 308] on button "8" at bounding box center [491, 315] width 26 height 27
click at [506, 315] on button "9" at bounding box center [517, 315] width 26 height 27
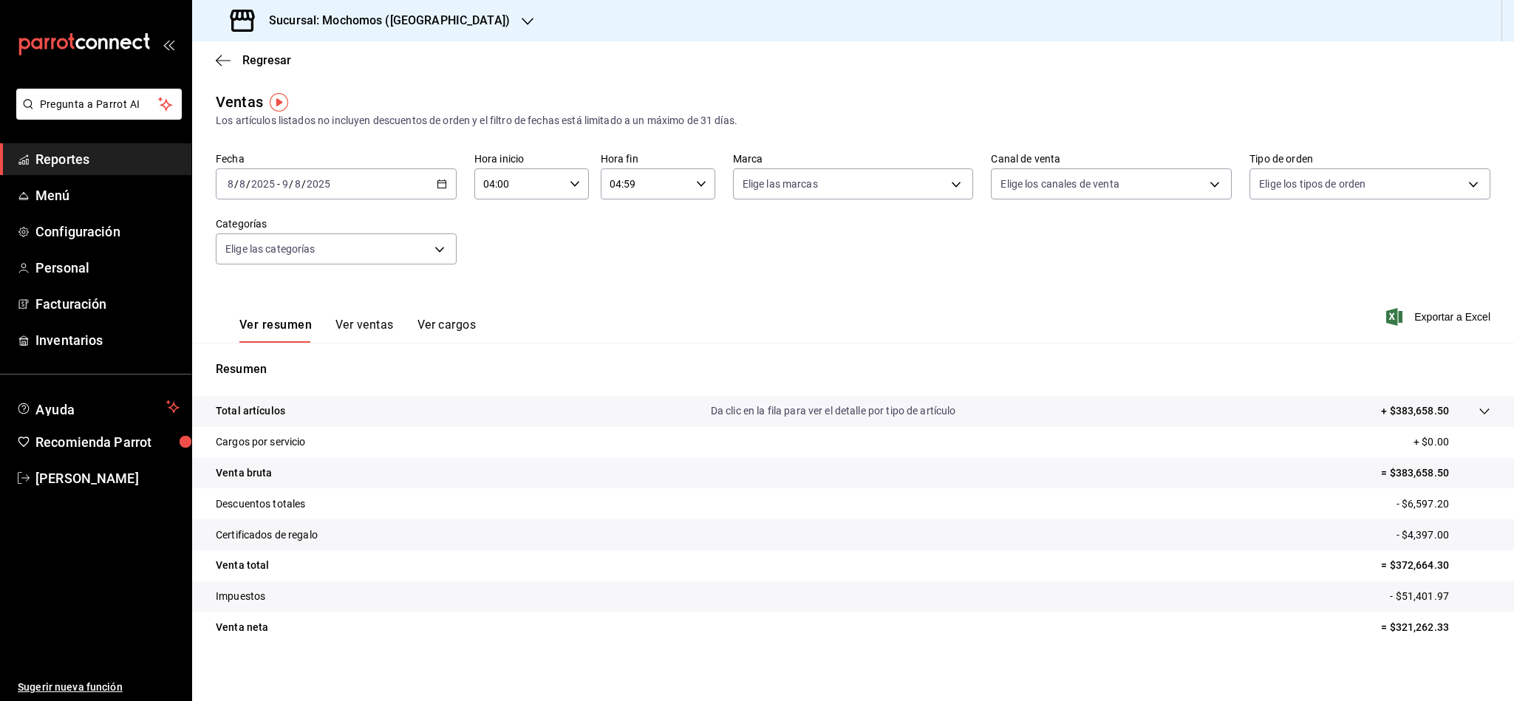
click at [419, 185] on div "[DATE] [DATE] - [DATE] [DATE]" at bounding box center [336, 184] width 241 height 31
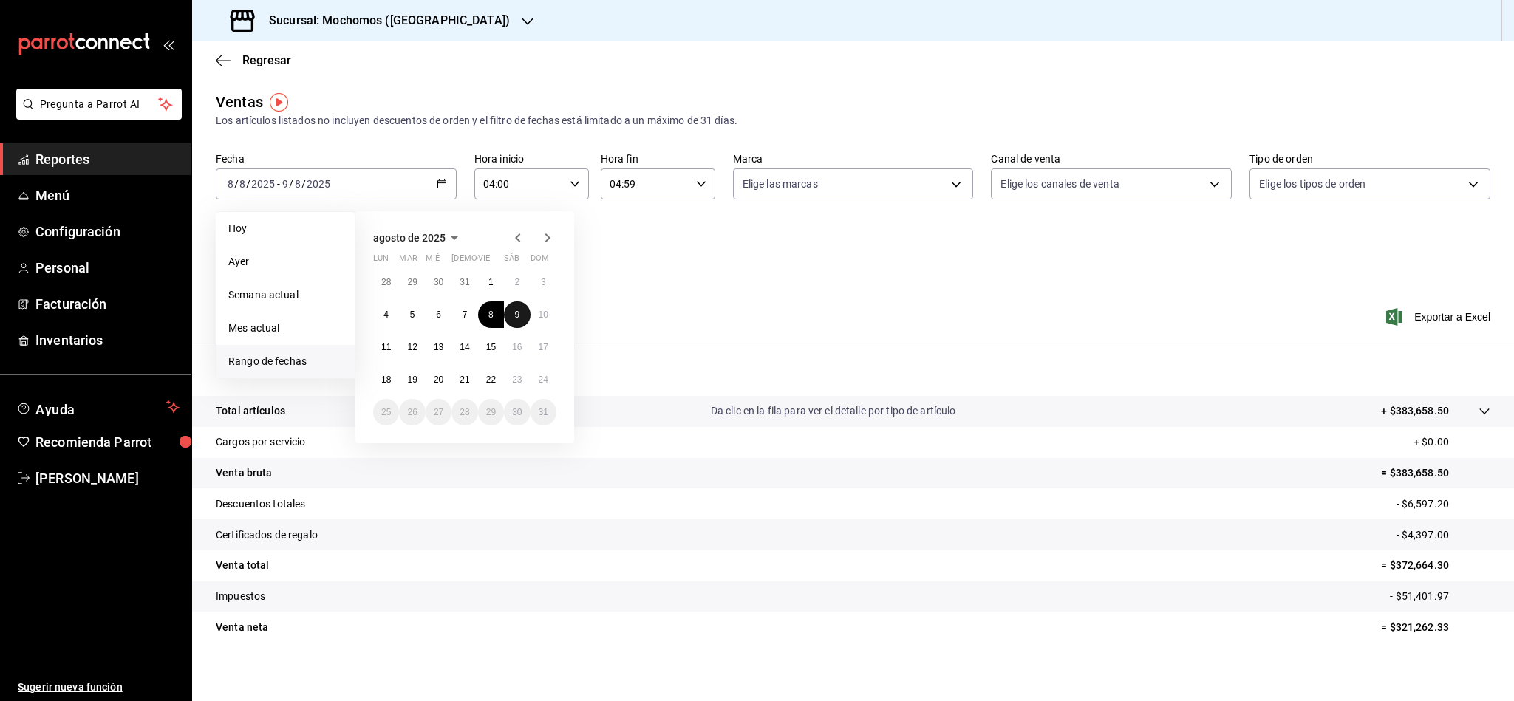
click at [514, 318] on abbr "9" at bounding box center [516, 315] width 5 height 10
click at [535, 315] on button "10" at bounding box center [544, 315] width 26 height 27
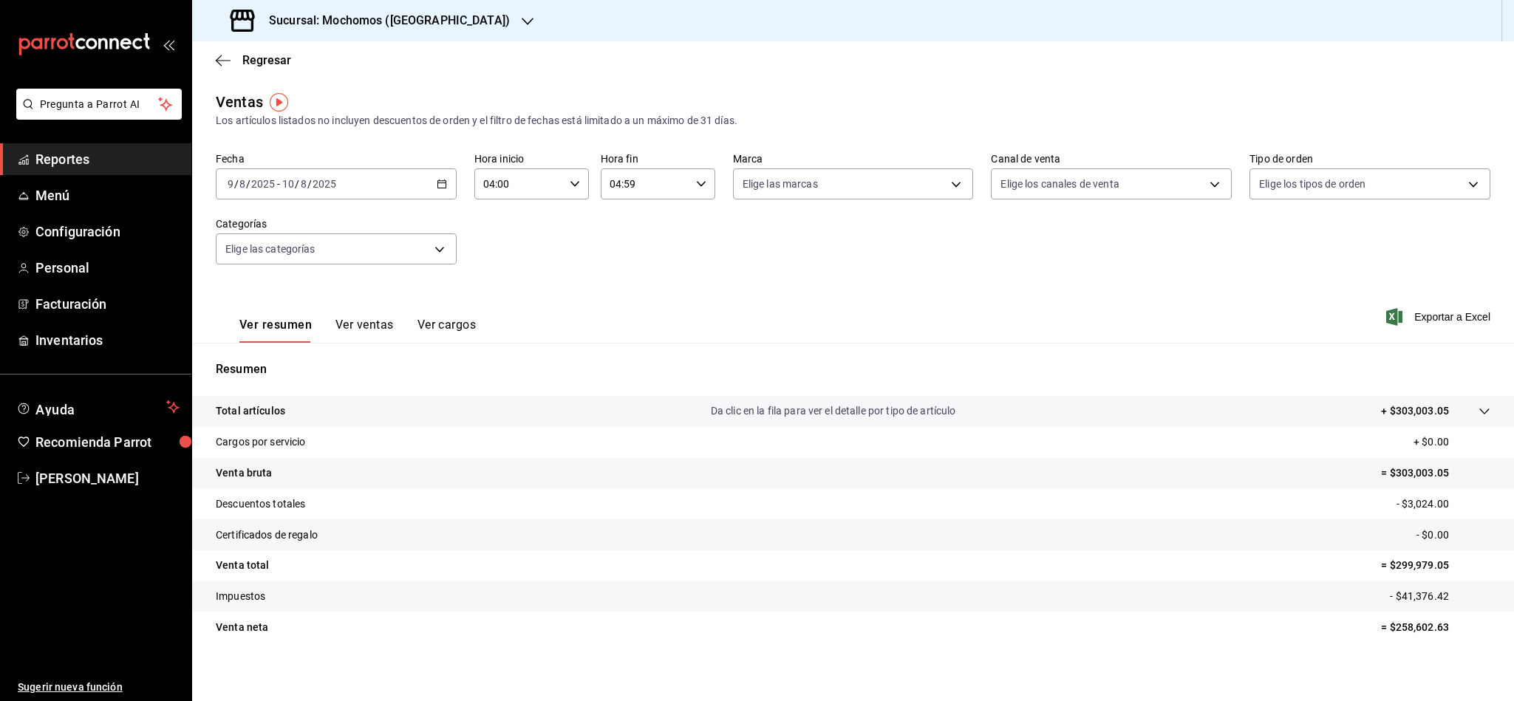
click at [442, 189] on div "[DATE] [DATE] - [DATE] [DATE]" at bounding box center [336, 184] width 241 height 31
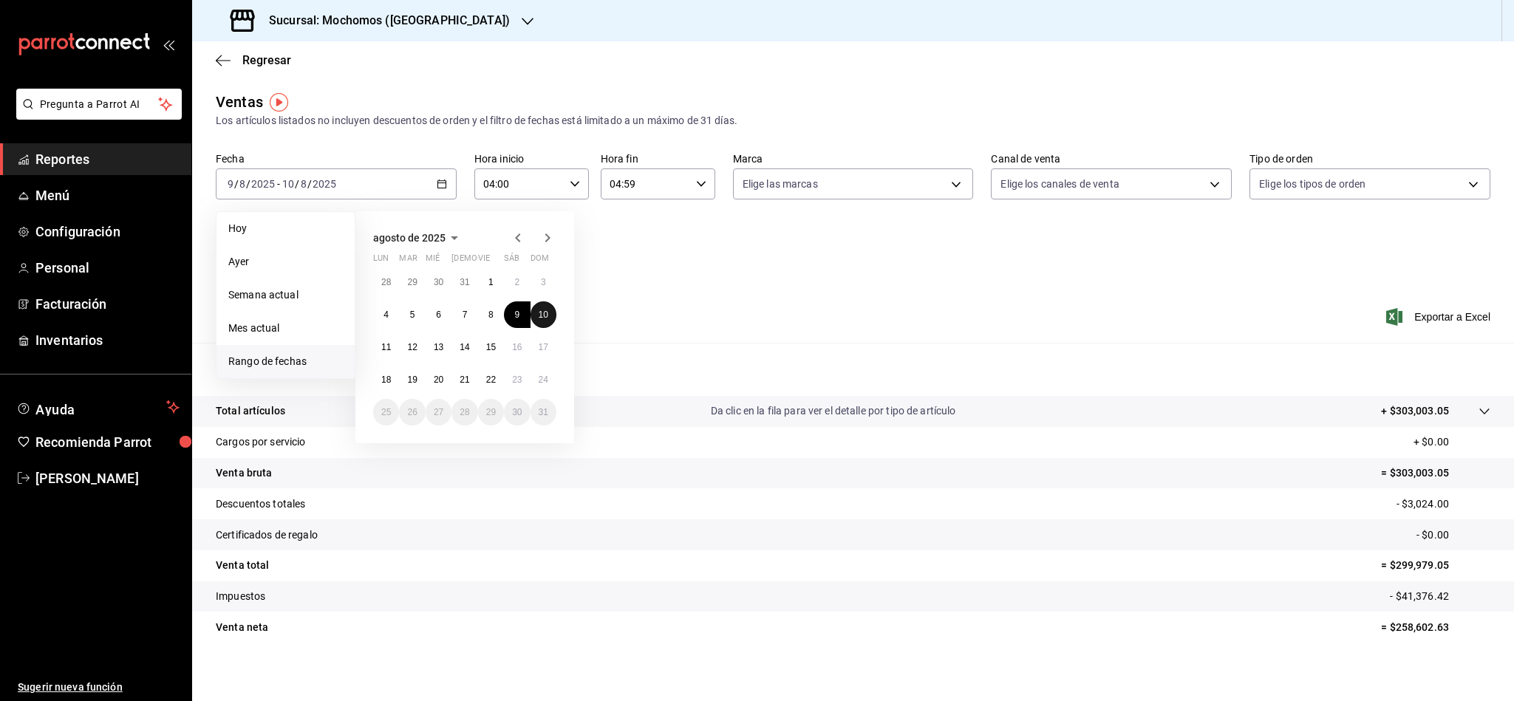
drag, startPoint x: 542, startPoint y: 309, endPoint x: 392, endPoint y: 366, distance: 159.8
click at [542, 310] on button "10" at bounding box center [544, 315] width 26 height 27
click at [382, 346] on abbr "11" at bounding box center [386, 347] width 10 height 10
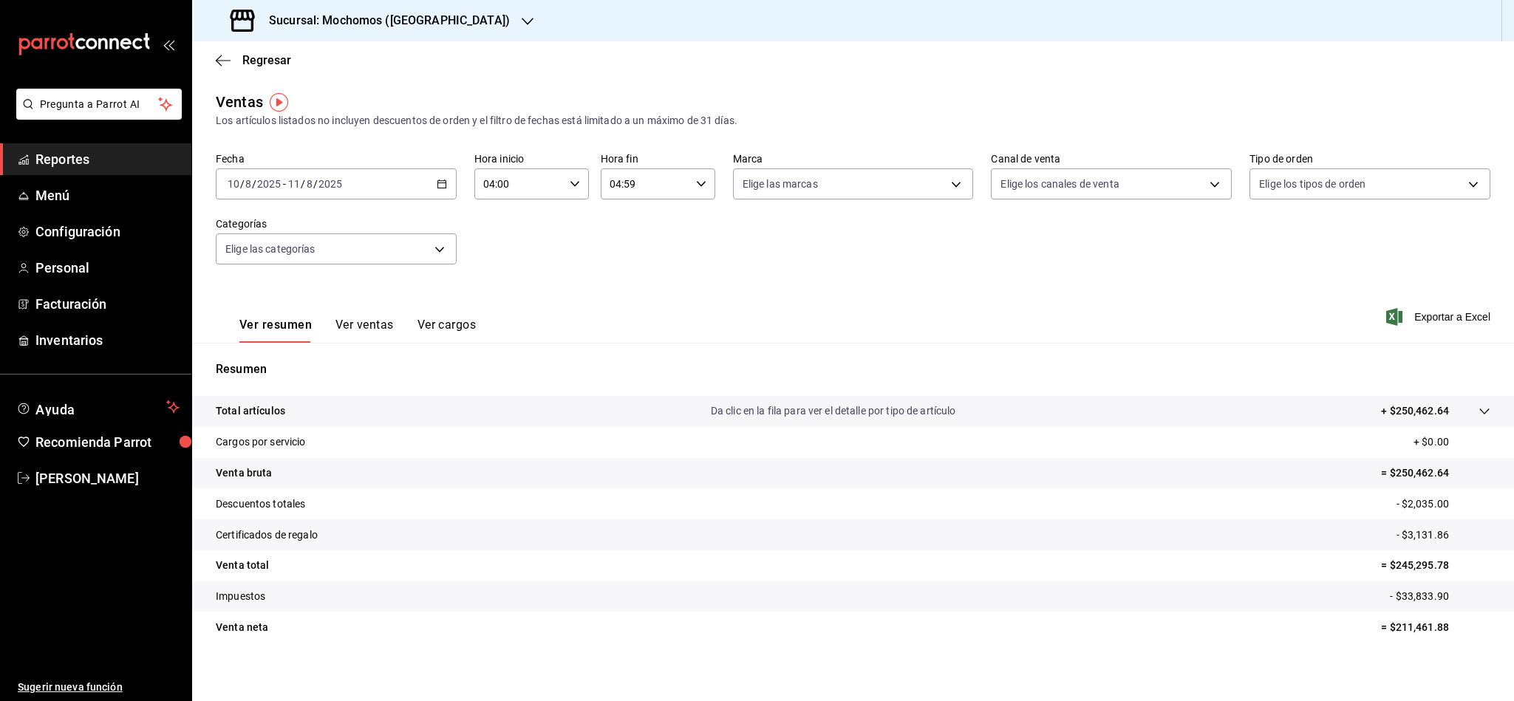
drag, startPoint x: 437, startPoint y: 171, endPoint x: 455, endPoint y: 198, distance: 33.0
click at [437, 177] on div "[DATE] [DATE] - [DATE] [DATE]" at bounding box center [336, 184] width 241 height 31
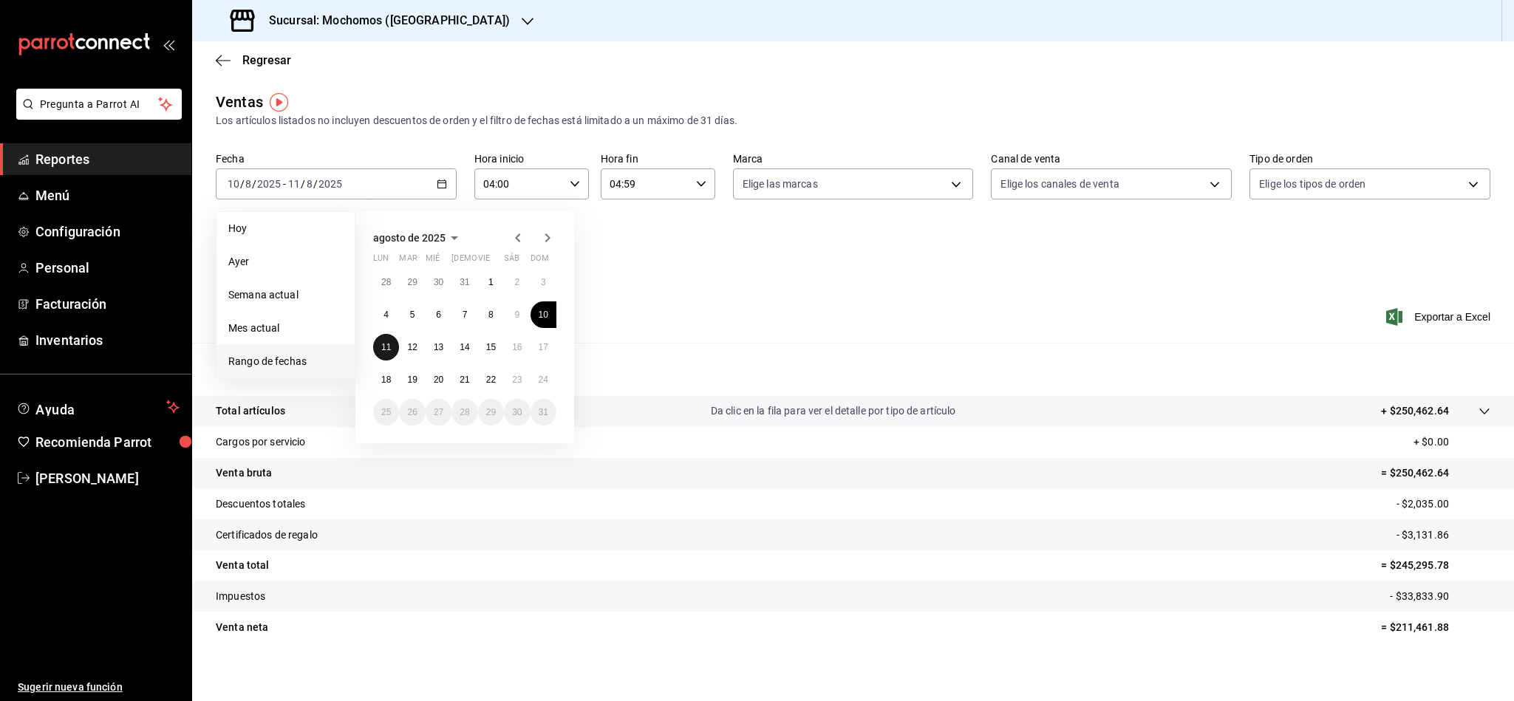
click at [389, 344] on abbr "11" at bounding box center [386, 347] width 10 height 10
click at [421, 347] on button "12" at bounding box center [412, 347] width 26 height 27
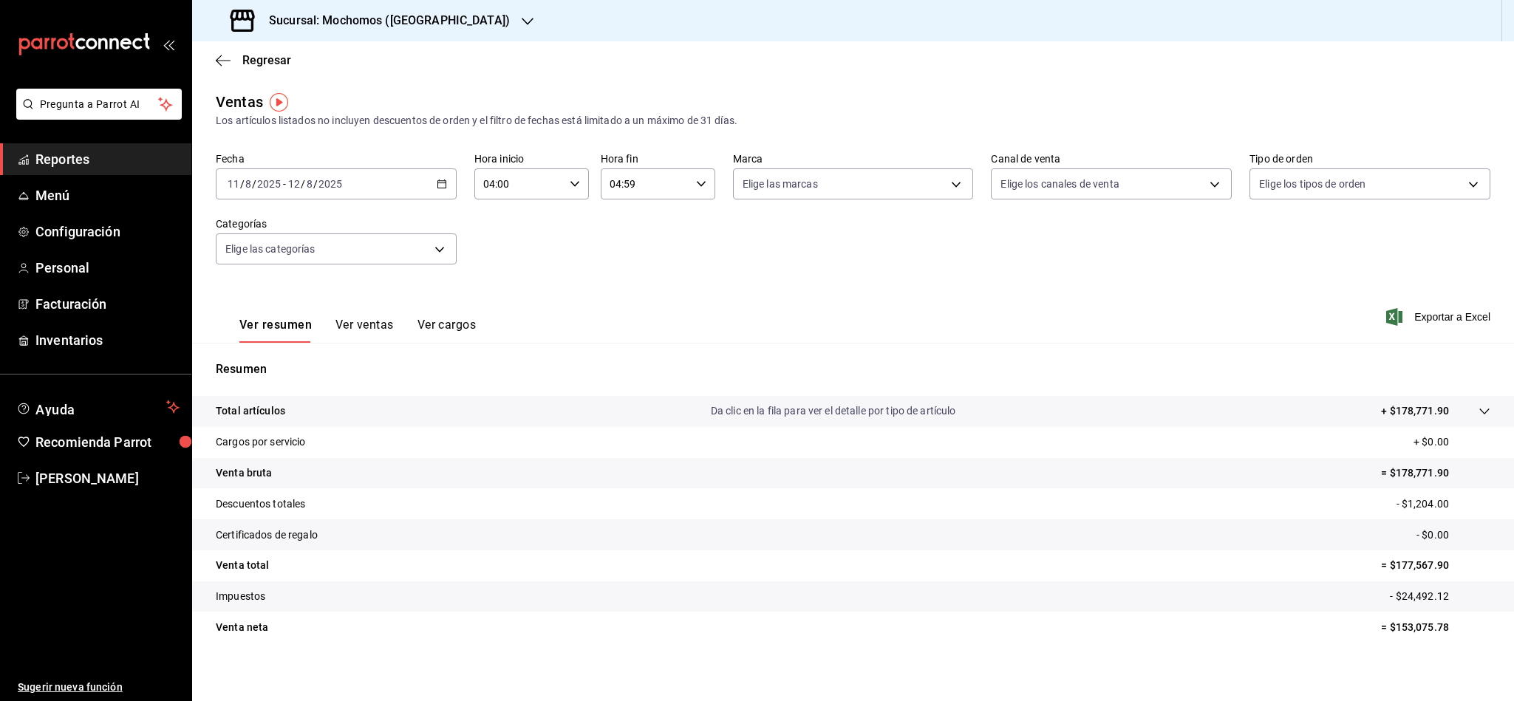
click at [438, 157] on label "Fecha" at bounding box center [336, 159] width 241 height 10
click at [446, 177] on div "[DATE] [DATE] - [DATE] [DATE]" at bounding box center [336, 184] width 241 height 31
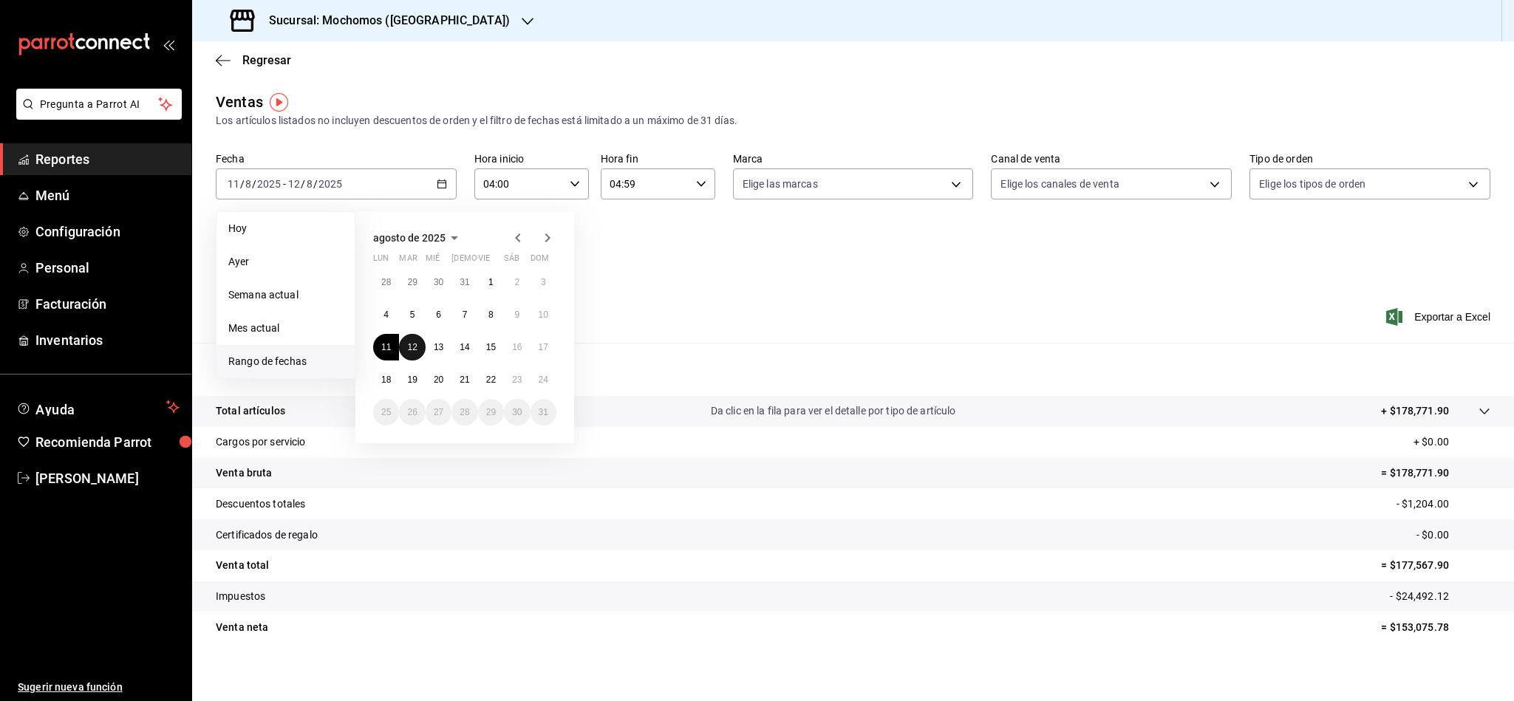
click at [419, 348] on button "12" at bounding box center [412, 347] width 26 height 27
click at [450, 344] on button "13" at bounding box center [439, 347] width 26 height 27
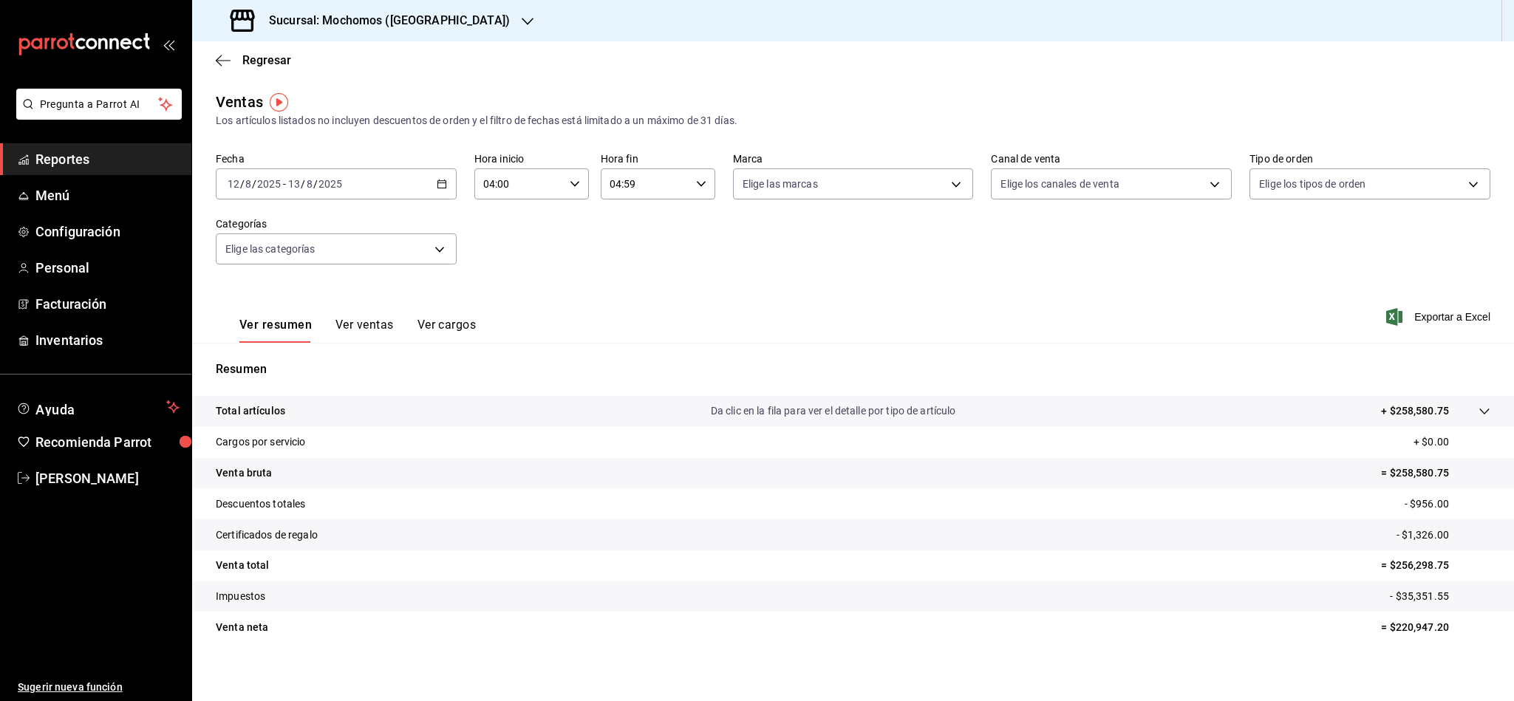
click at [415, 195] on div "[DATE] [DATE] - [DATE] [DATE]" at bounding box center [336, 184] width 241 height 31
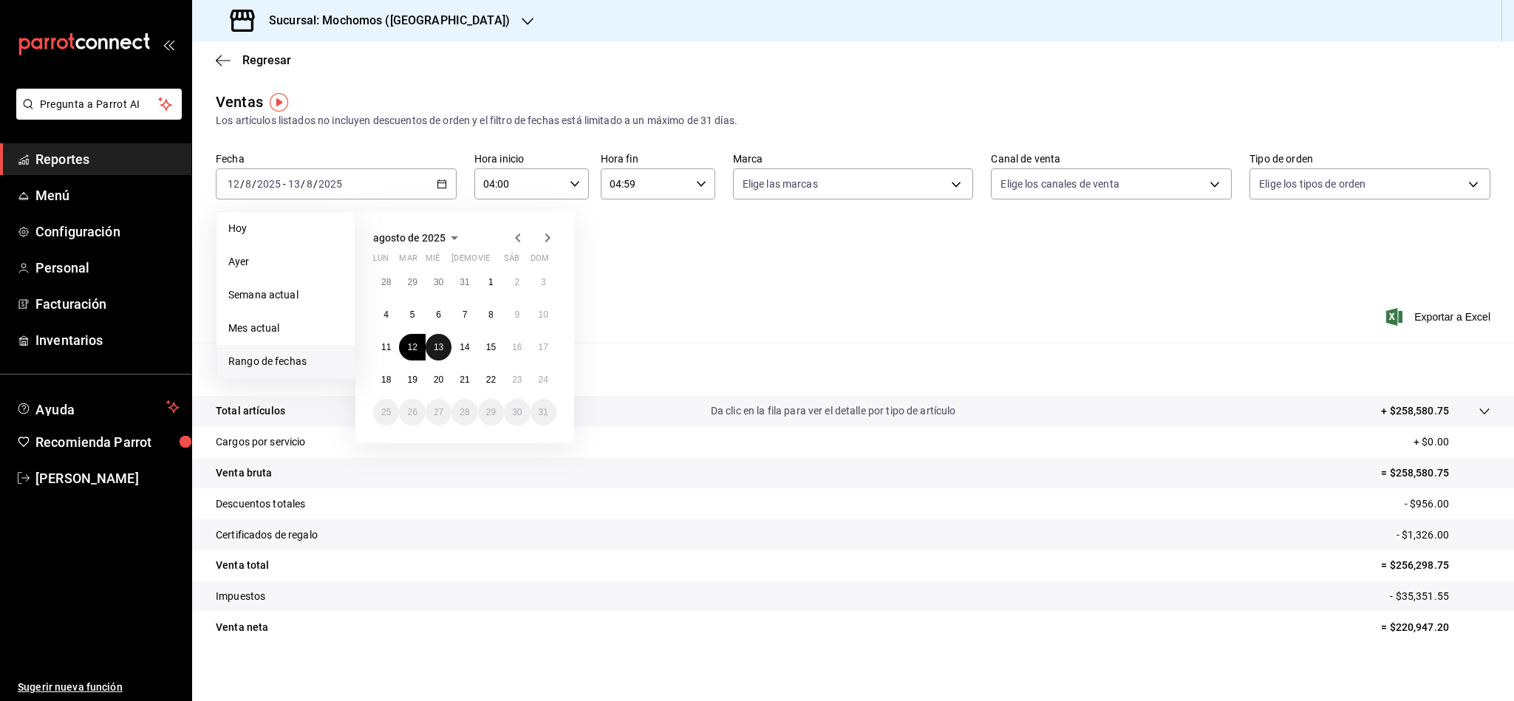
click at [443, 349] on abbr "13" at bounding box center [439, 347] width 10 height 10
click at [460, 350] on abbr "14" at bounding box center [465, 347] width 10 height 10
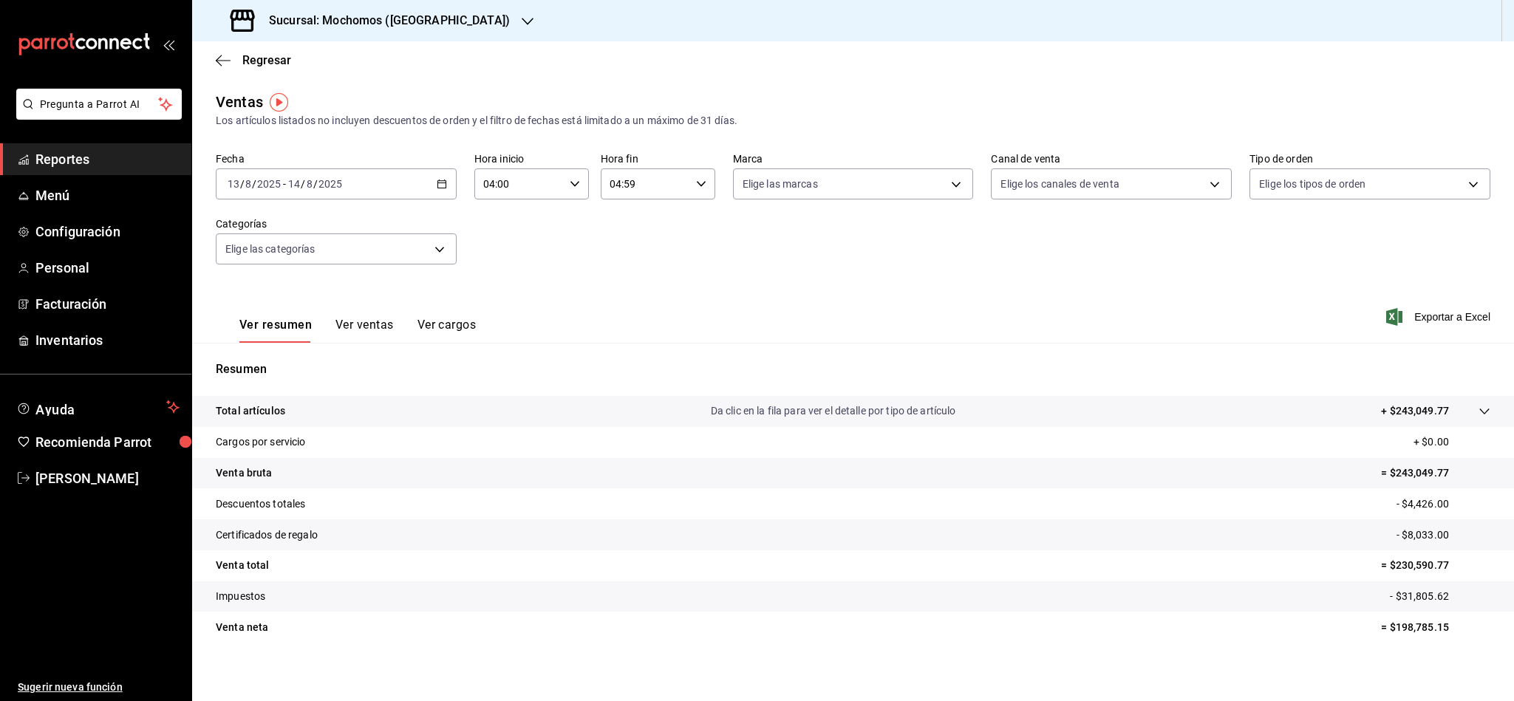
click at [404, 180] on div "[DATE] [DATE] - [DATE] [DATE]" at bounding box center [336, 184] width 241 height 31
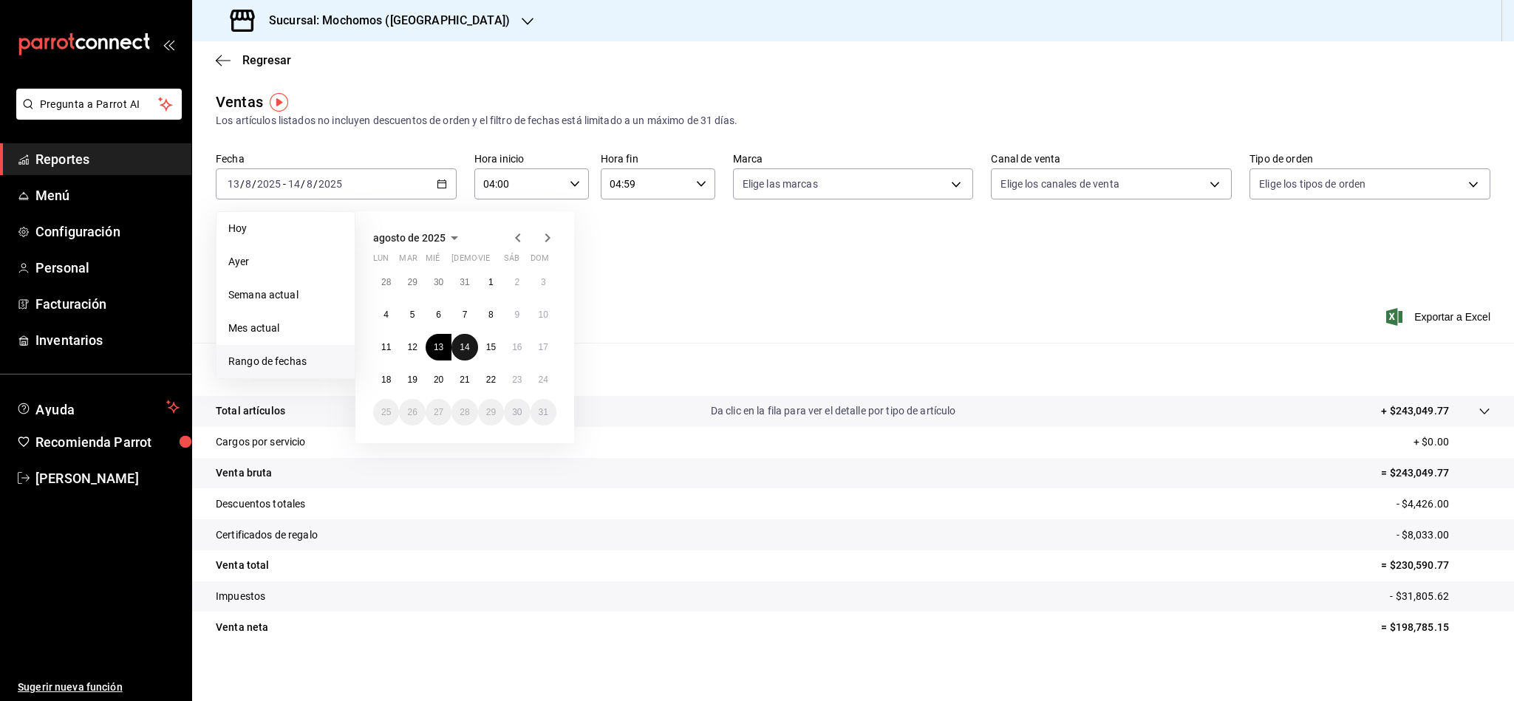
click at [459, 355] on button "14" at bounding box center [465, 347] width 26 height 27
click at [482, 349] on button "15" at bounding box center [491, 347] width 26 height 27
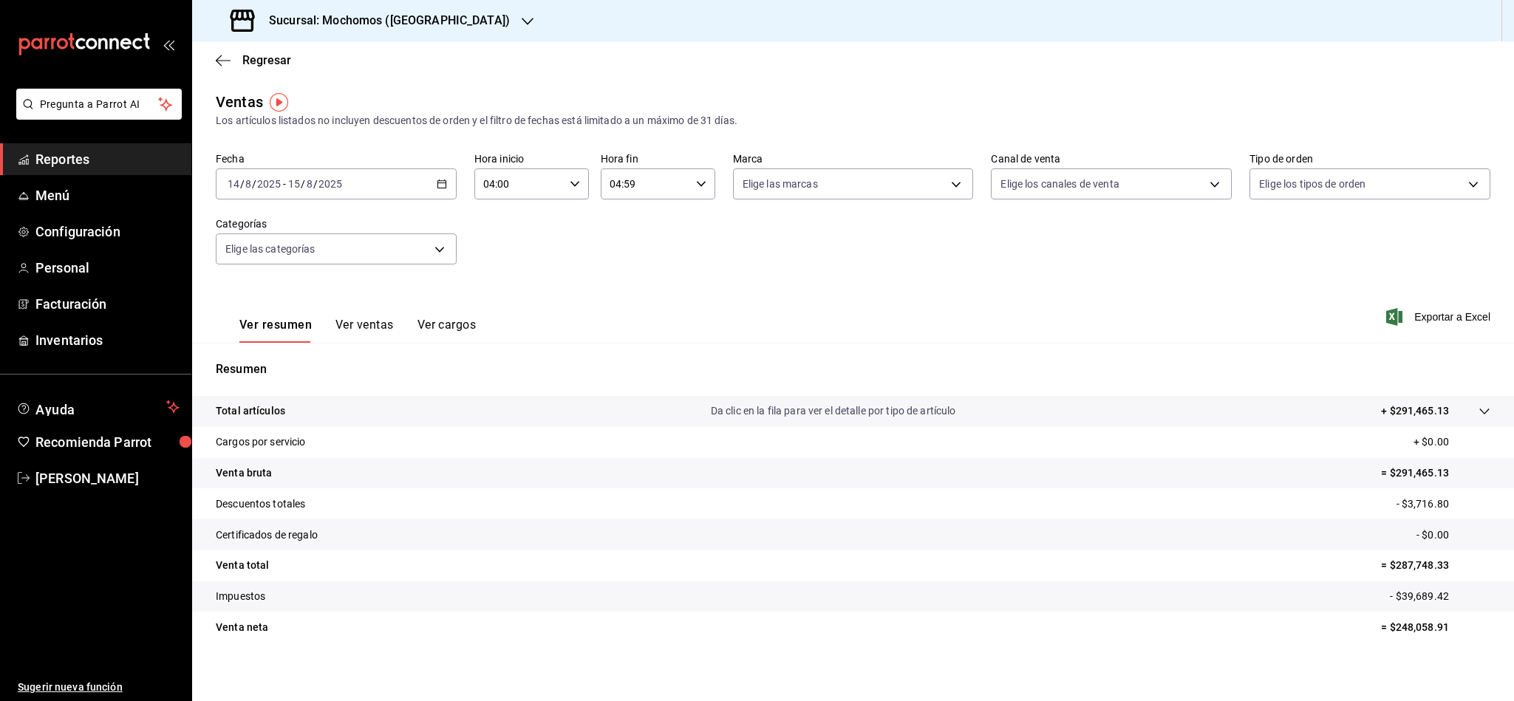
click at [422, 195] on div "[DATE] [DATE] - [DATE] [DATE]" at bounding box center [336, 184] width 241 height 31
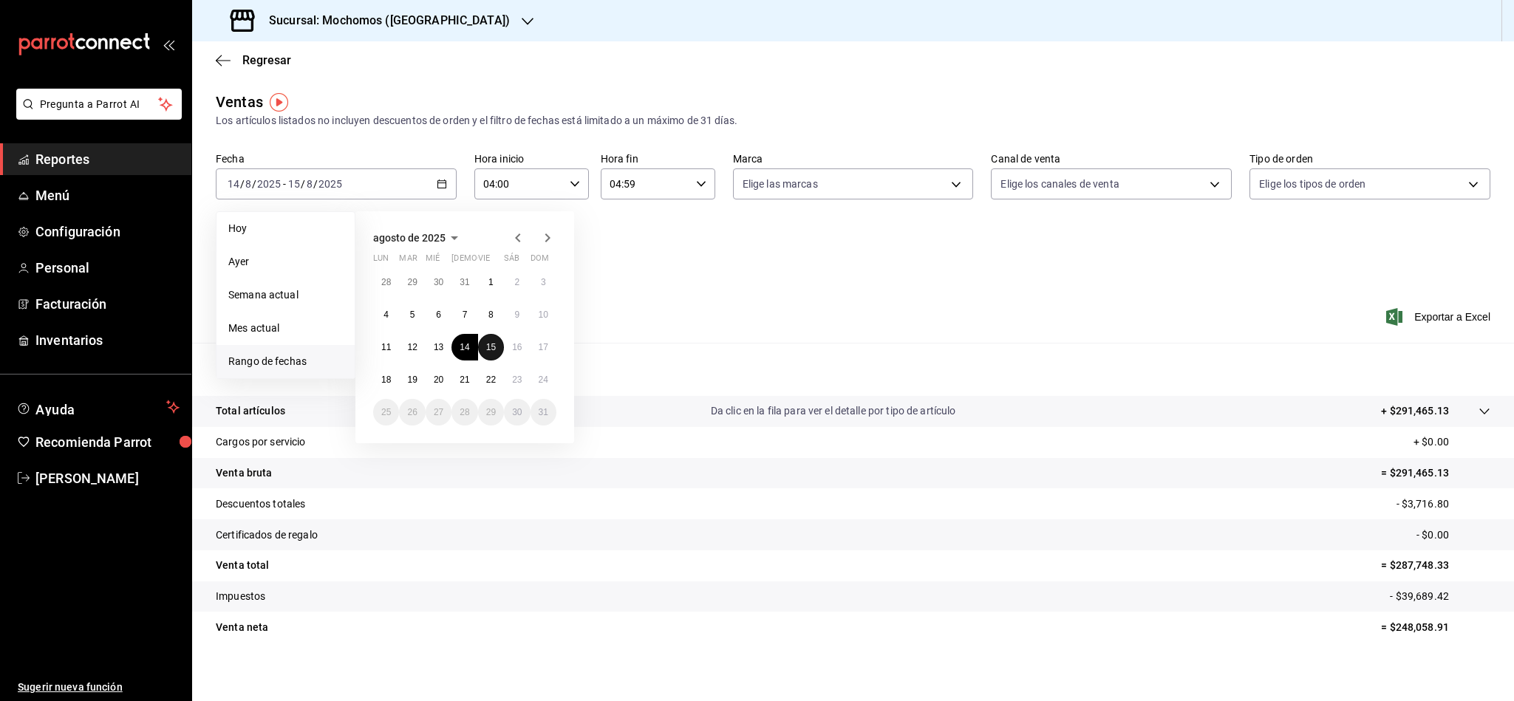
drag, startPoint x: 484, startPoint y: 344, endPoint x: 501, endPoint y: 344, distance: 17.0
click at [486, 344] on button "15" at bounding box center [491, 347] width 26 height 27
click at [504, 344] on button "16" at bounding box center [517, 347] width 26 height 27
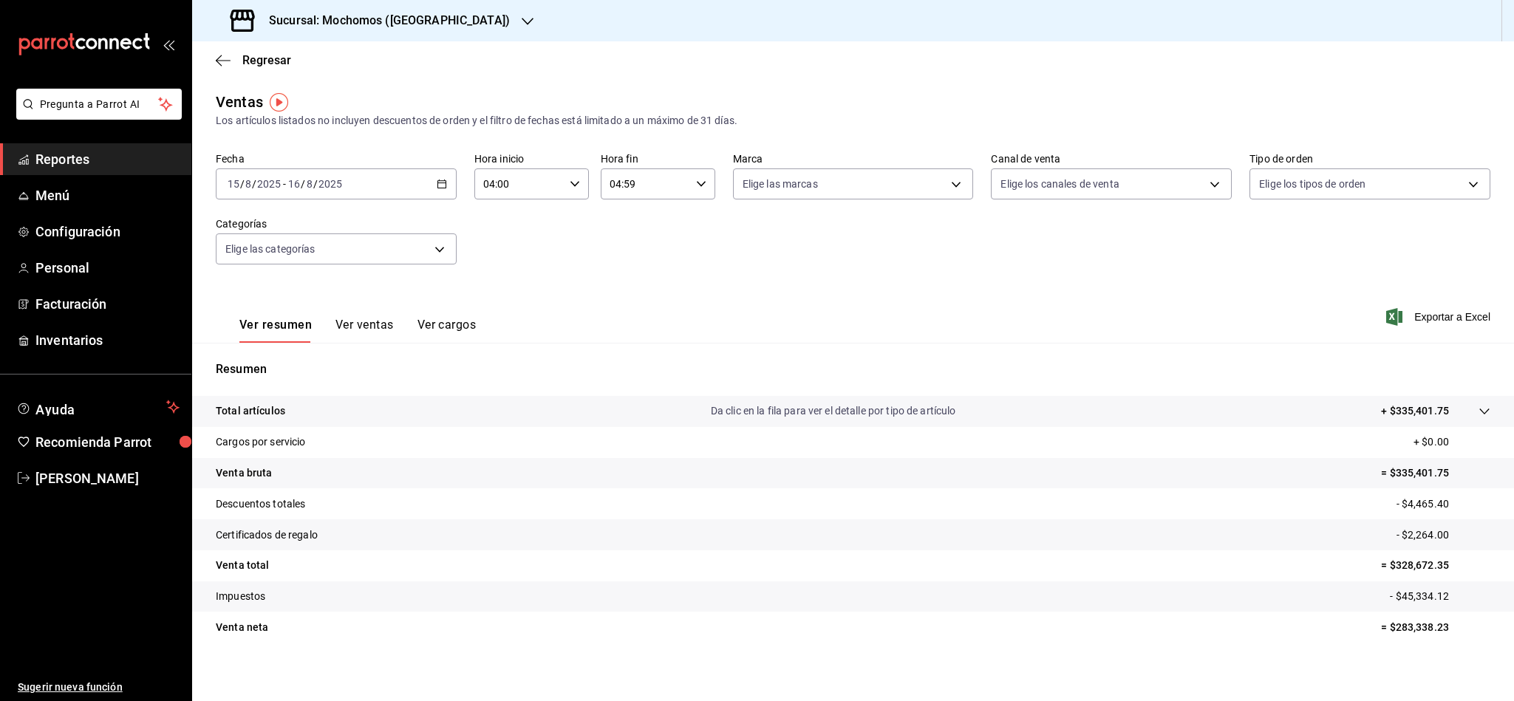
click at [1261, 584] on p "= $283,338.23" at bounding box center [1435, 628] width 109 height 16
drag, startPoint x: 1412, startPoint y: 596, endPoint x: 1488, endPoint y: 592, distance: 75.5
click at [1261, 584] on p "- $45,334.12" at bounding box center [1440, 597] width 101 height 16
click at [1261, 584] on tr "Venta neta = $283,338.23" at bounding box center [853, 627] width 1322 height 31
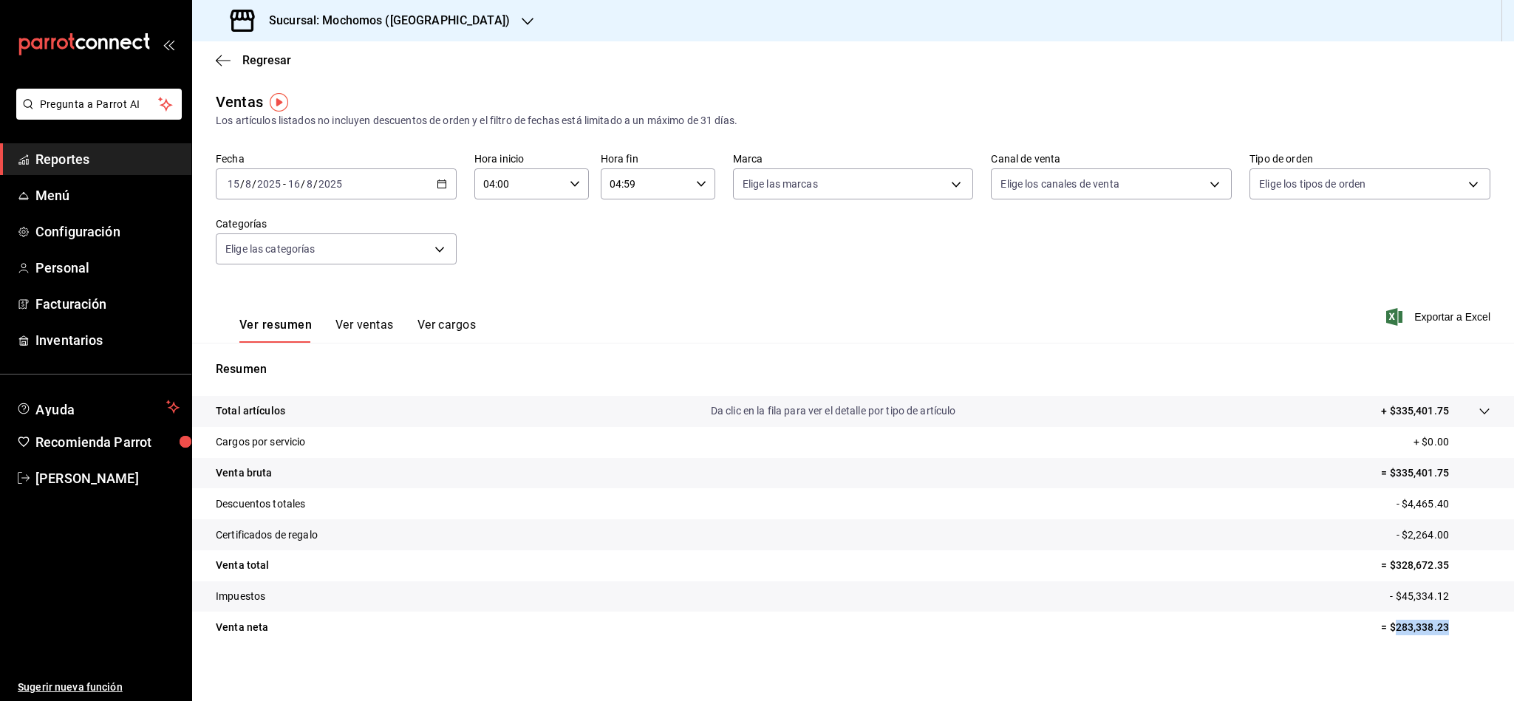
copy p "283,338.23"
click at [1261, 95] on div "Ventas Los artículos listados no incluyen descuentos de orden y el filtro de fe…" at bounding box center [853, 110] width 1275 height 38
click at [437, 185] on icon "button" at bounding box center [442, 184] width 10 height 10
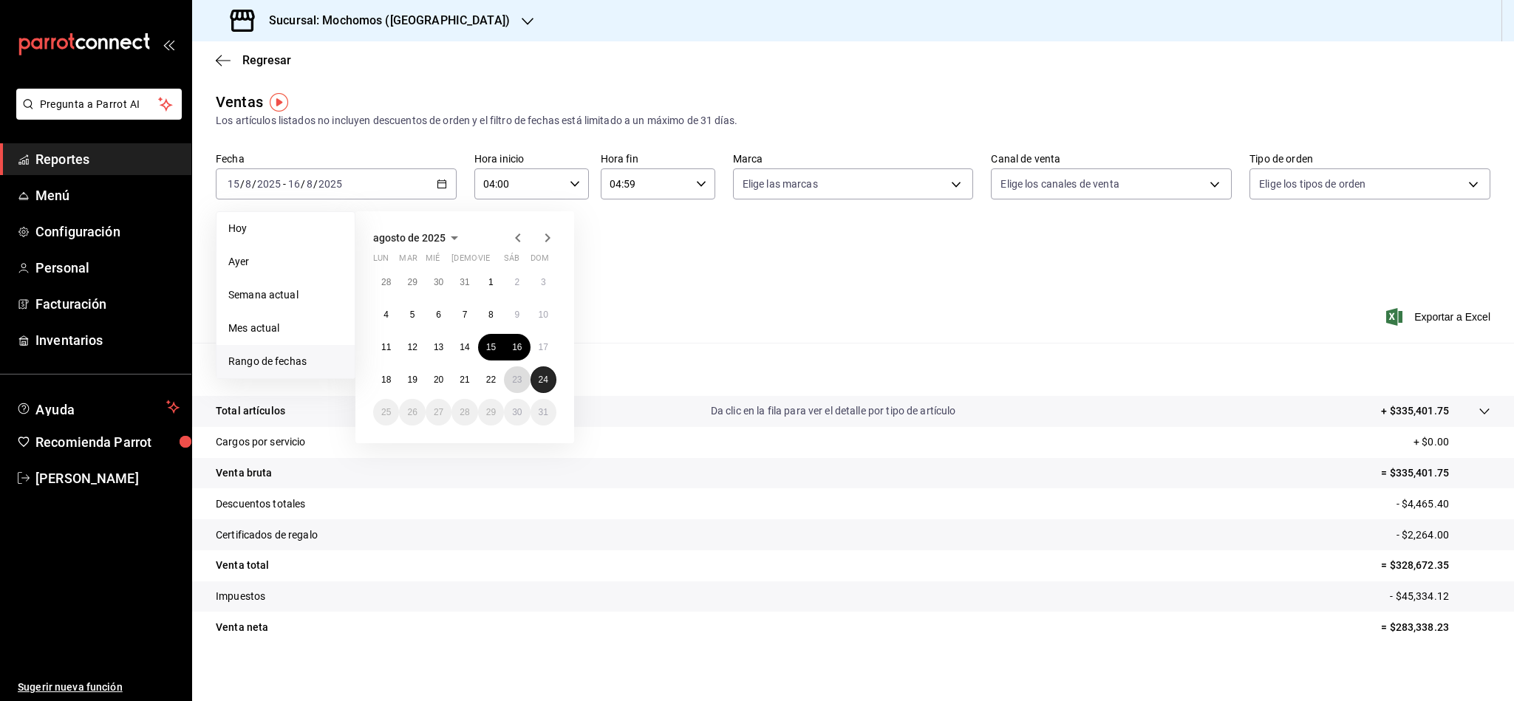
drag, startPoint x: 506, startPoint y: 380, endPoint x: 552, endPoint y: 380, distance: 46.6
click at [508, 380] on button "23" at bounding box center [517, 380] width 26 height 27
click at [555, 380] on button "24" at bounding box center [544, 380] width 26 height 27
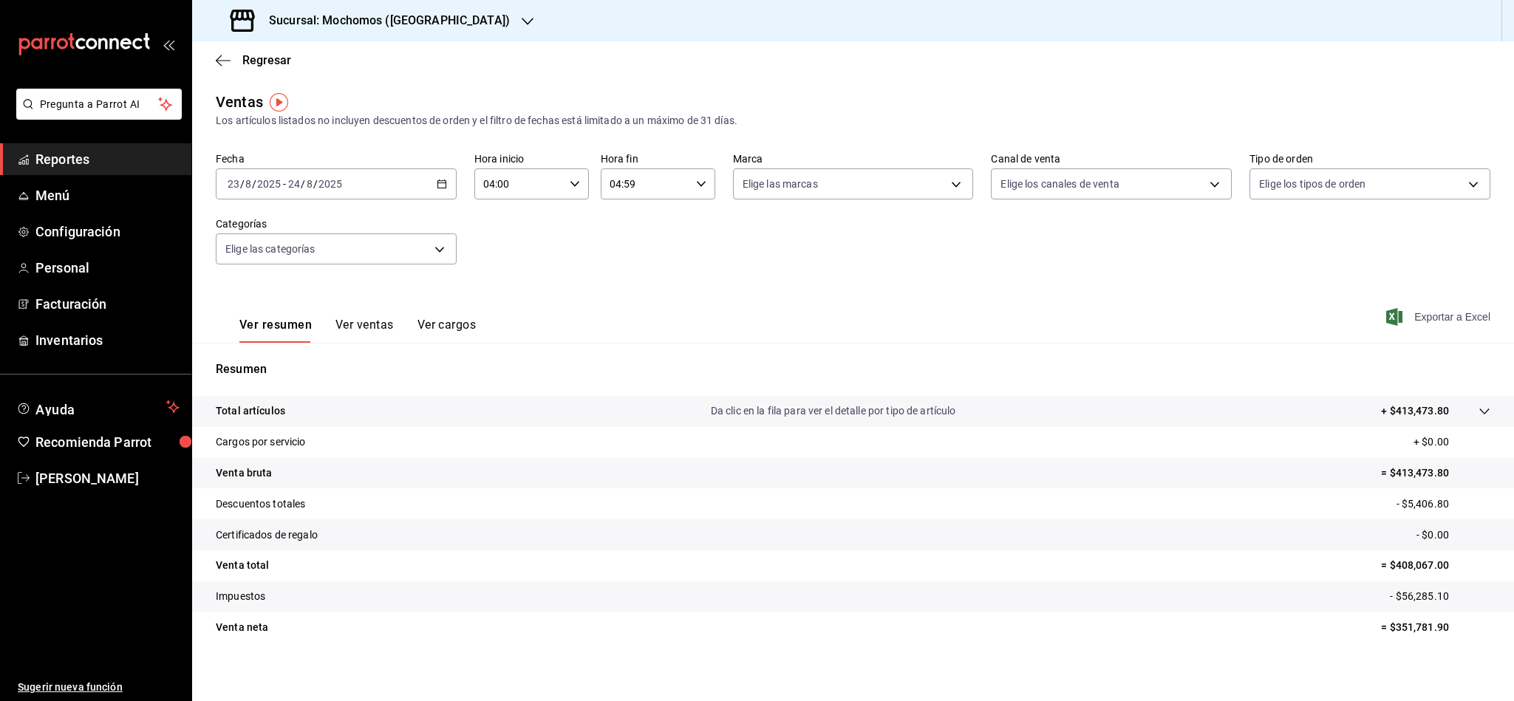
click at [1261, 316] on span "Exportar a Excel" at bounding box center [1439, 317] width 101 height 18
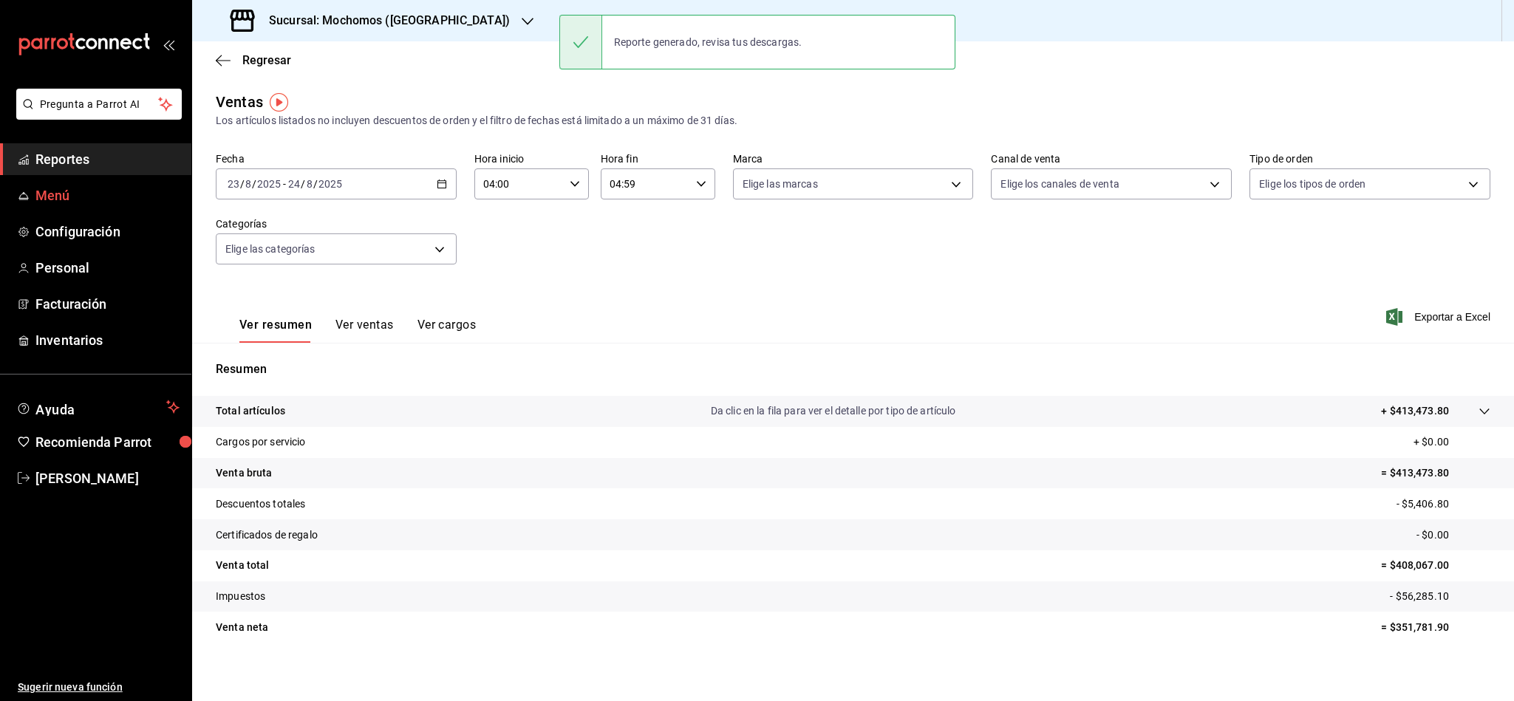
click at [73, 180] on link "Menú" at bounding box center [95, 196] width 191 height 32
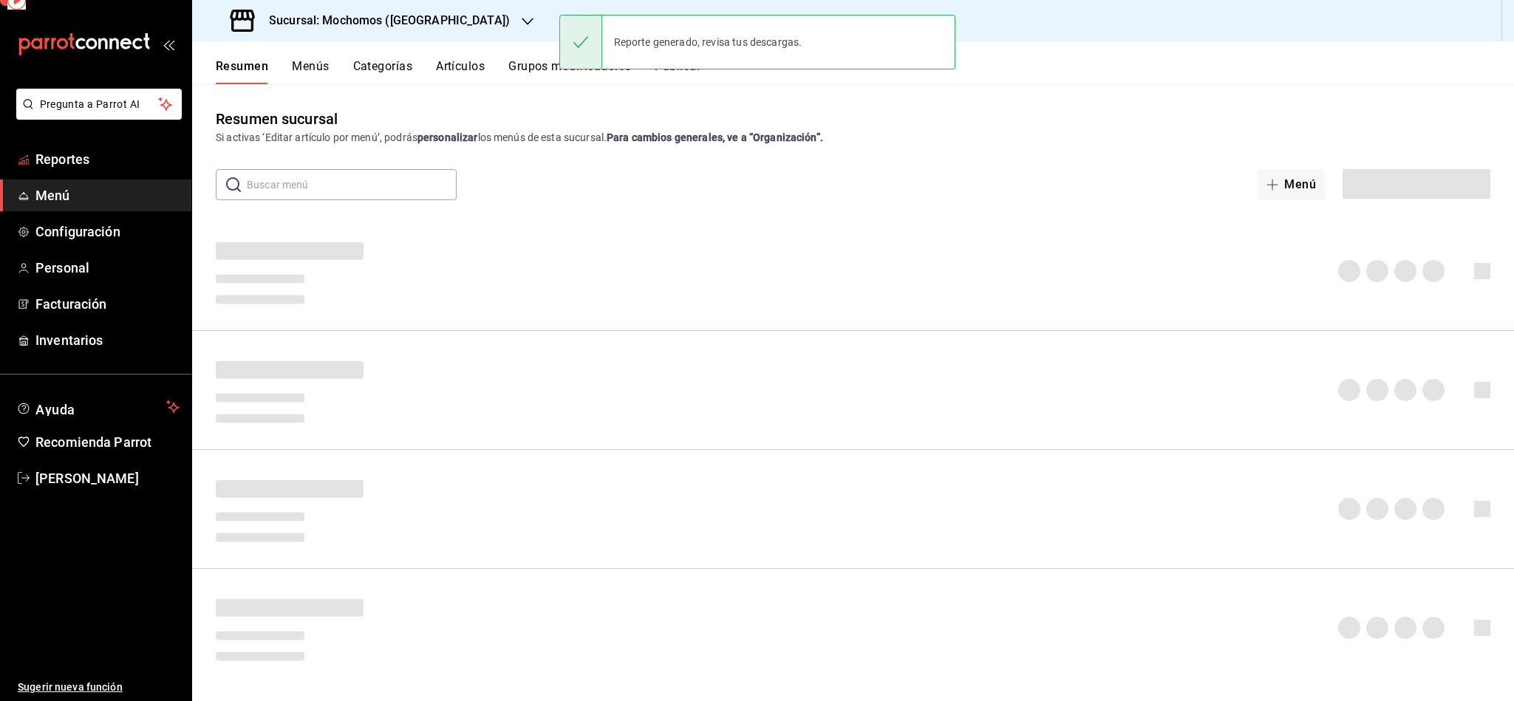
click at [82, 162] on span "Reportes" at bounding box center [107, 159] width 144 height 20
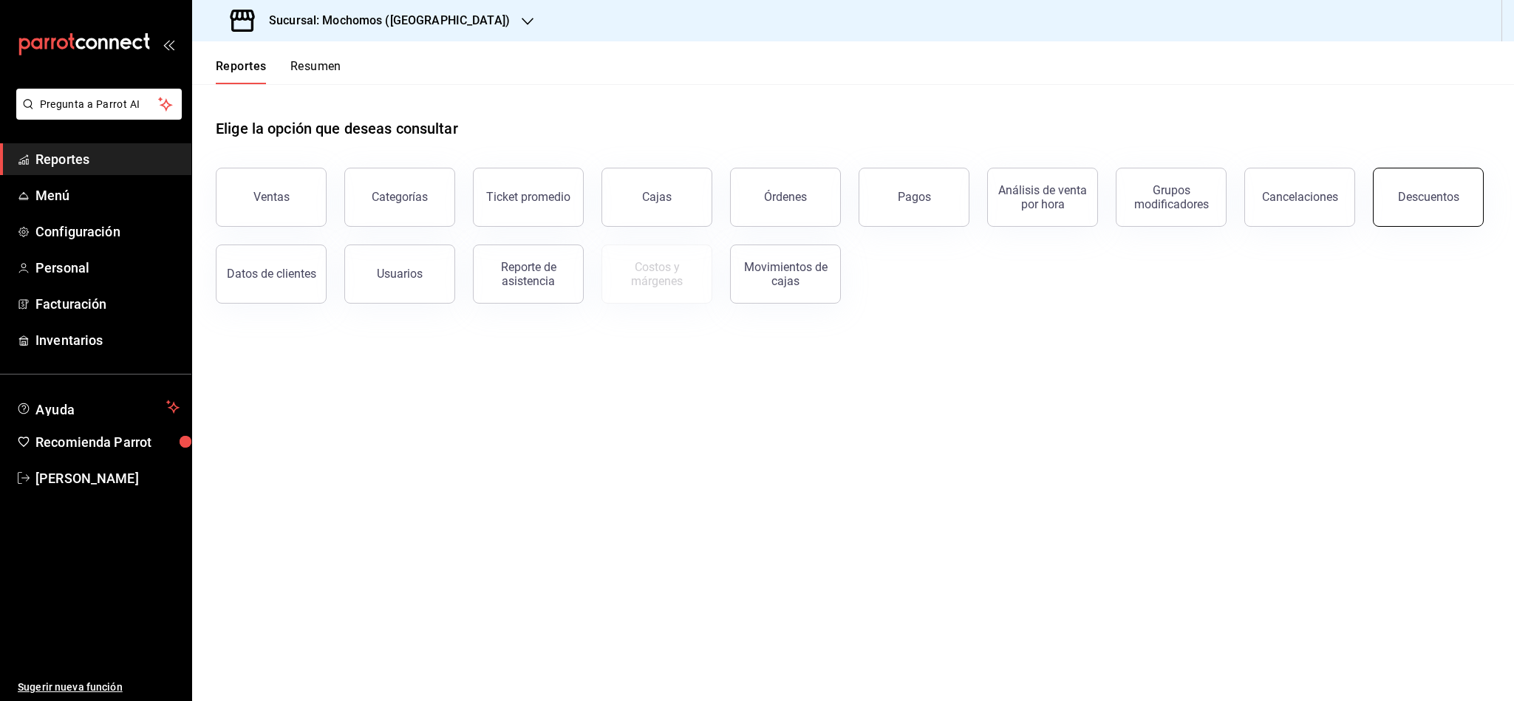
click at [1261, 191] on div "Descuentos" at bounding box center [1428, 197] width 61 height 14
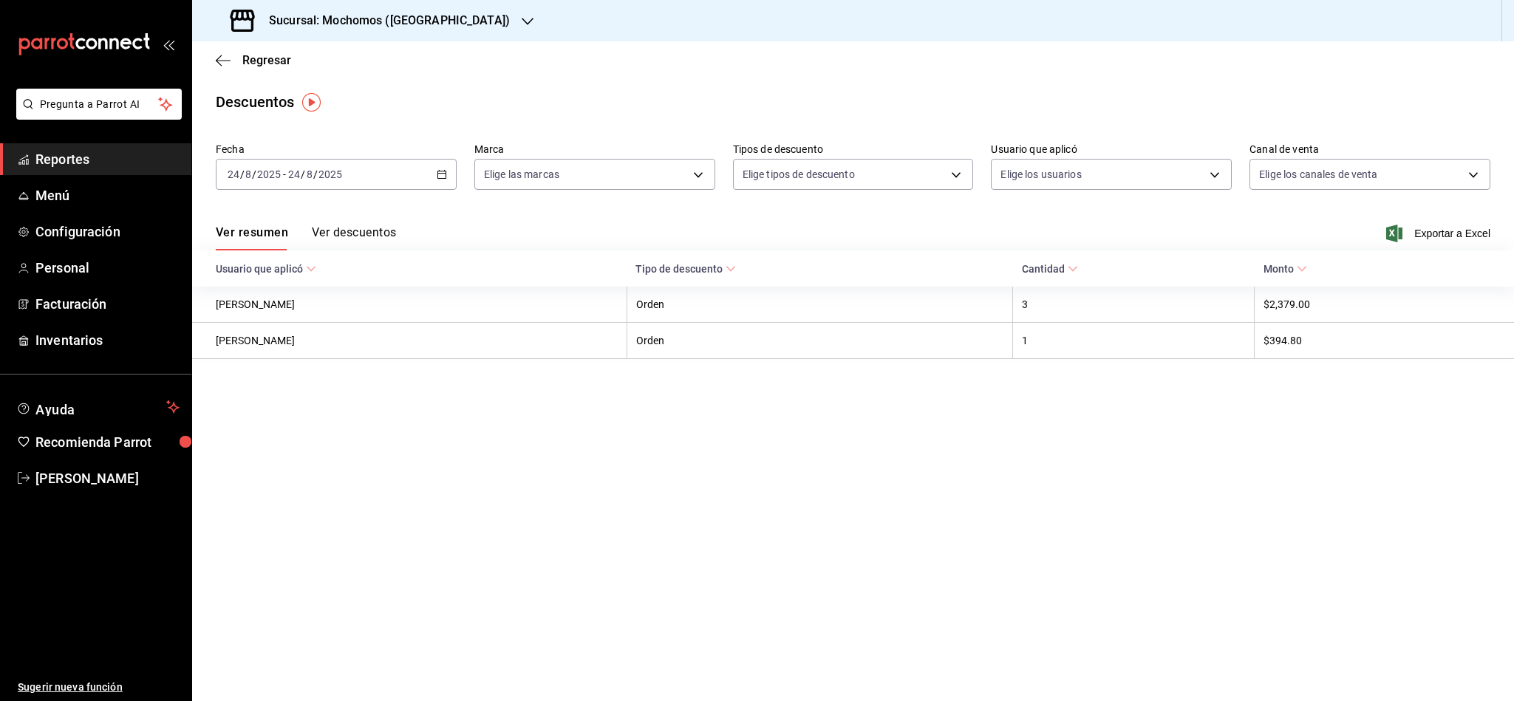
click at [450, 177] on div "[DATE] [DATE] - [DATE] [DATE]" at bounding box center [336, 174] width 241 height 31
click at [304, 384] on span "Rango de fechas" at bounding box center [285, 386] width 115 height 16
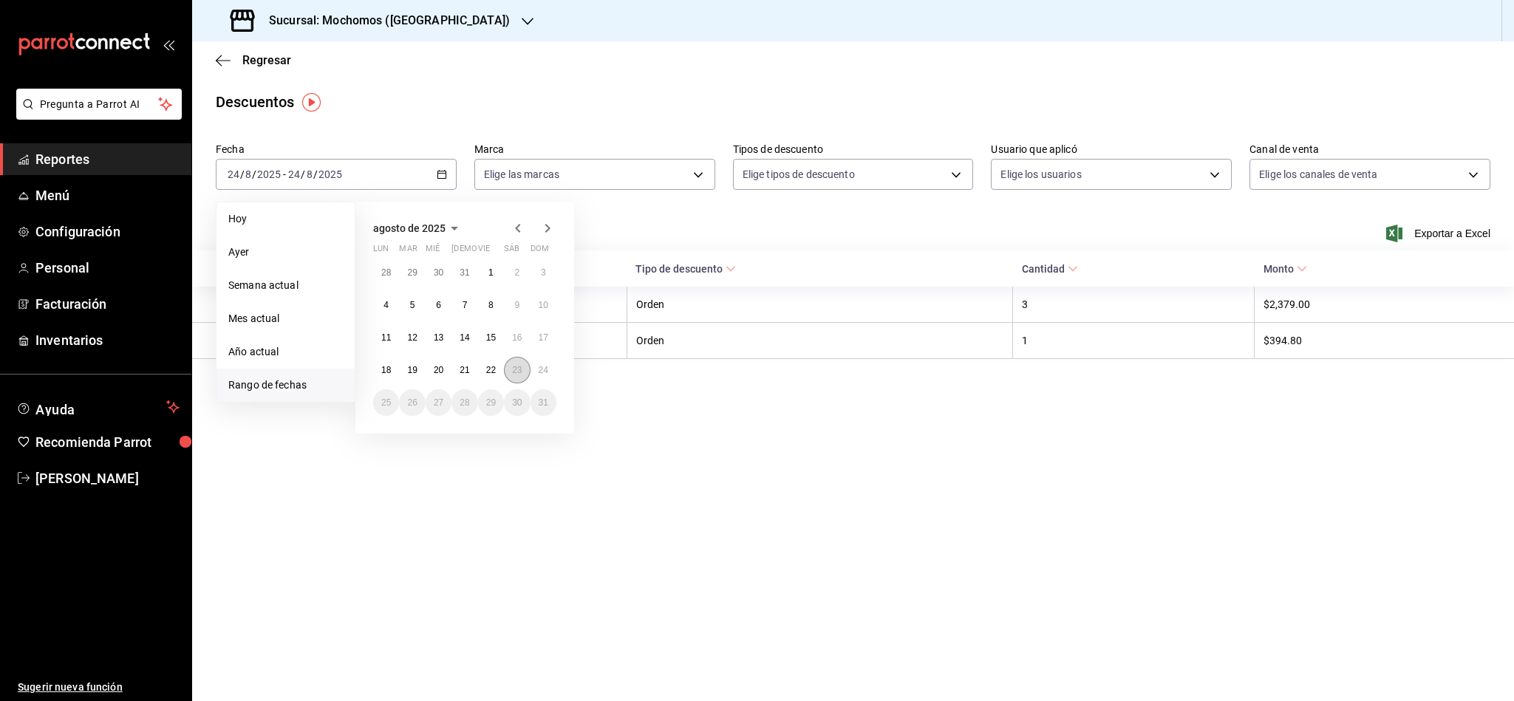
click at [508, 358] on div "28 29 30 31 1 2 3 4 5 6 7 8 9 10 11 12 13 14 15 16 17 18 19 20 21 22 23 24 25 2…" at bounding box center [464, 337] width 183 height 157
click at [512, 358] on button "23" at bounding box center [517, 370] width 26 height 27
click at [534, 364] on button "24" at bounding box center [544, 370] width 26 height 27
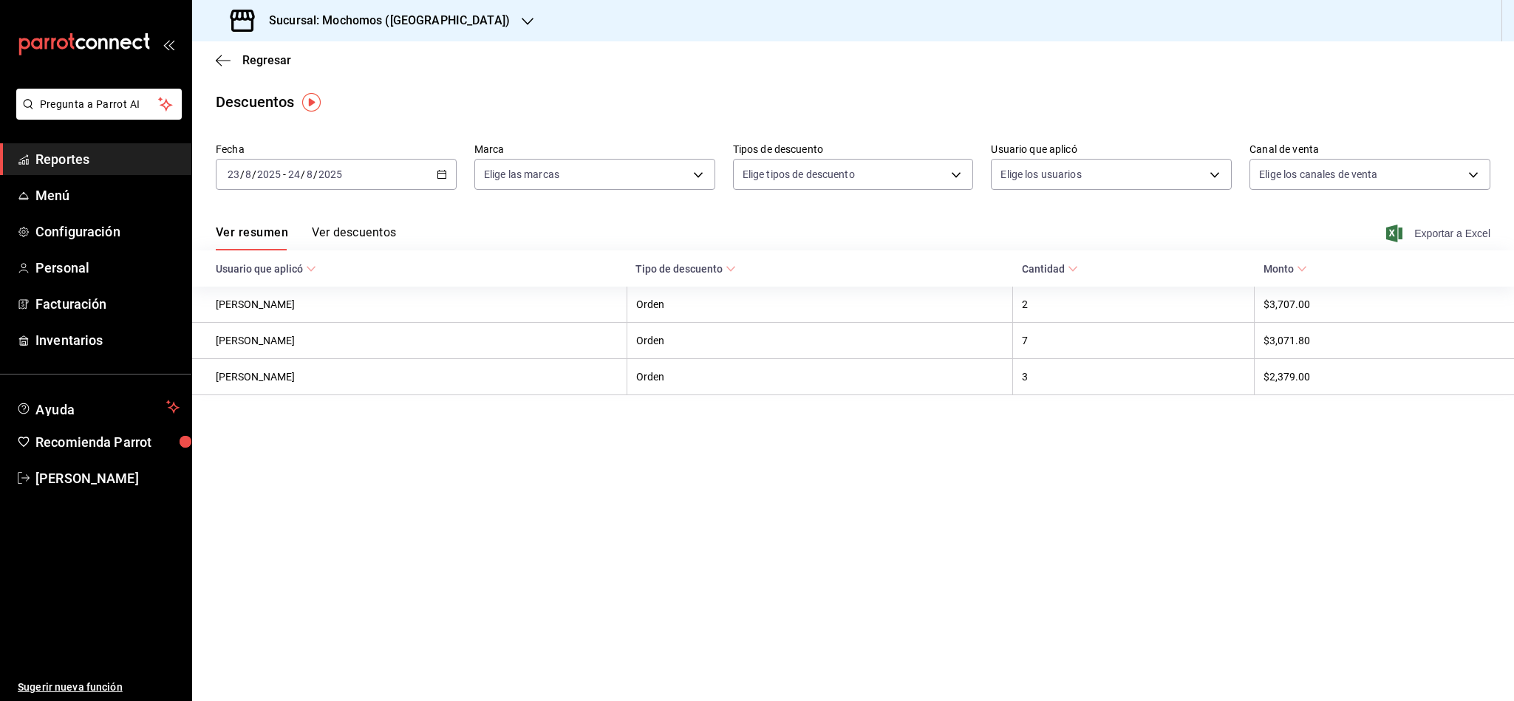
click at [1261, 236] on icon "button" at bounding box center [1394, 234] width 16 height 18
